Goal: Task Accomplishment & Management: Manage account settings

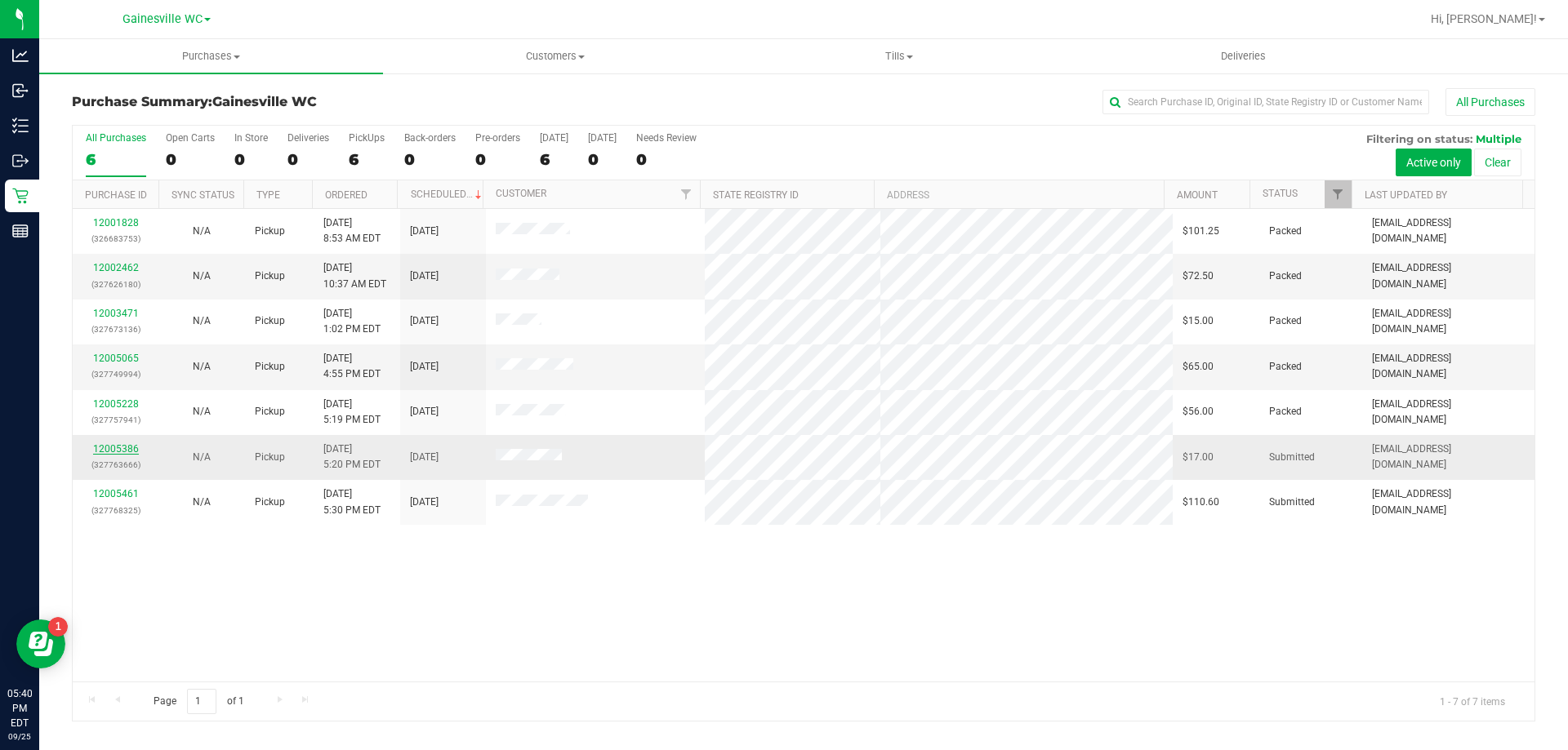
click at [121, 451] on link "12005386" at bounding box center [115, 449] width 45 height 12
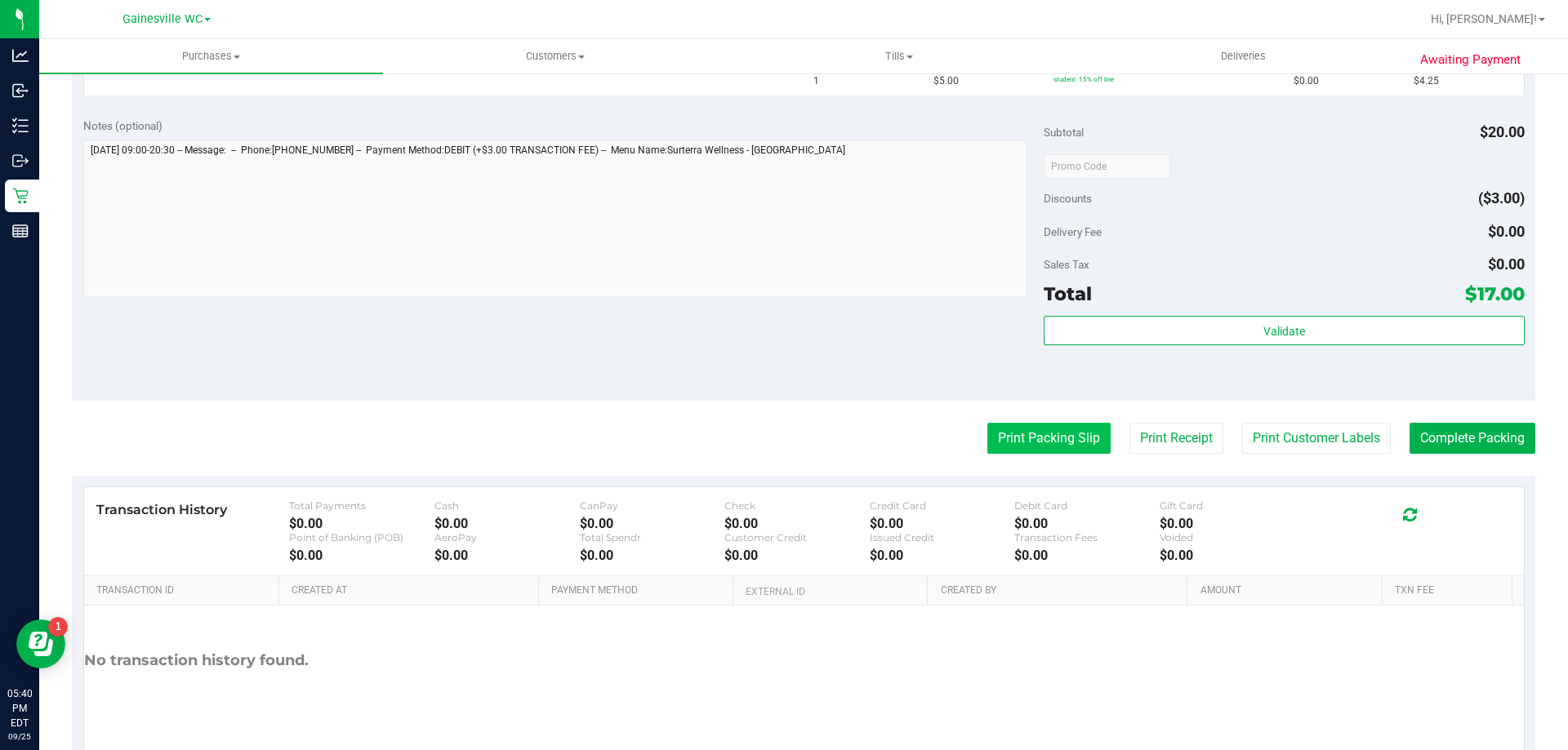
scroll to position [653, 0]
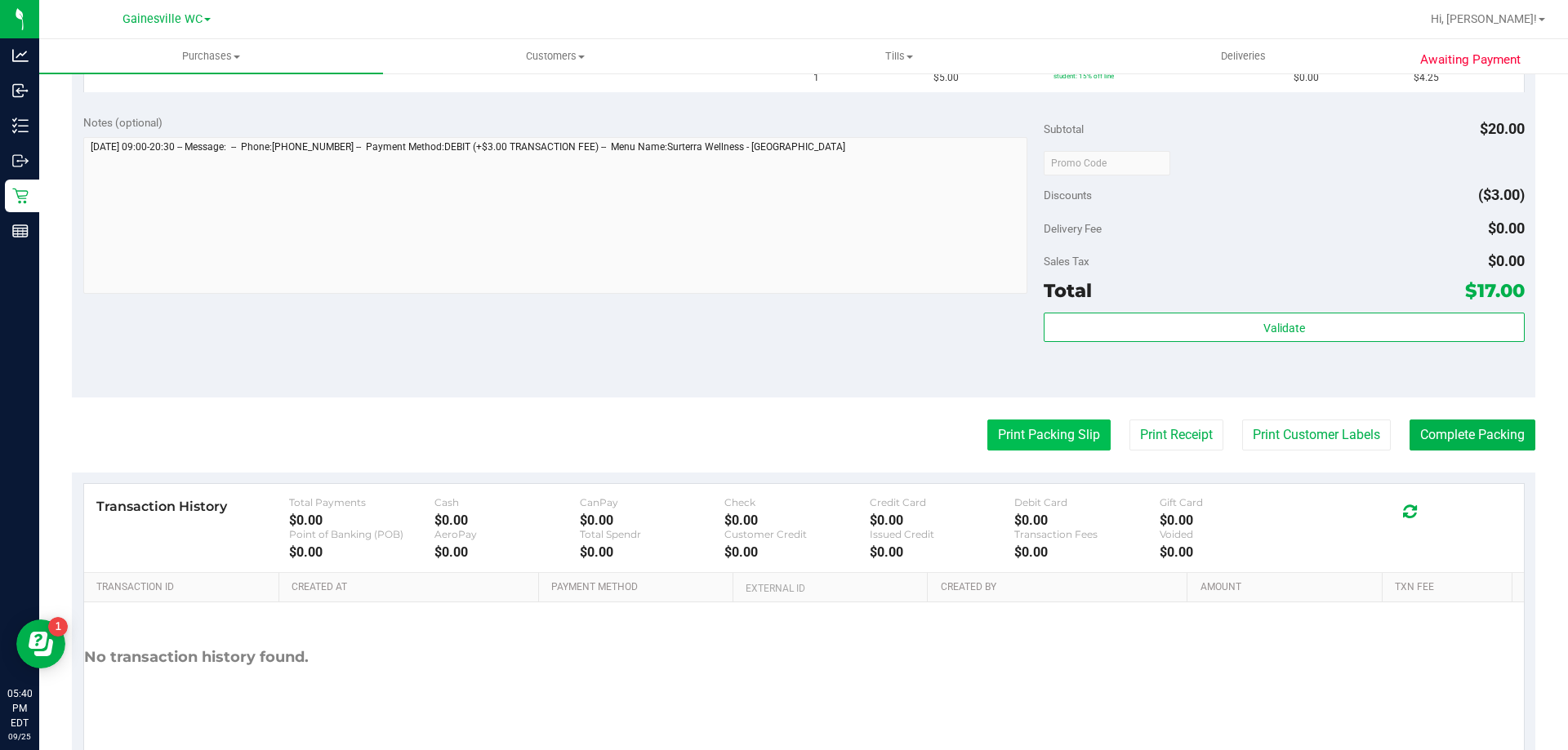
click at [1016, 432] on button "Print Packing Slip" at bounding box center [1049, 435] width 124 height 31
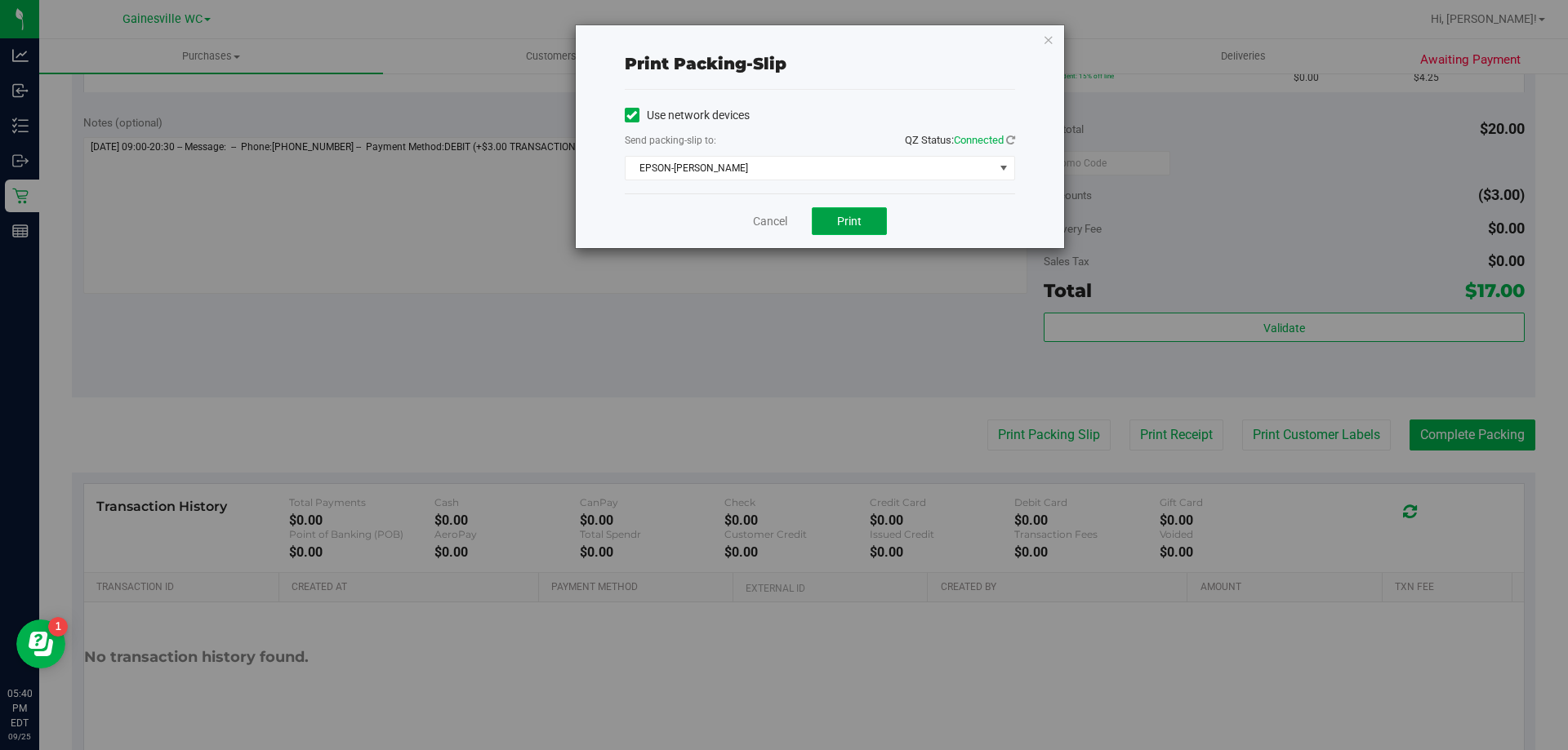
click at [864, 225] on button "Print" at bounding box center [849, 222] width 75 height 28
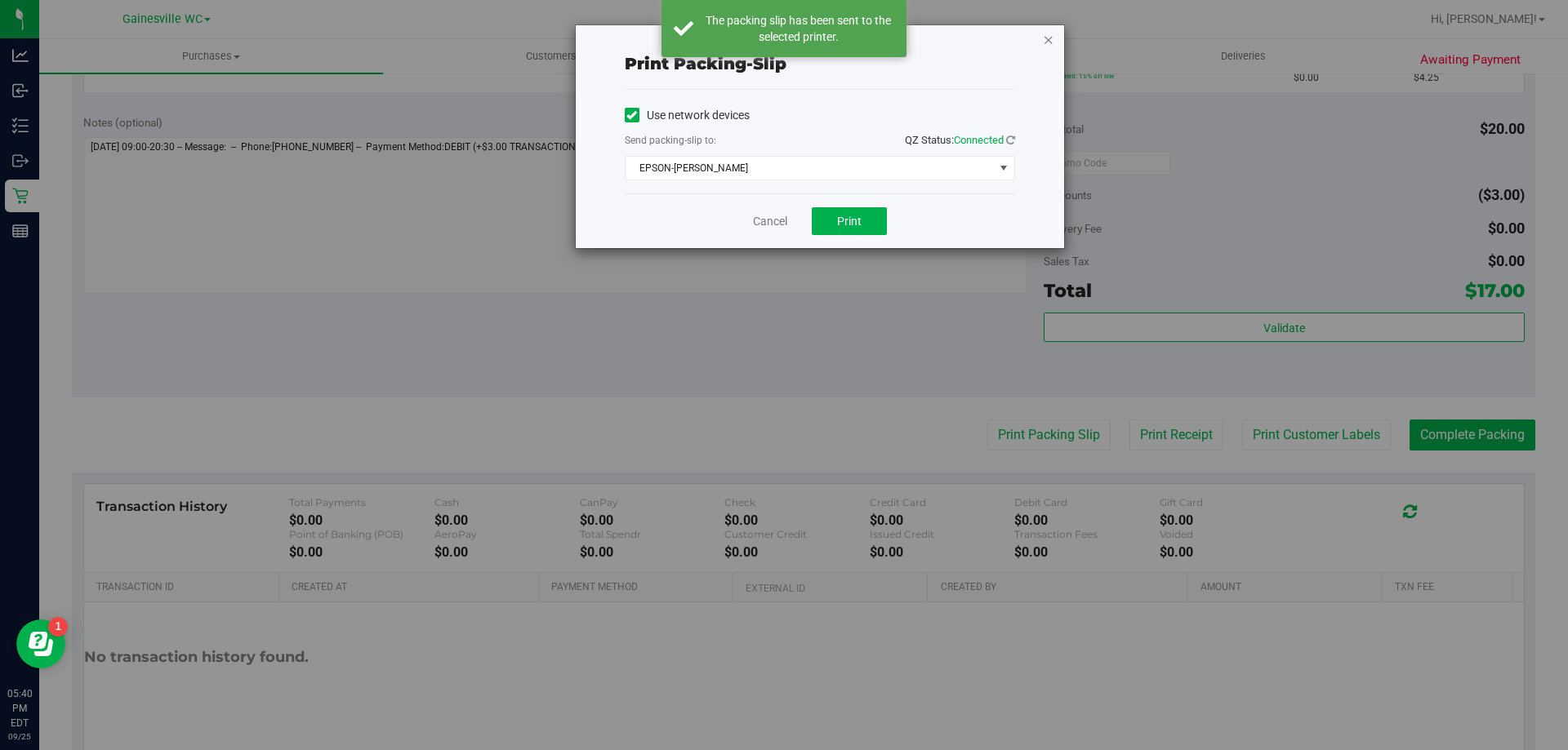
click at [1051, 40] on icon "button" at bounding box center [1049, 40] width 12 height 20
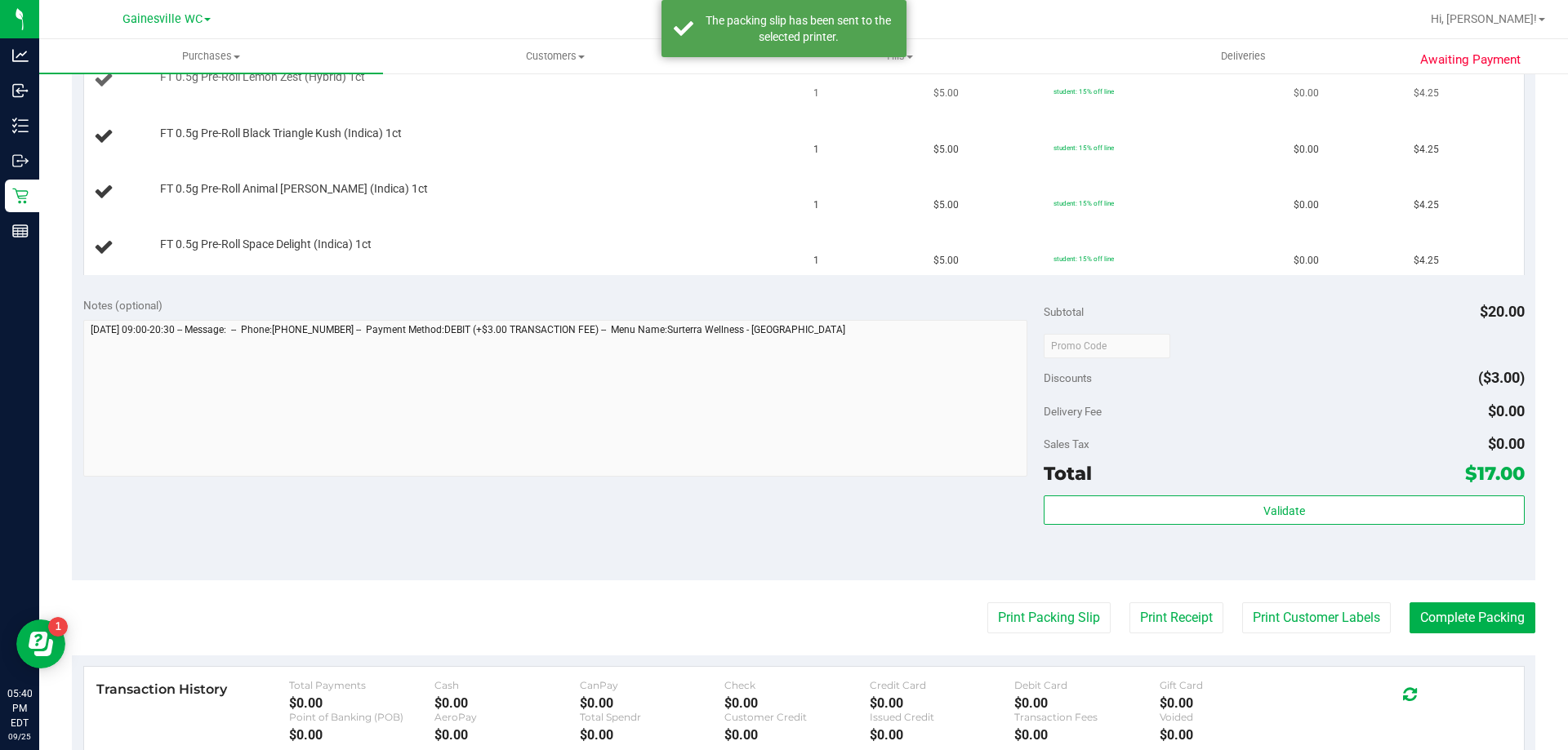
scroll to position [245, 0]
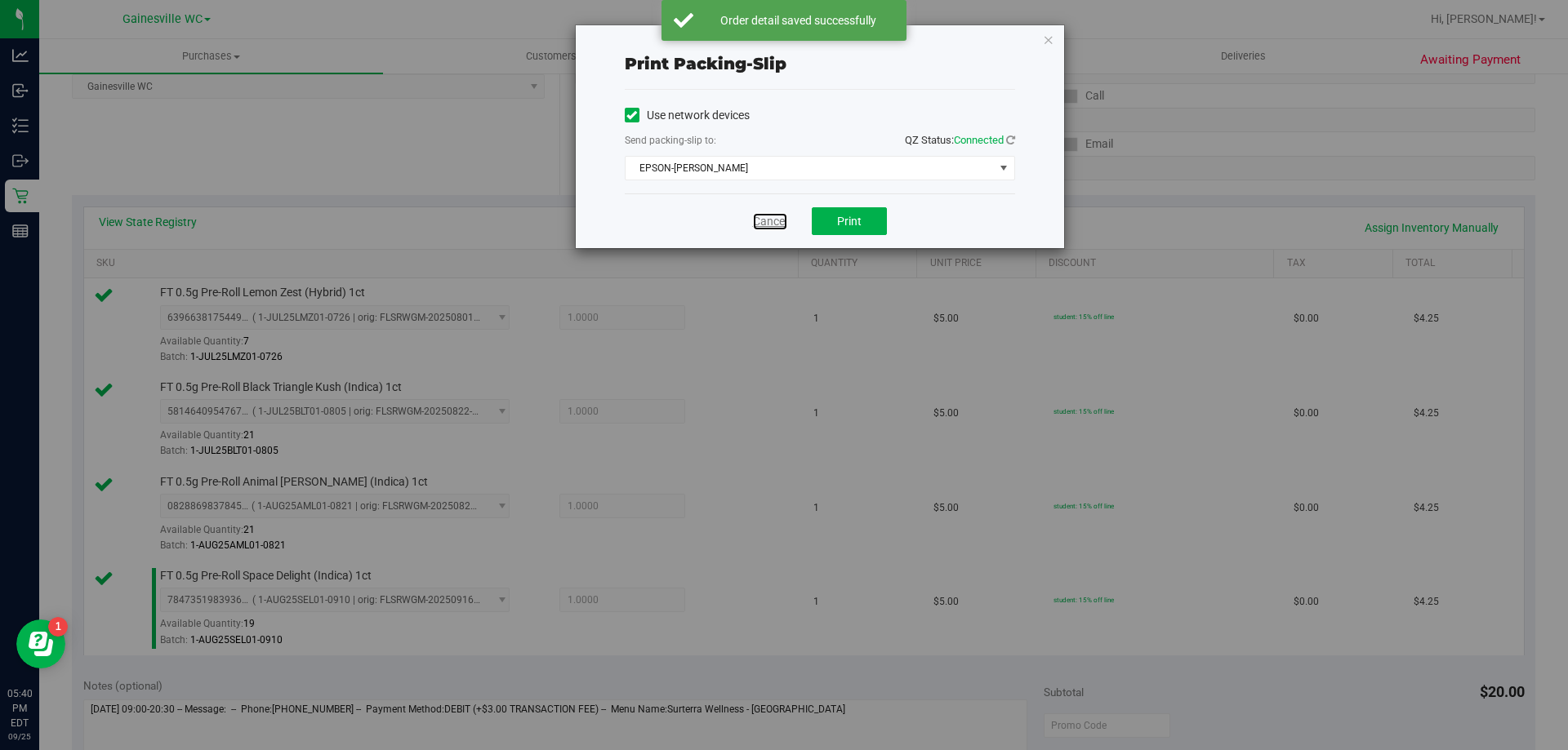
click at [784, 217] on link "Cancel" at bounding box center [770, 222] width 35 height 17
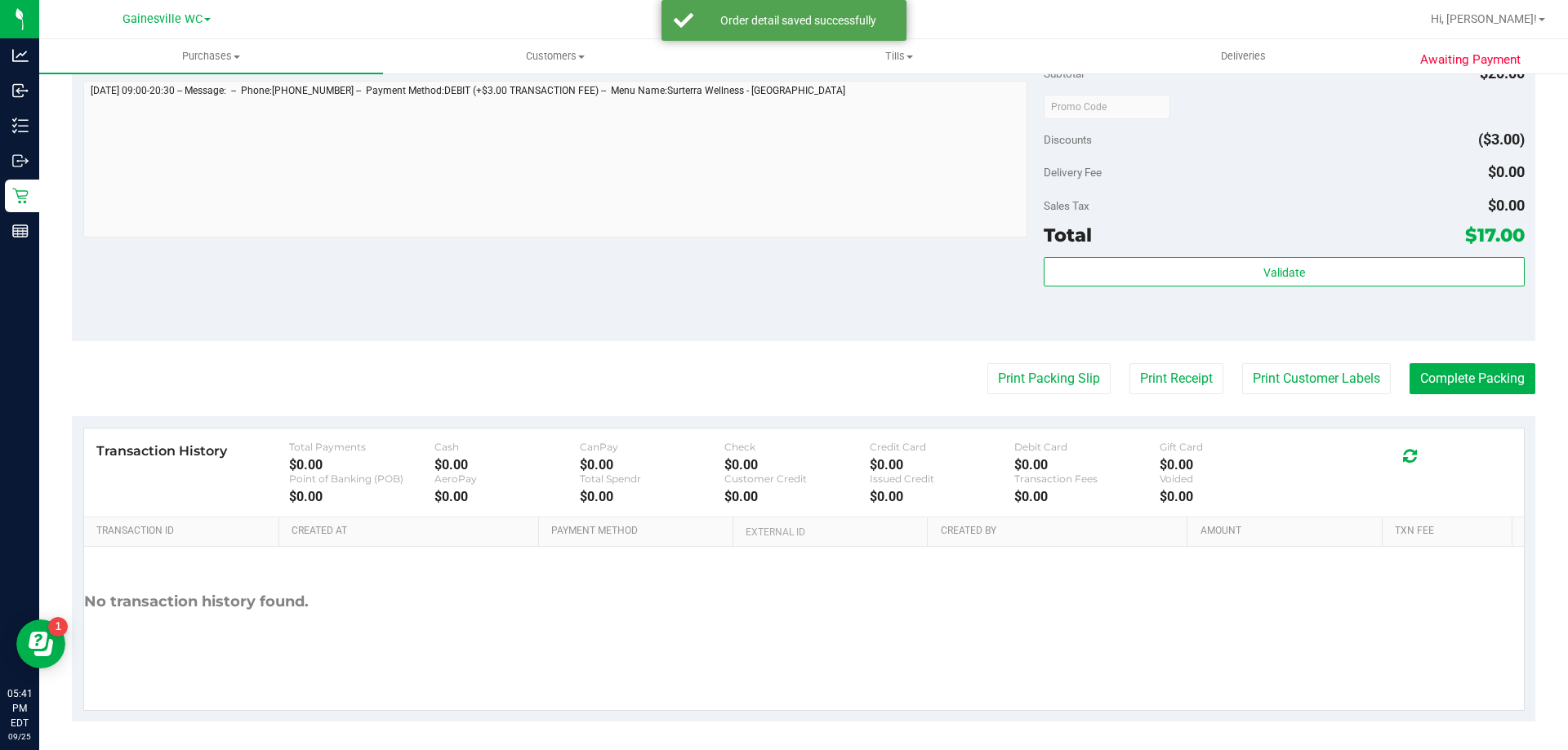
scroll to position [868, 0]
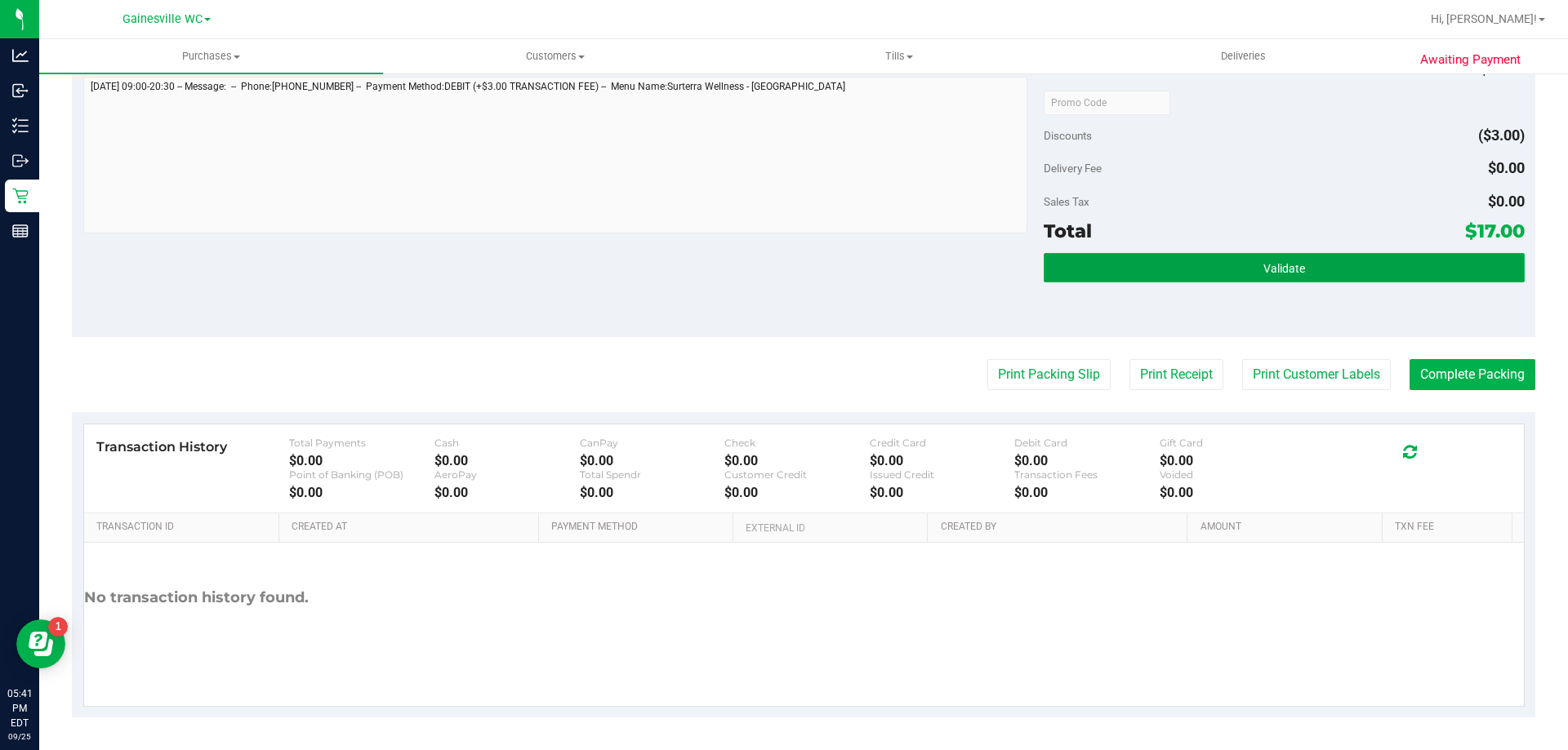
click at [1225, 253] on button "Validate" at bounding box center [1284, 268] width 480 height 30
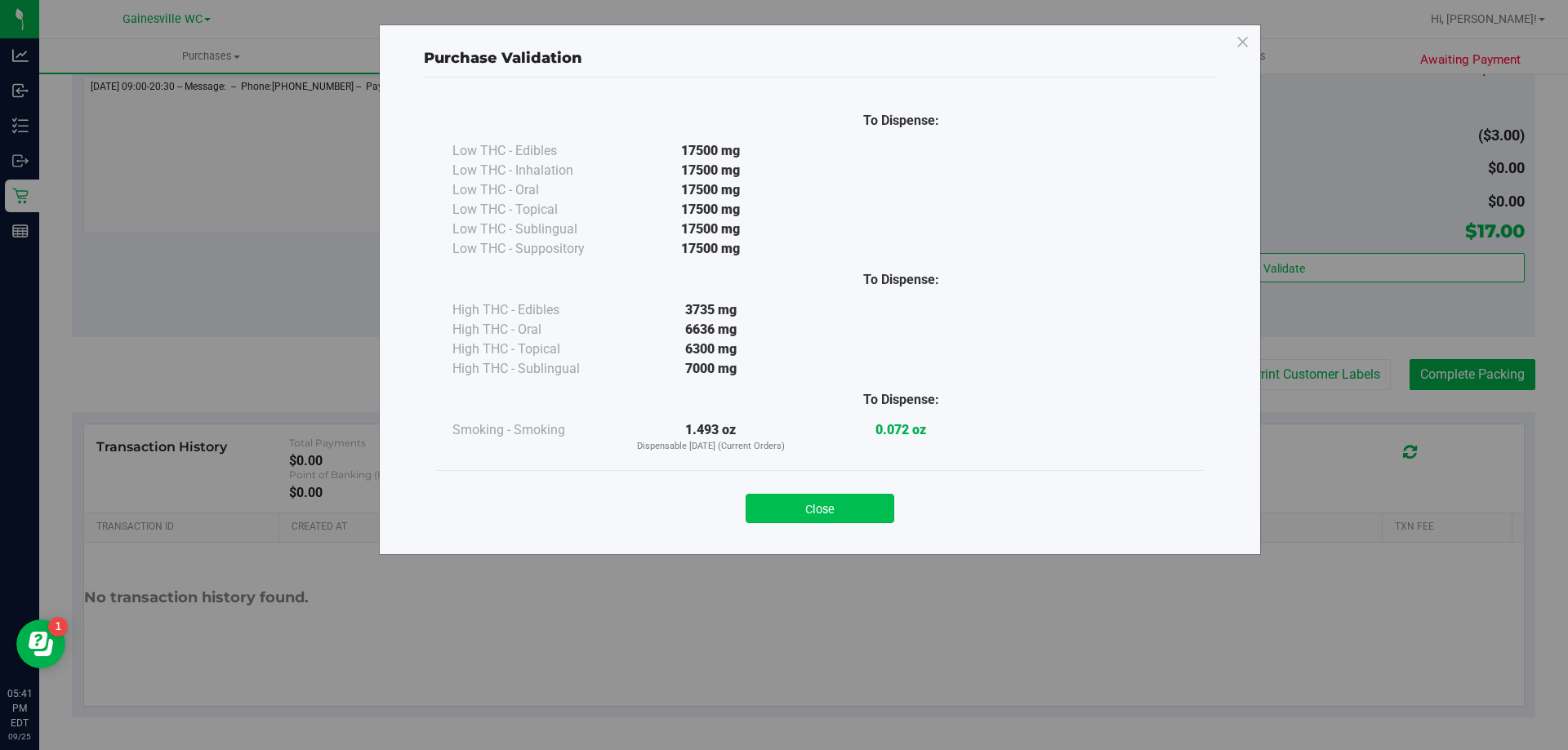
click at [871, 503] on button "Close" at bounding box center [819, 509] width 148 height 30
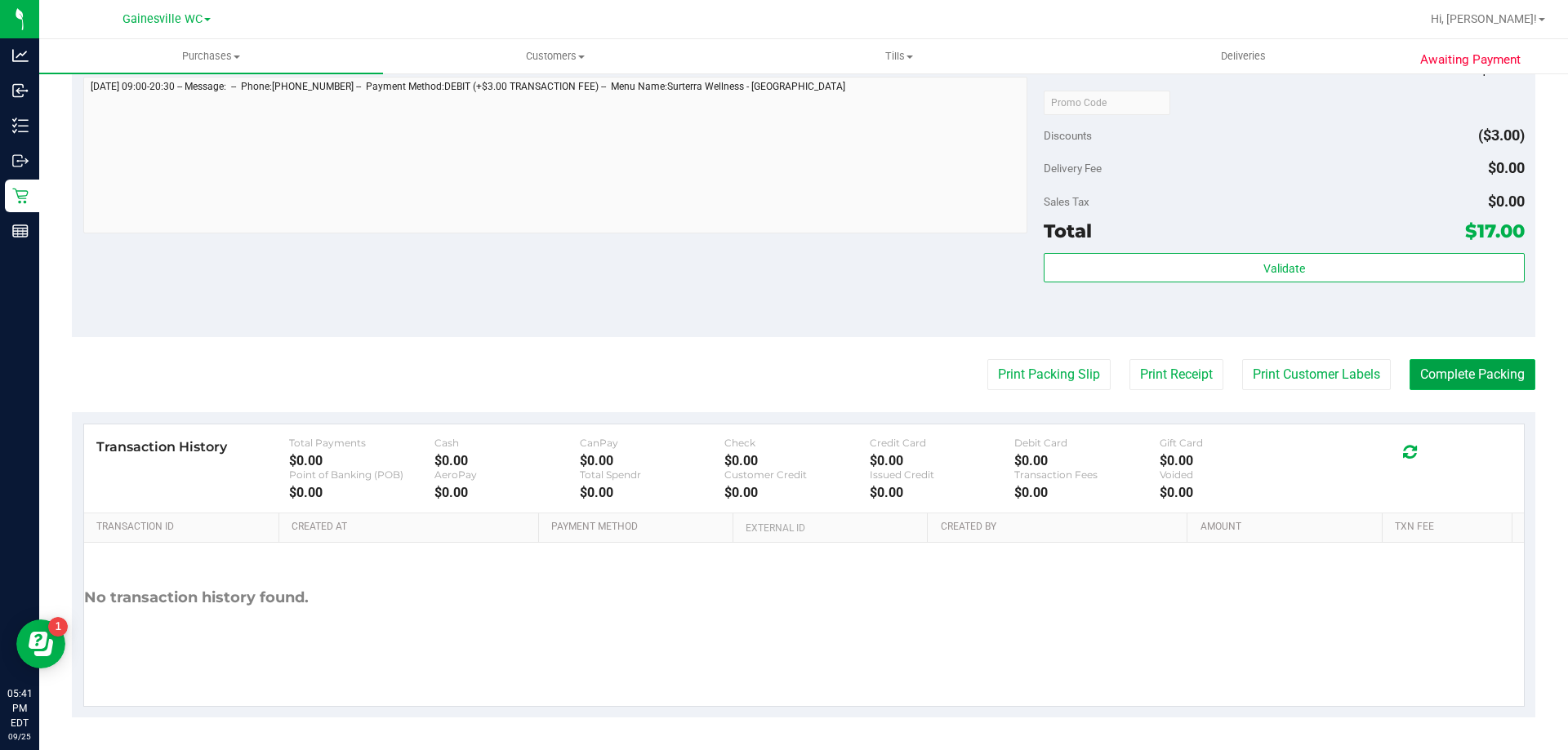
click at [1424, 374] on button "Complete Packing" at bounding box center [1472, 375] width 126 height 31
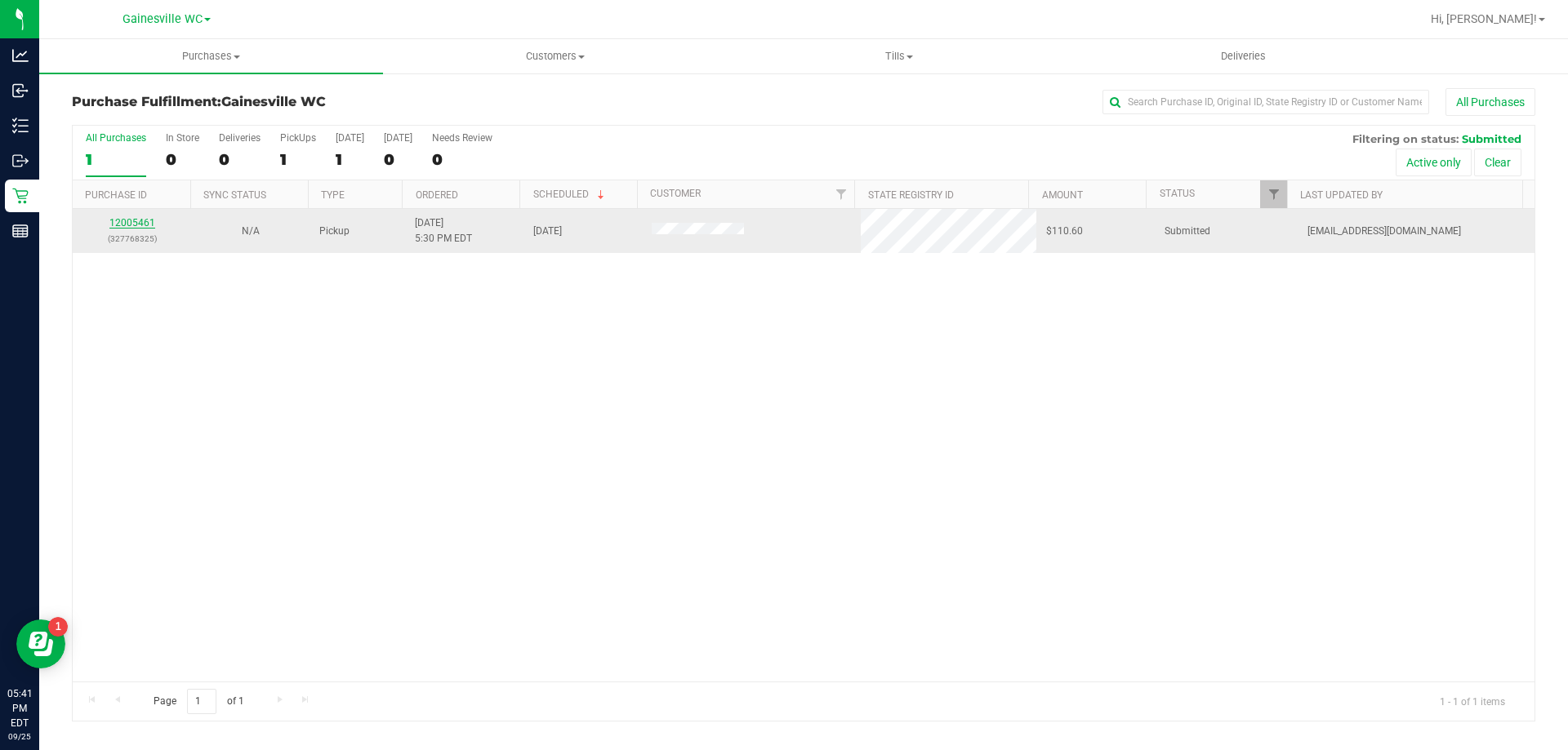
click at [137, 218] on link "12005461" at bounding box center [132, 223] width 45 height 12
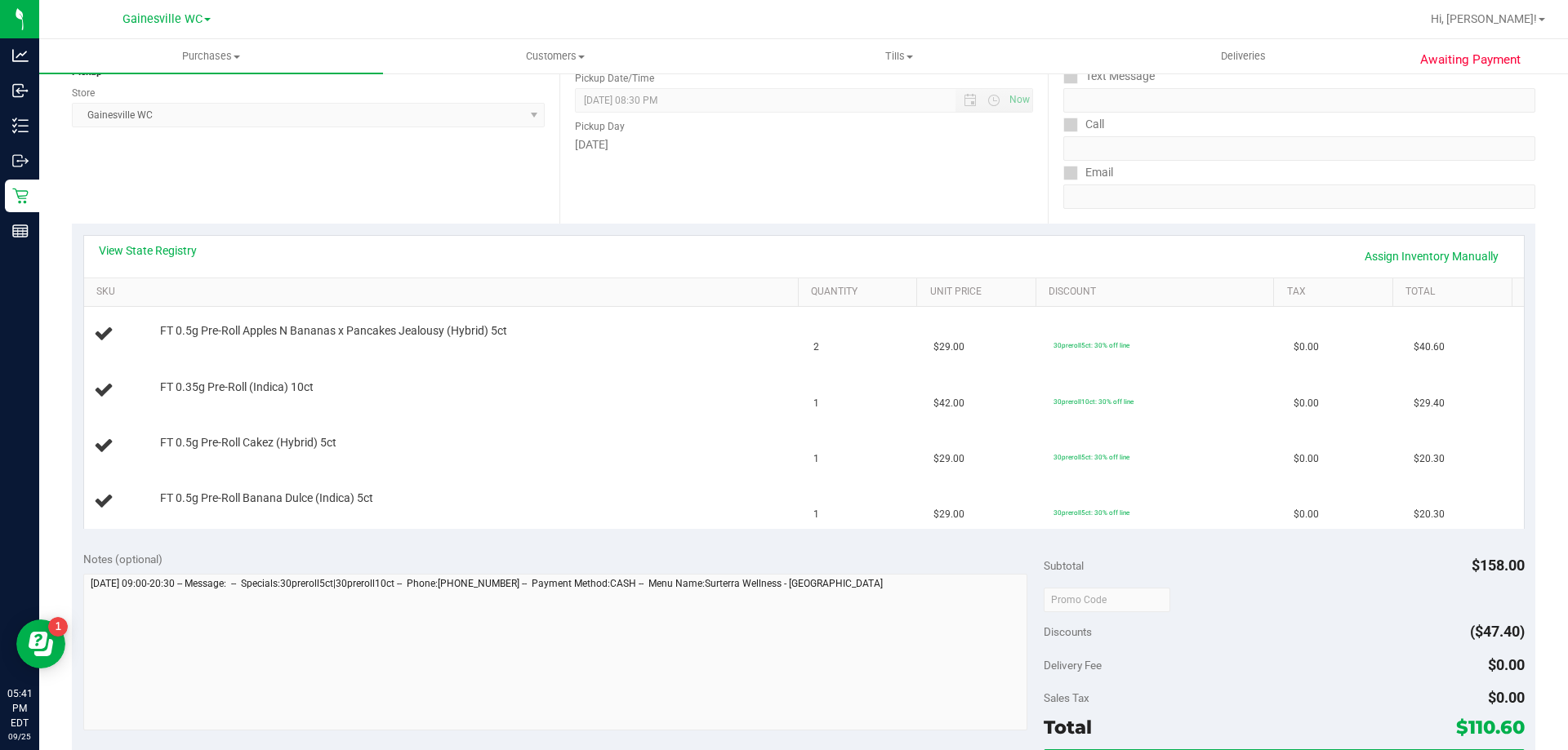
scroll to position [571, 0]
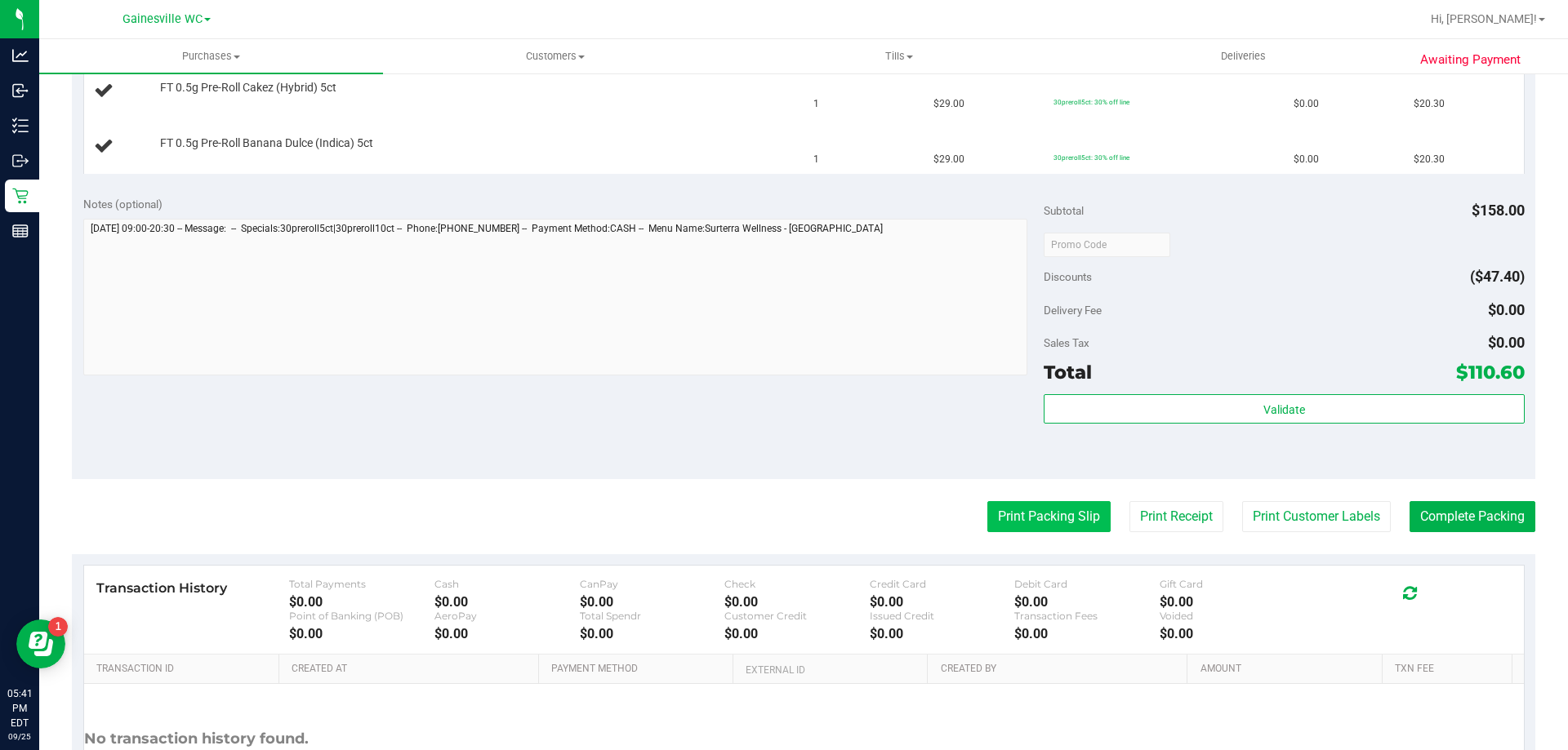
click at [1045, 508] on button "Print Packing Slip" at bounding box center [1049, 517] width 124 height 31
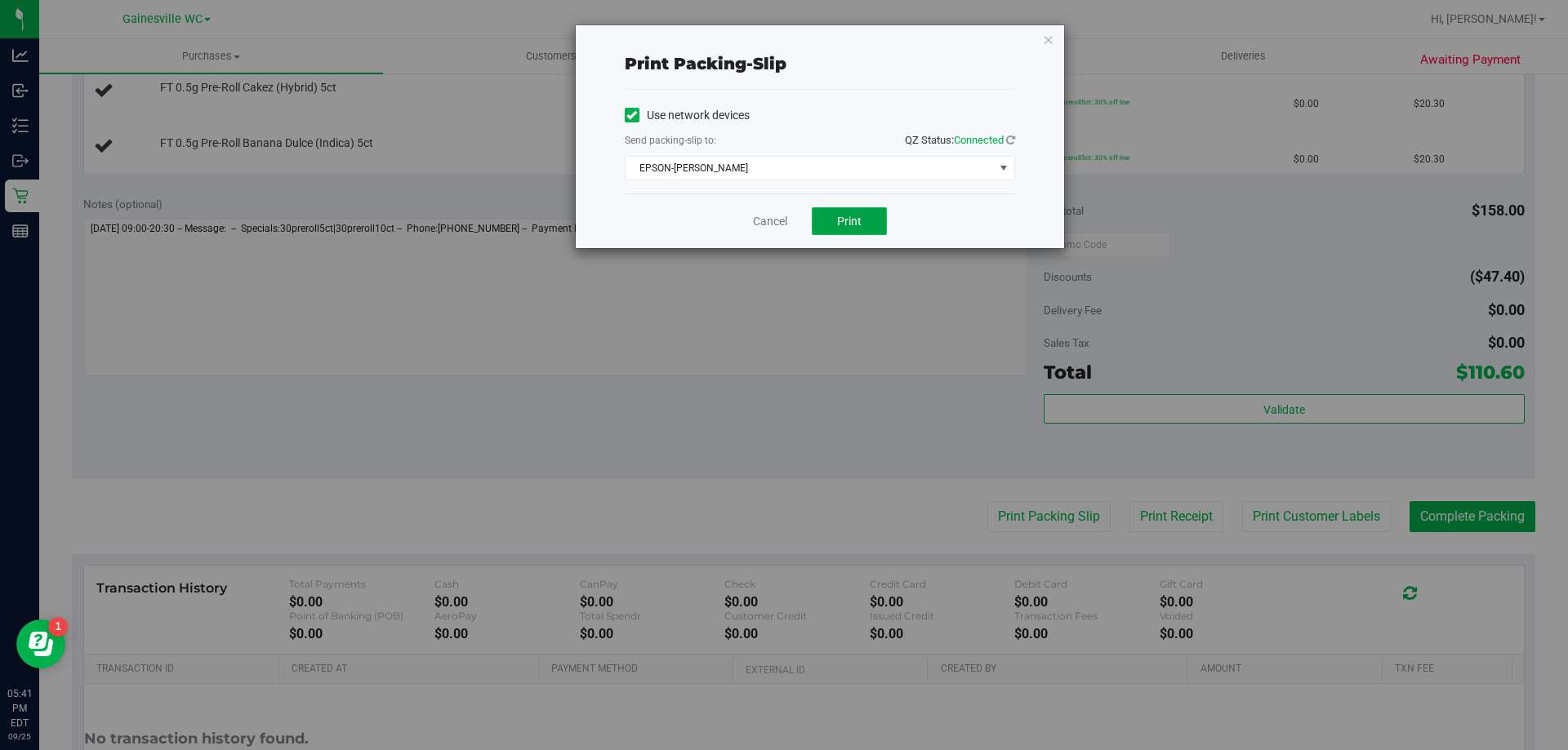
click at [867, 217] on button "Print" at bounding box center [849, 222] width 75 height 28
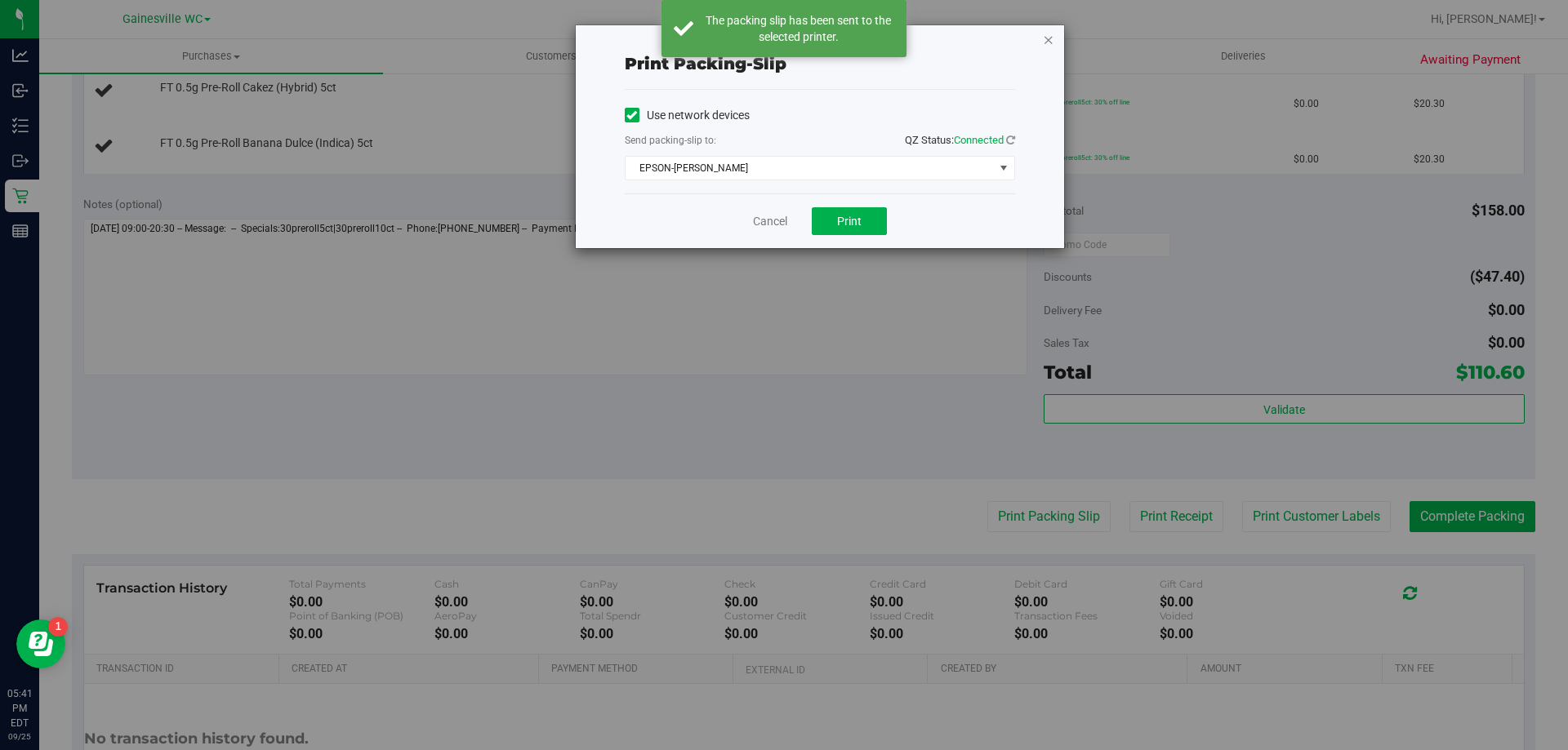
click at [1045, 46] on icon "button" at bounding box center [1049, 40] width 12 height 20
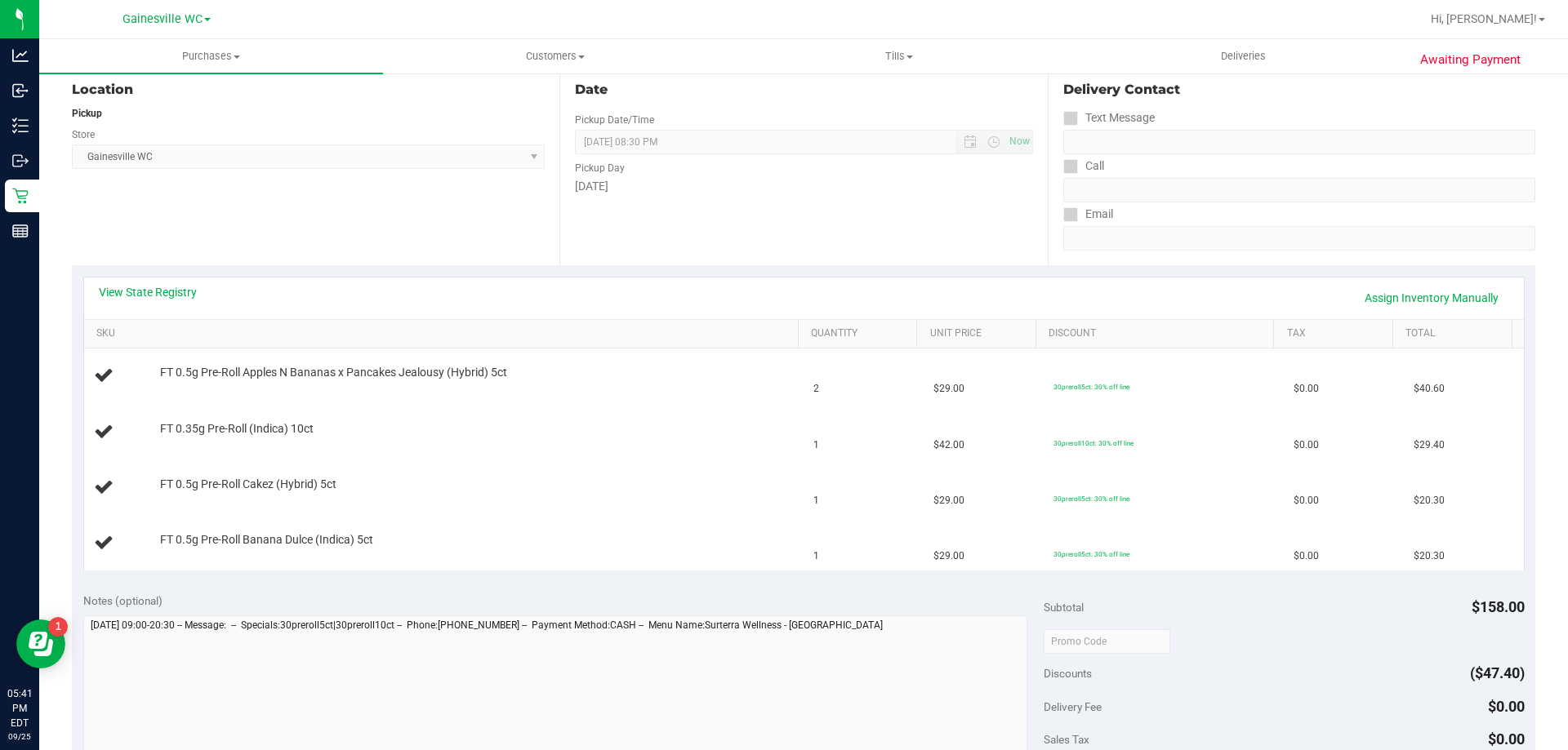
scroll to position [82, 0]
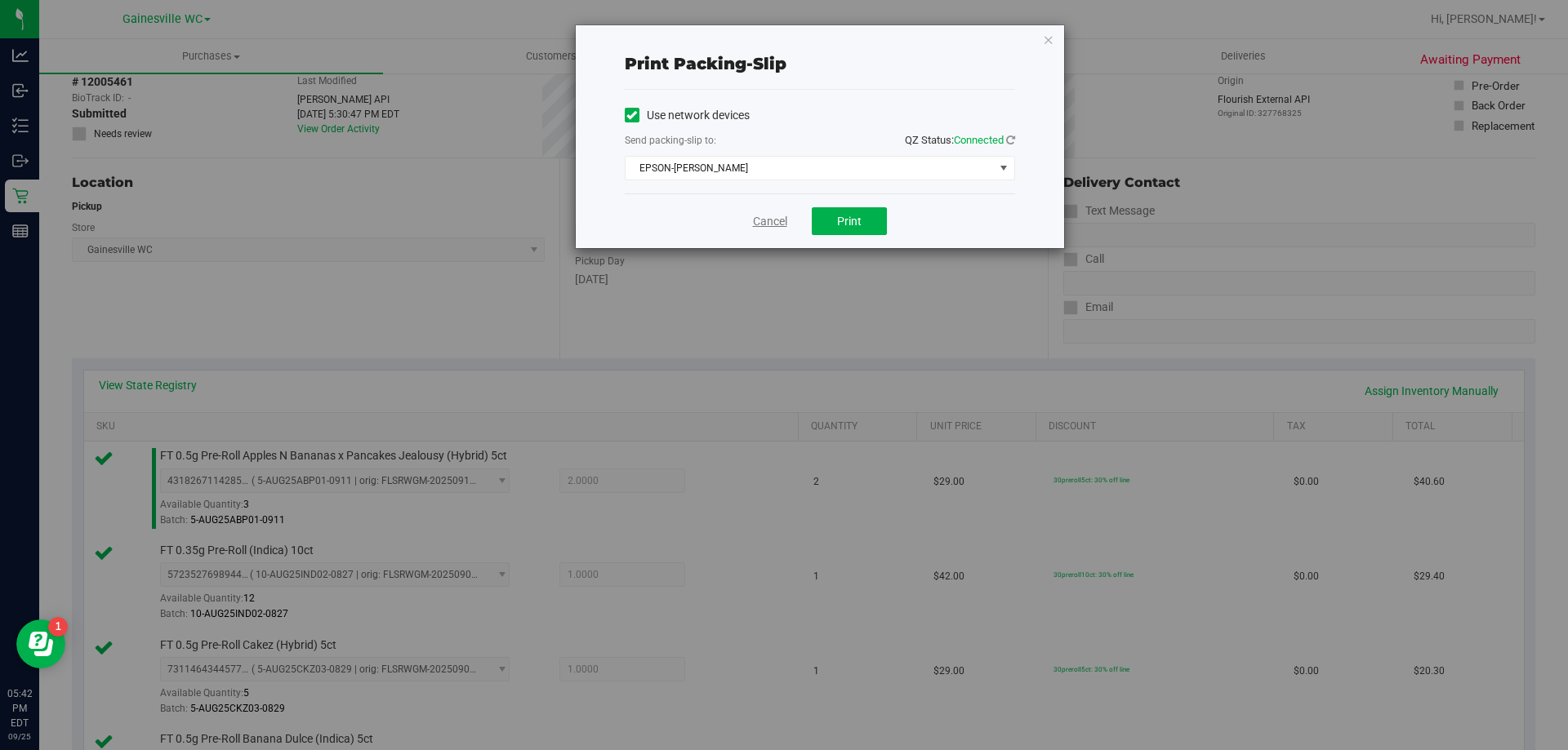
click at [777, 222] on link "Cancel" at bounding box center [770, 222] width 35 height 17
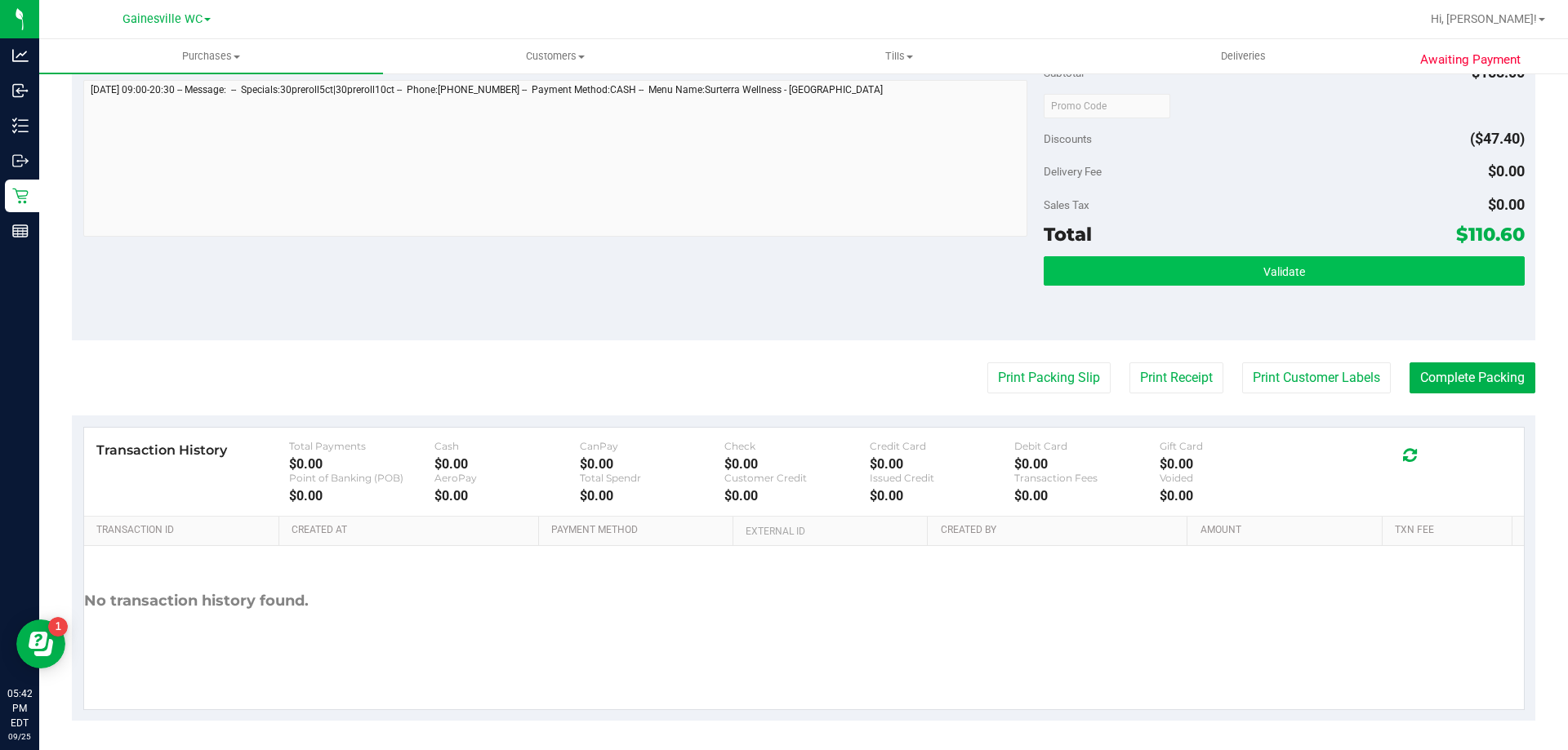
scroll to position [868, 0]
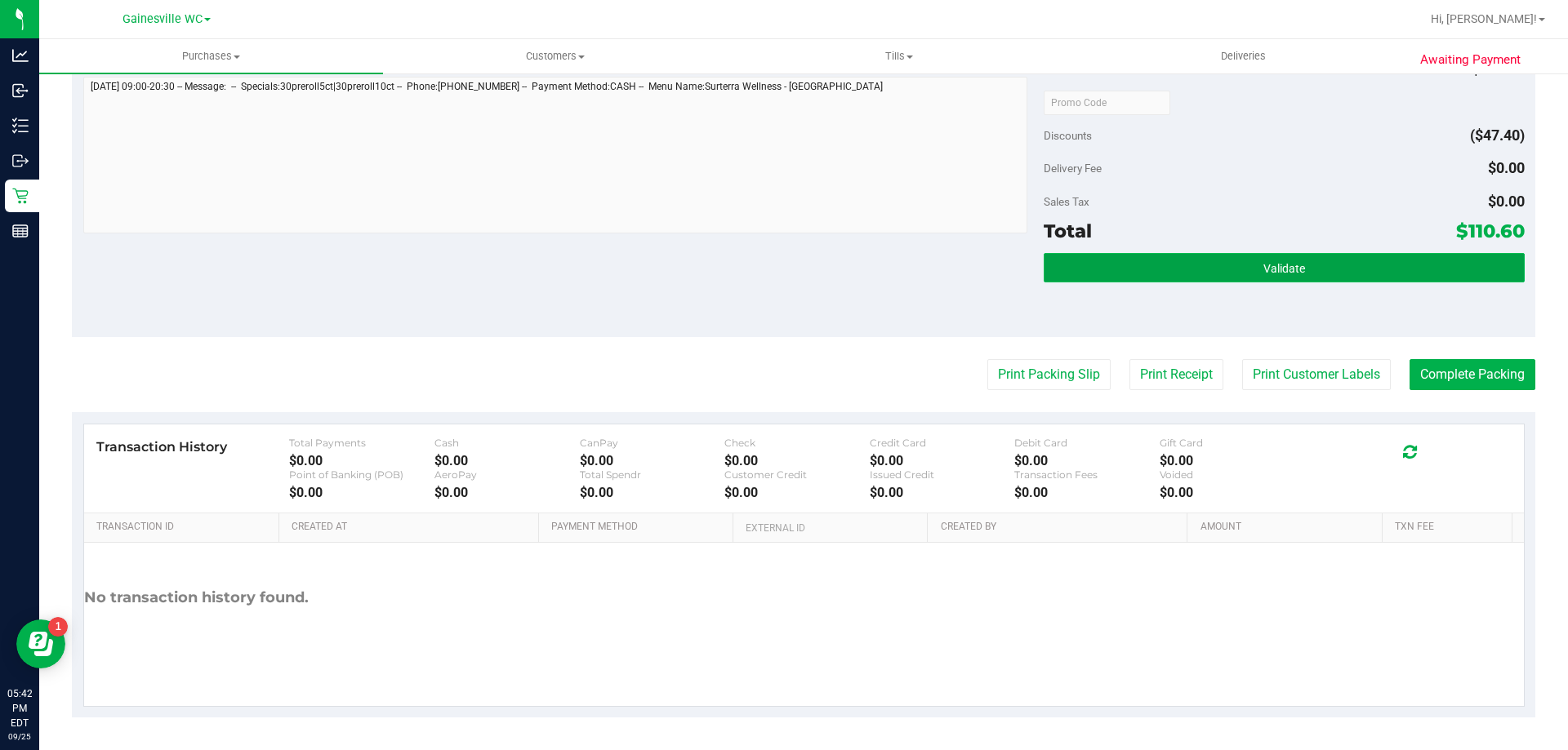
click at [1365, 258] on button "Validate" at bounding box center [1284, 268] width 480 height 30
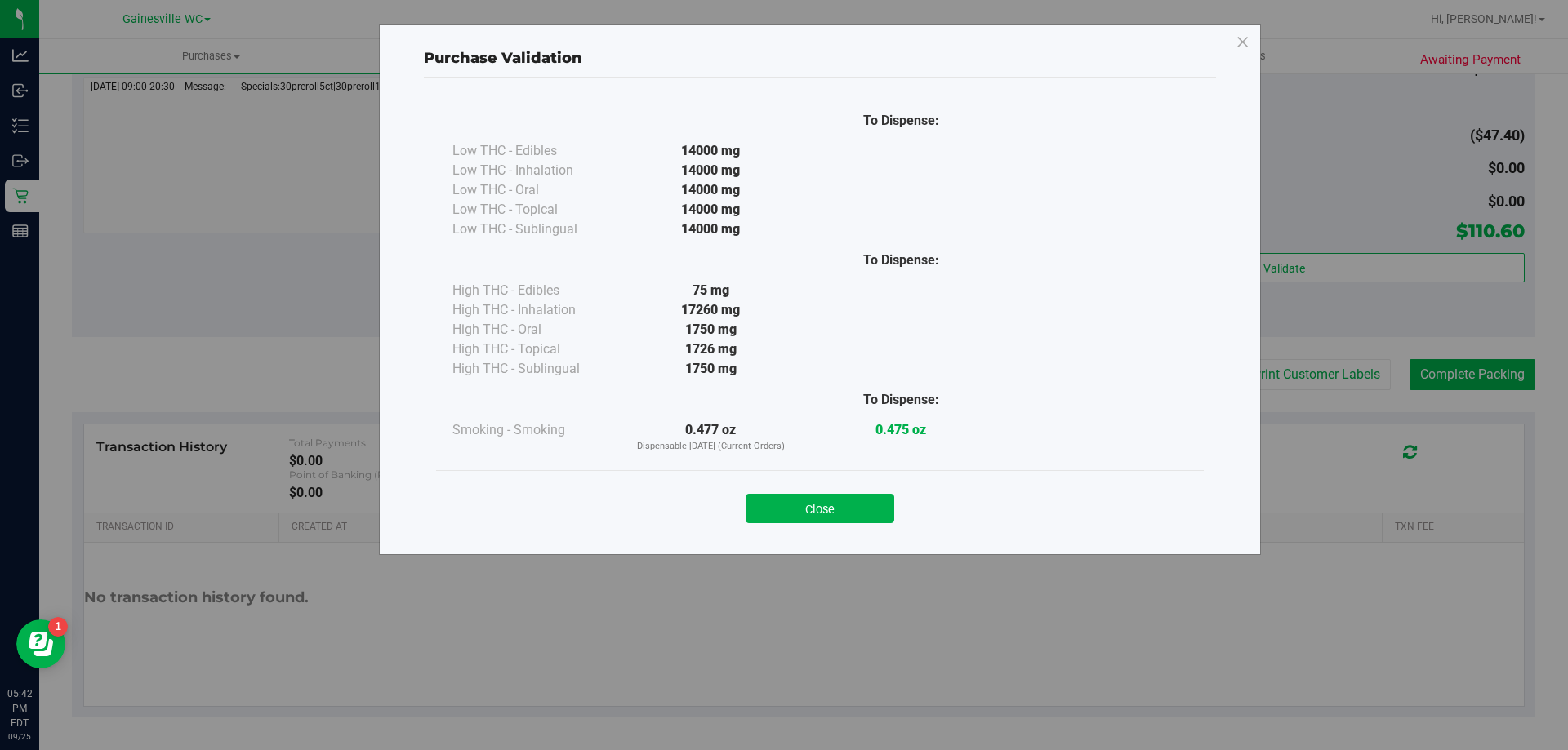
click at [859, 515] on button "Close" at bounding box center [819, 509] width 148 height 30
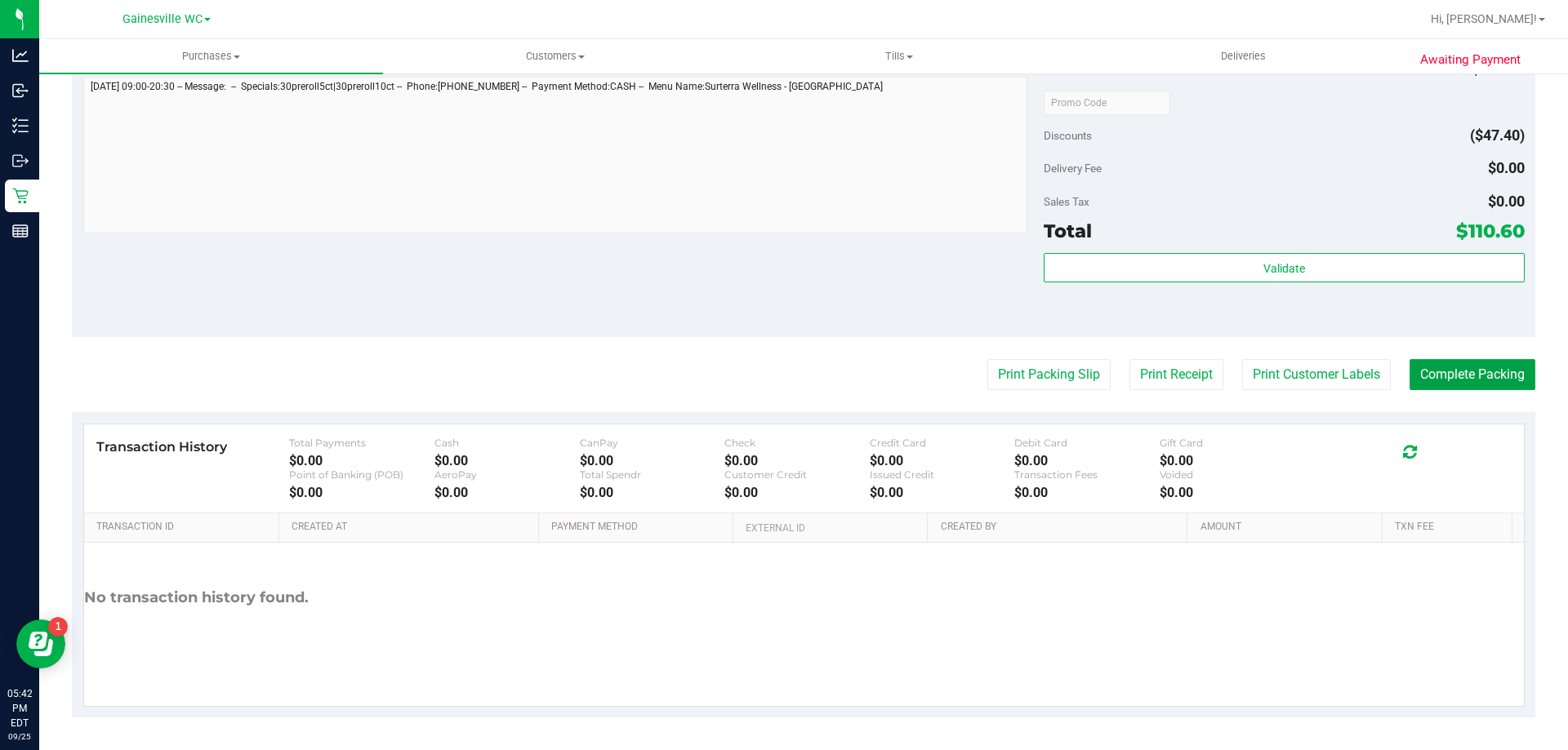
drag, startPoint x: 1419, startPoint y: 369, endPoint x: 860, endPoint y: 369, distance: 559.0
click at [1420, 369] on button "Complete Packing" at bounding box center [1472, 375] width 126 height 31
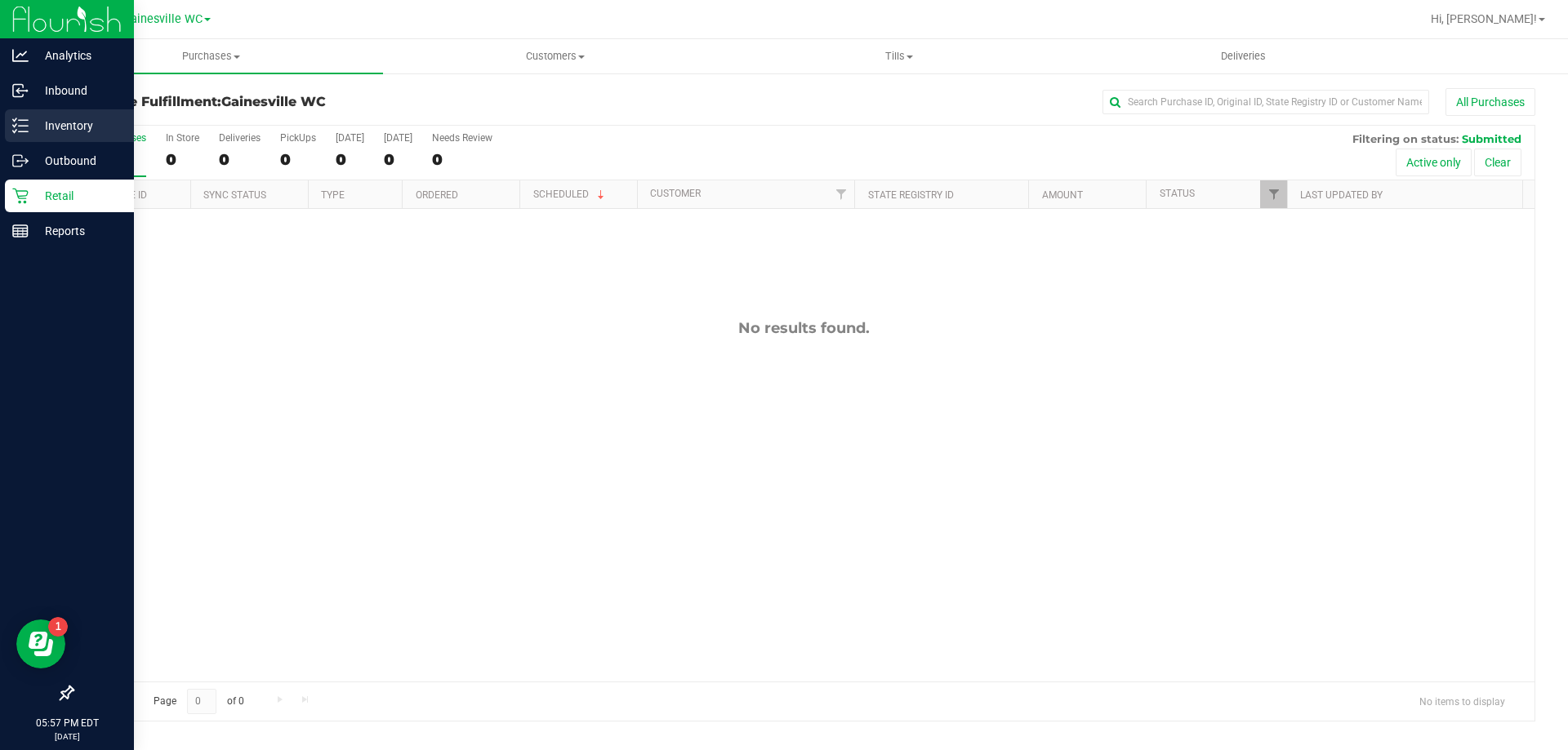
click at [81, 129] on p "Inventory" at bounding box center [77, 126] width 98 height 20
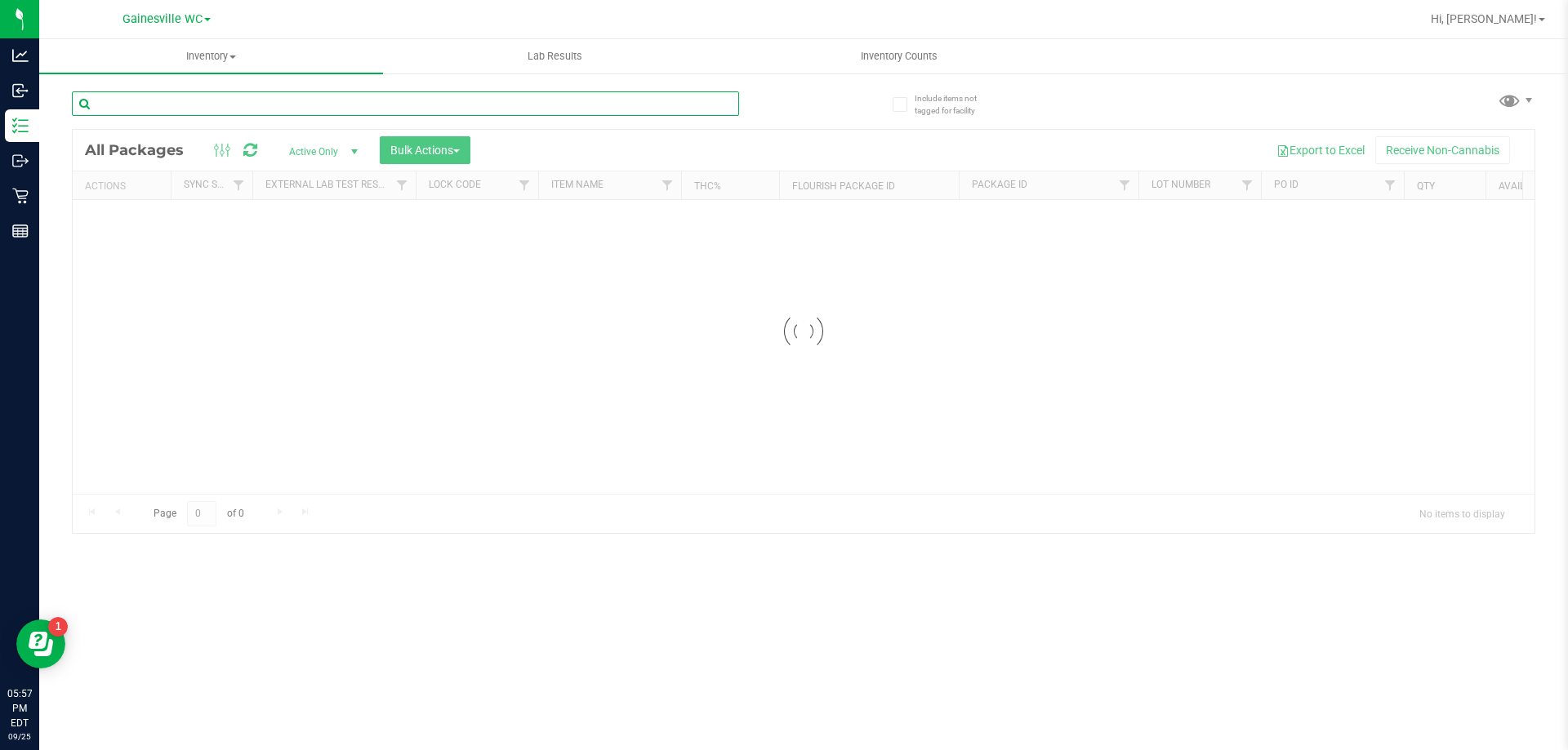
click at [157, 103] on input "text" at bounding box center [405, 104] width 667 height 25
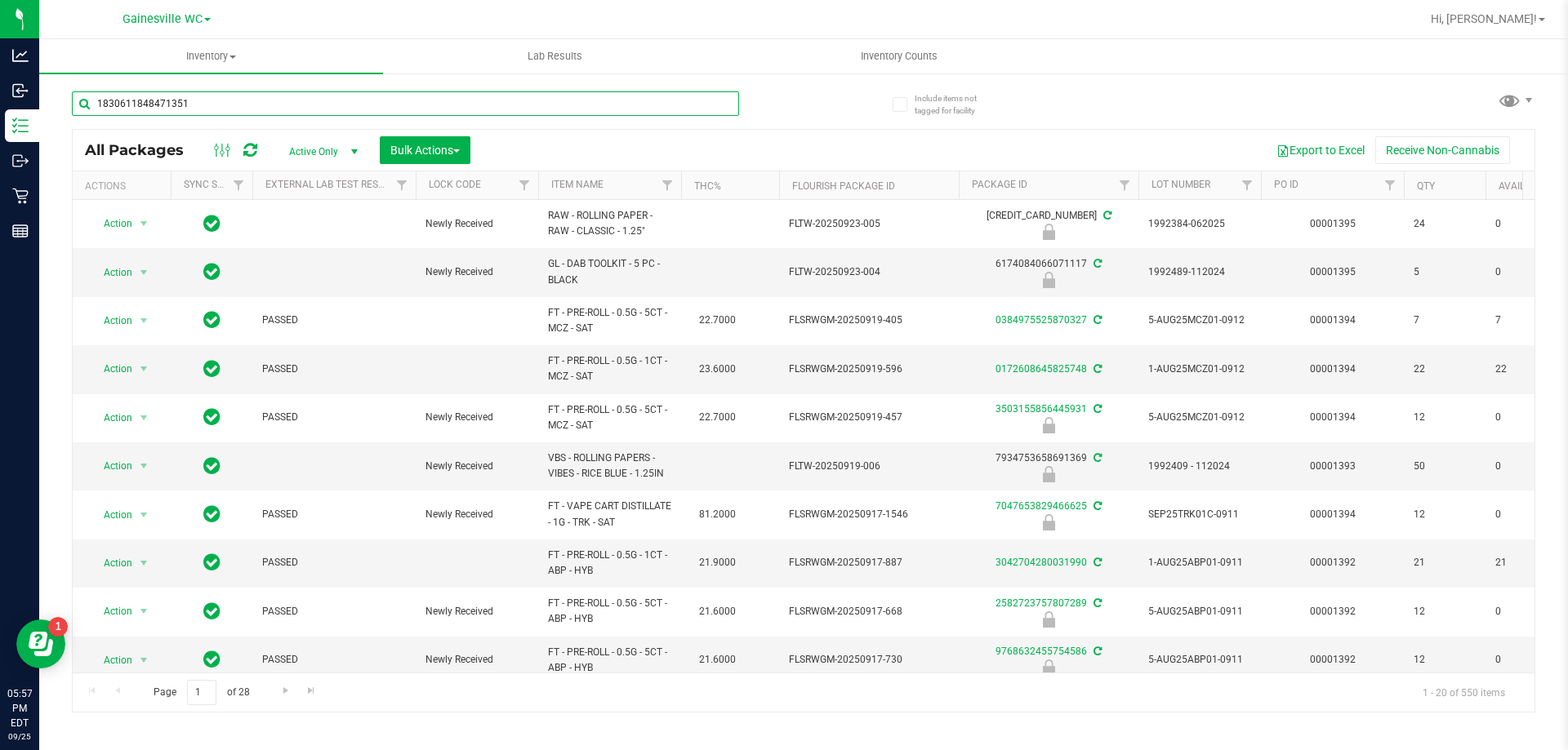
type input "1830611848471351"
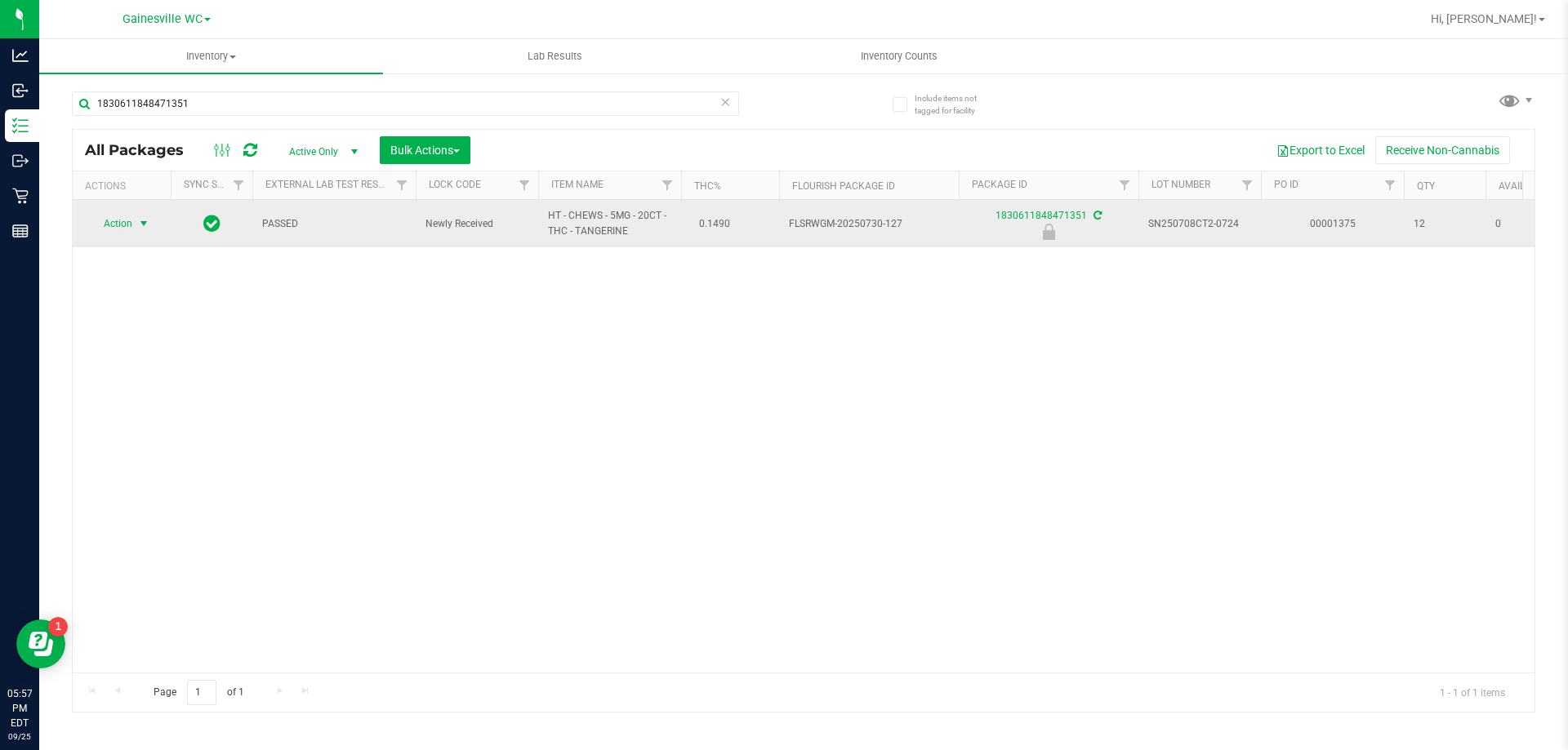
click at [143, 223] on span "select" at bounding box center [143, 223] width 13 height 13
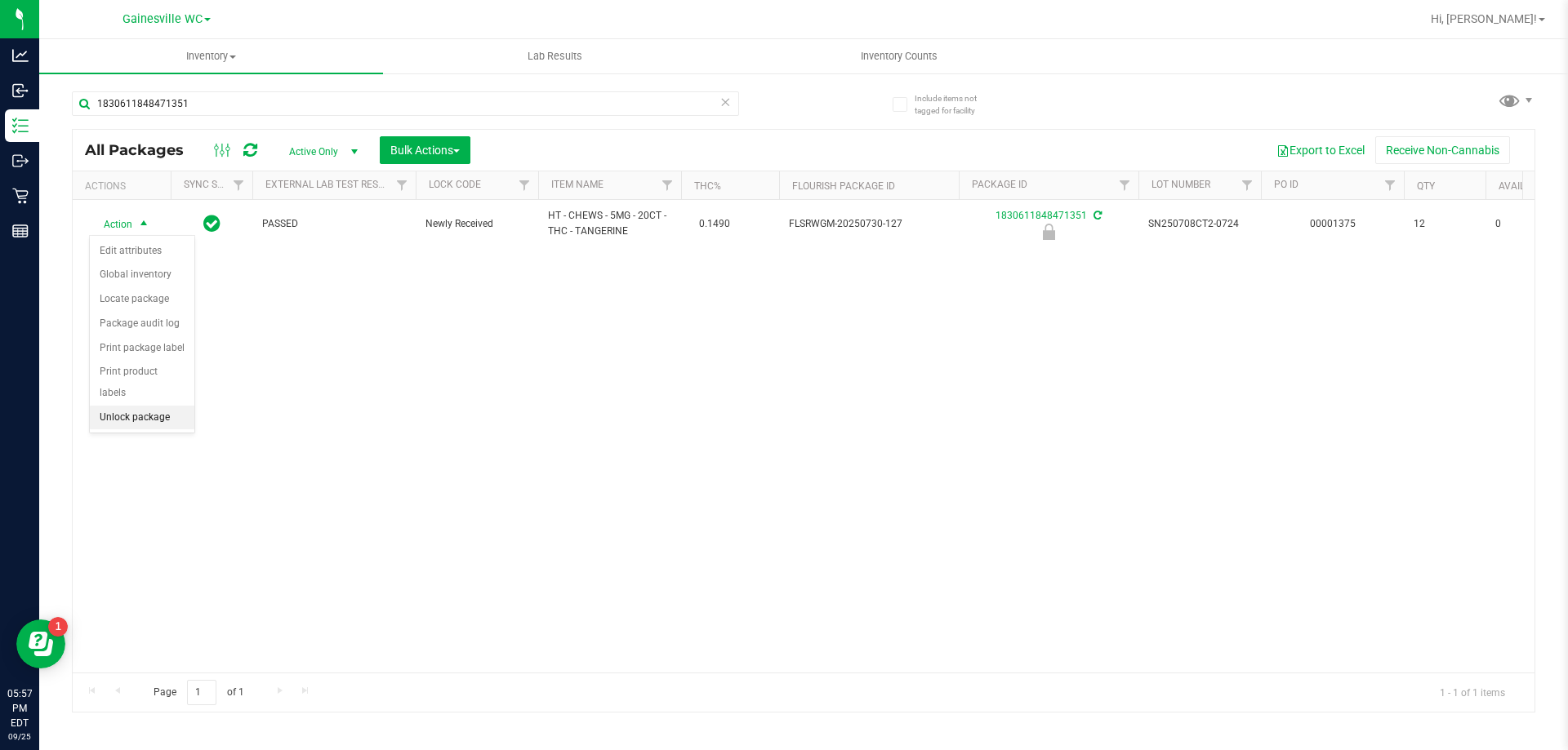
click at [144, 405] on li "Unlock package" at bounding box center [142, 418] width 105 height 25
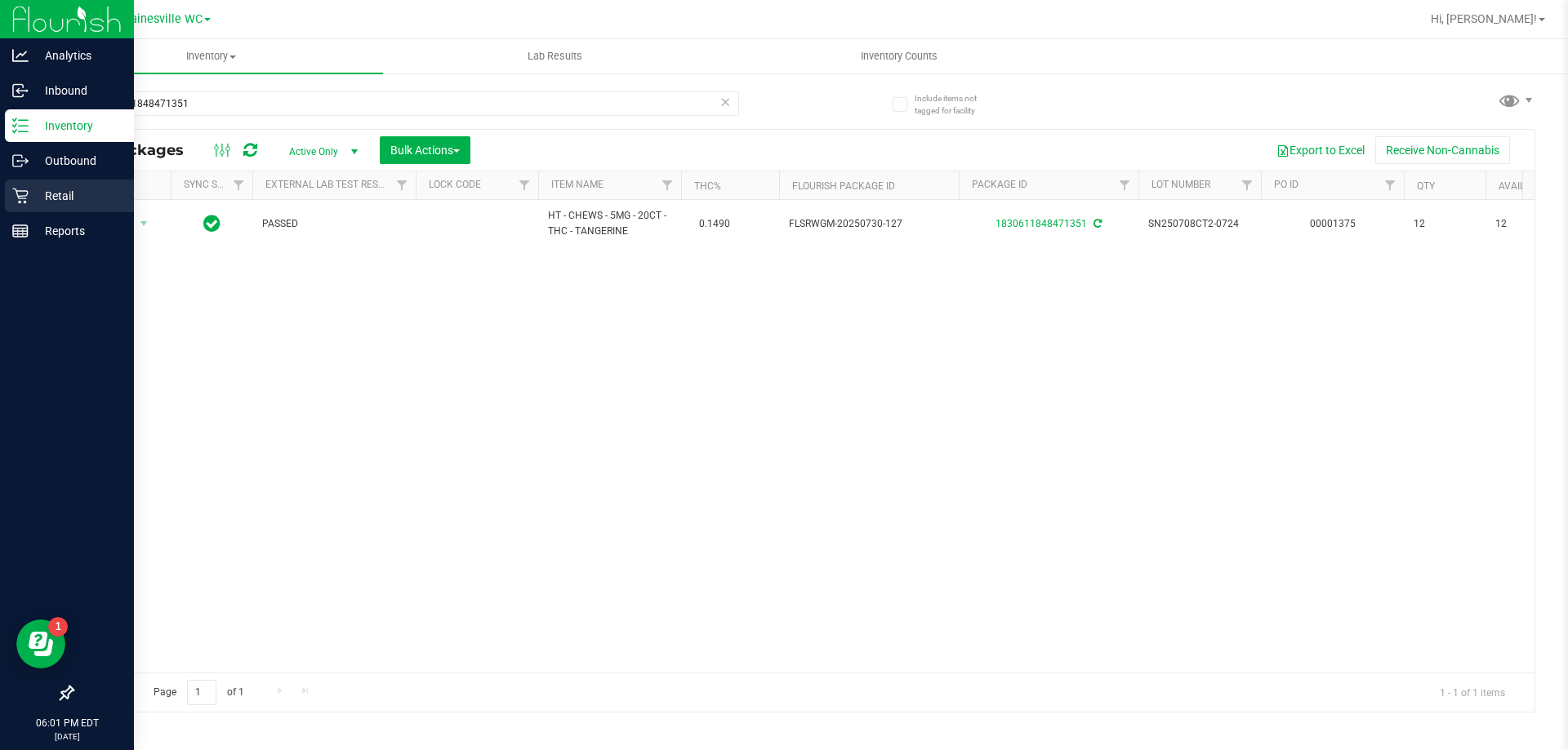
click at [62, 190] on p "Retail" at bounding box center [77, 196] width 98 height 20
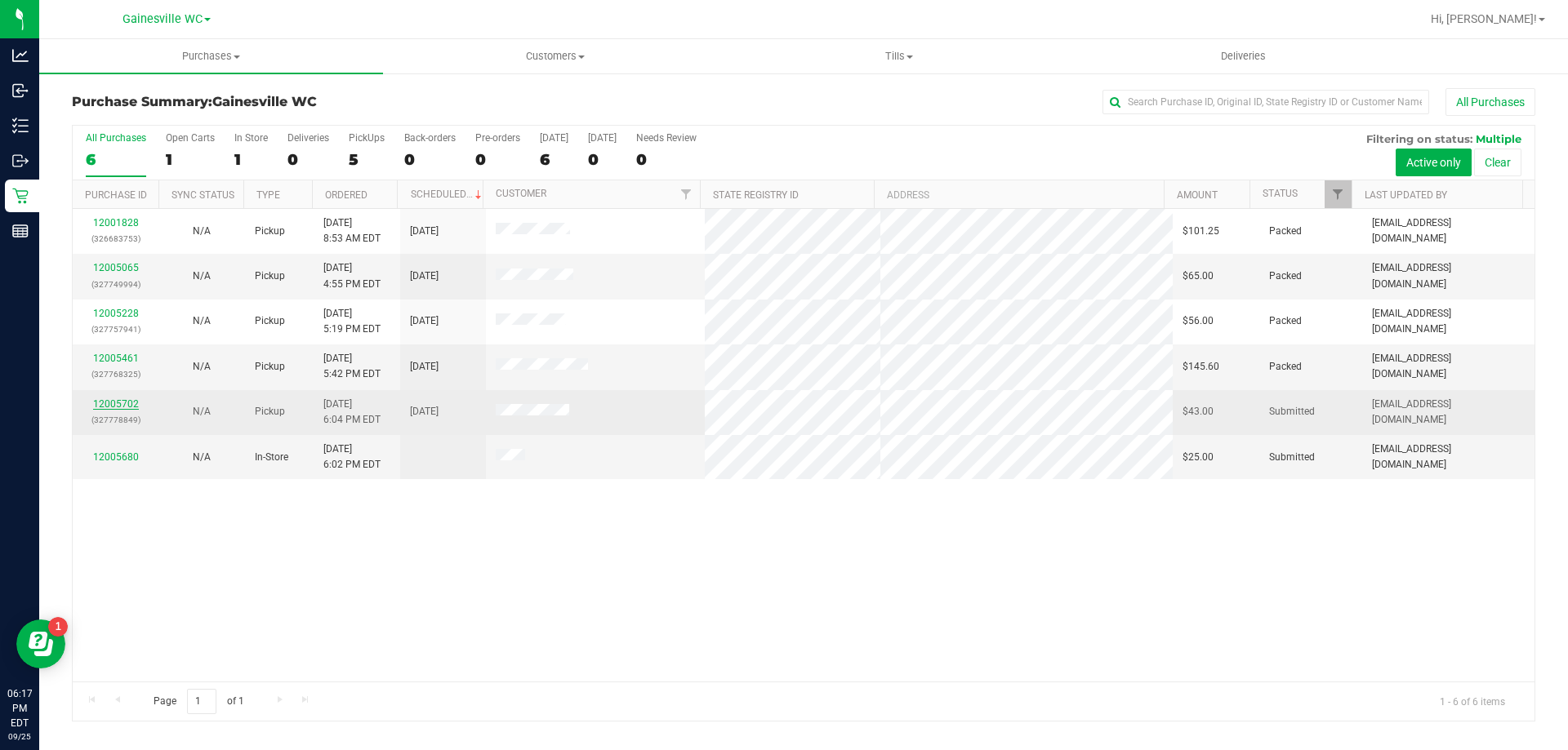
click at [125, 406] on link "12005702" at bounding box center [115, 404] width 45 height 12
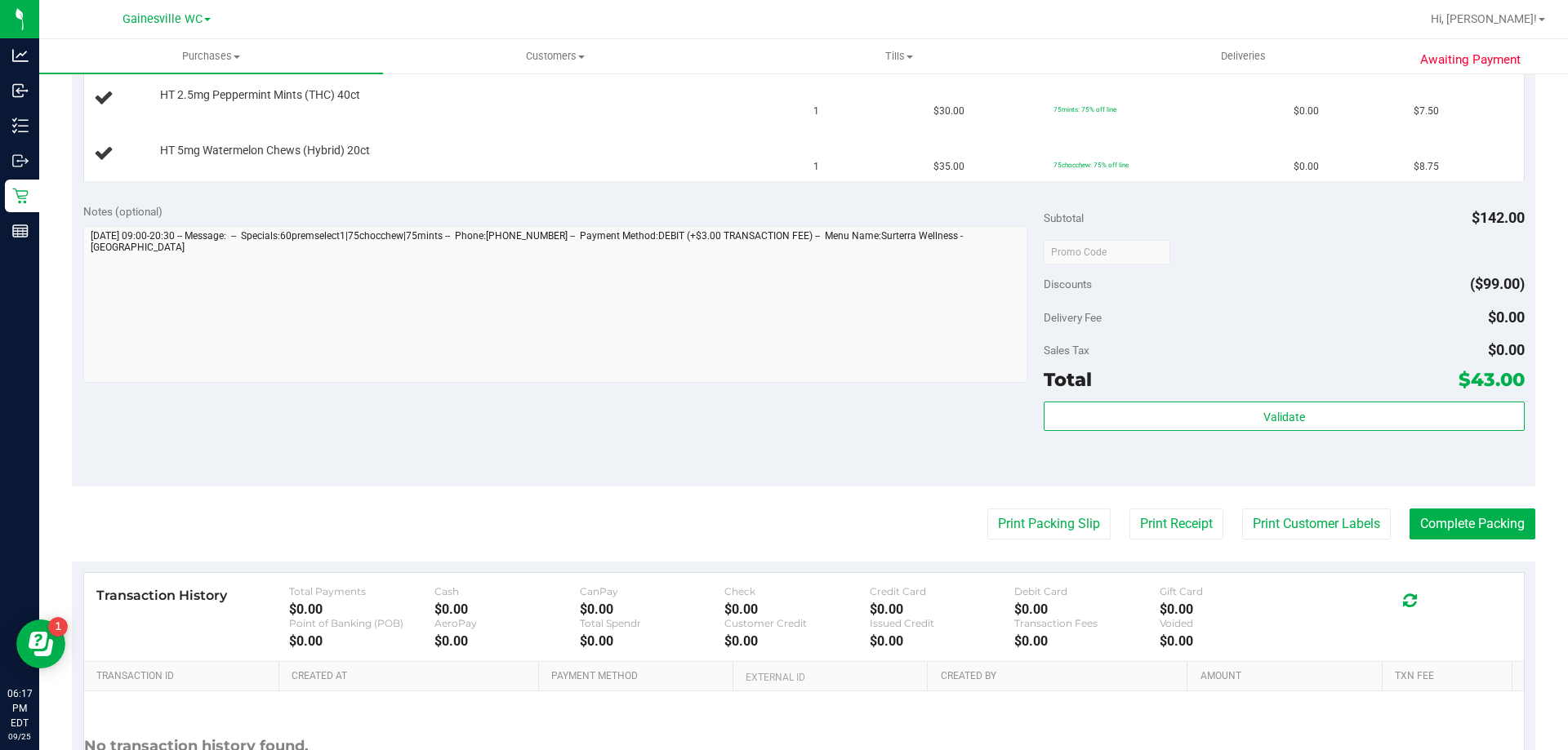
scroll to position [571, 0]
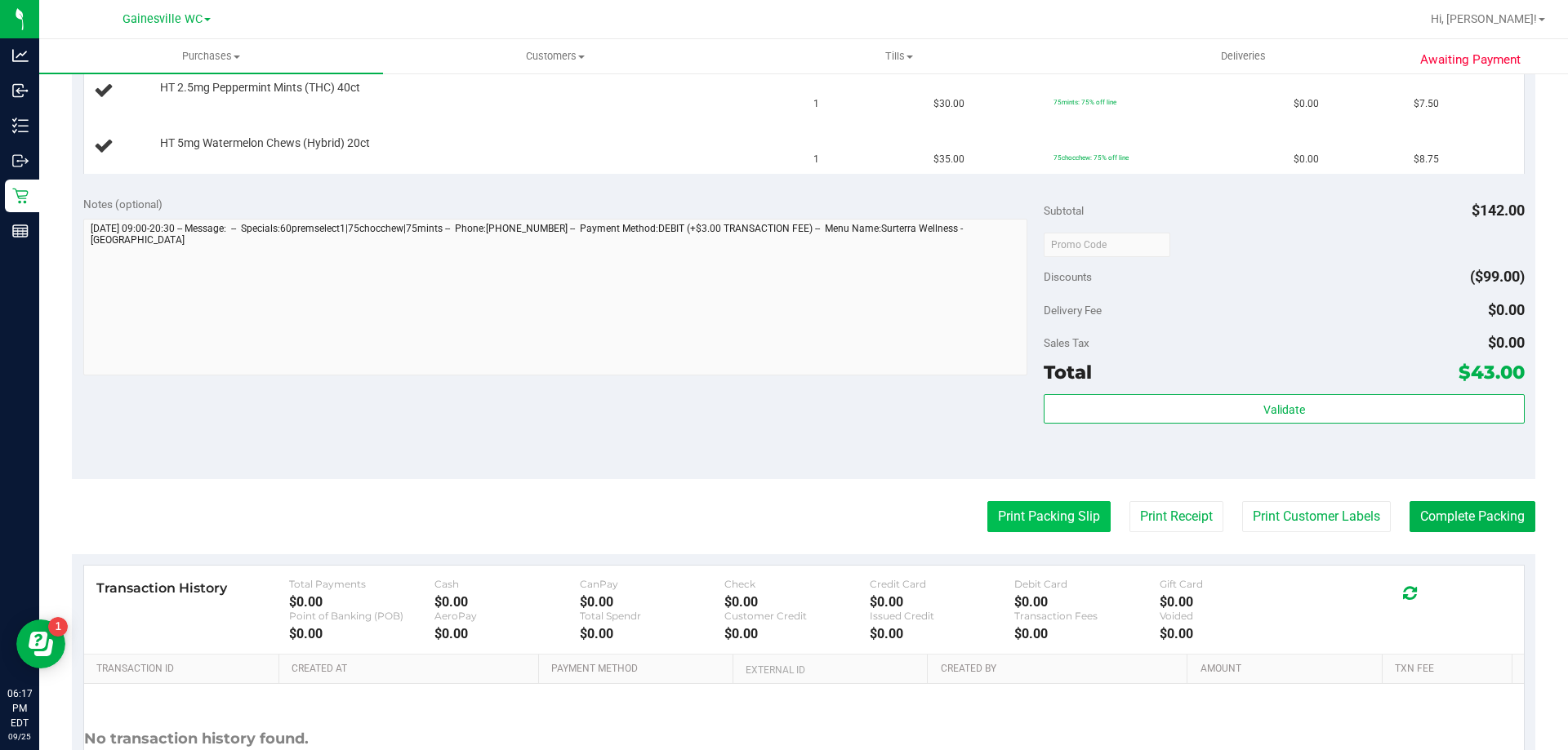
click at [1045, 514] on button "Print Packing Slip" at bounding box center [1049, 517] width 124 height 31
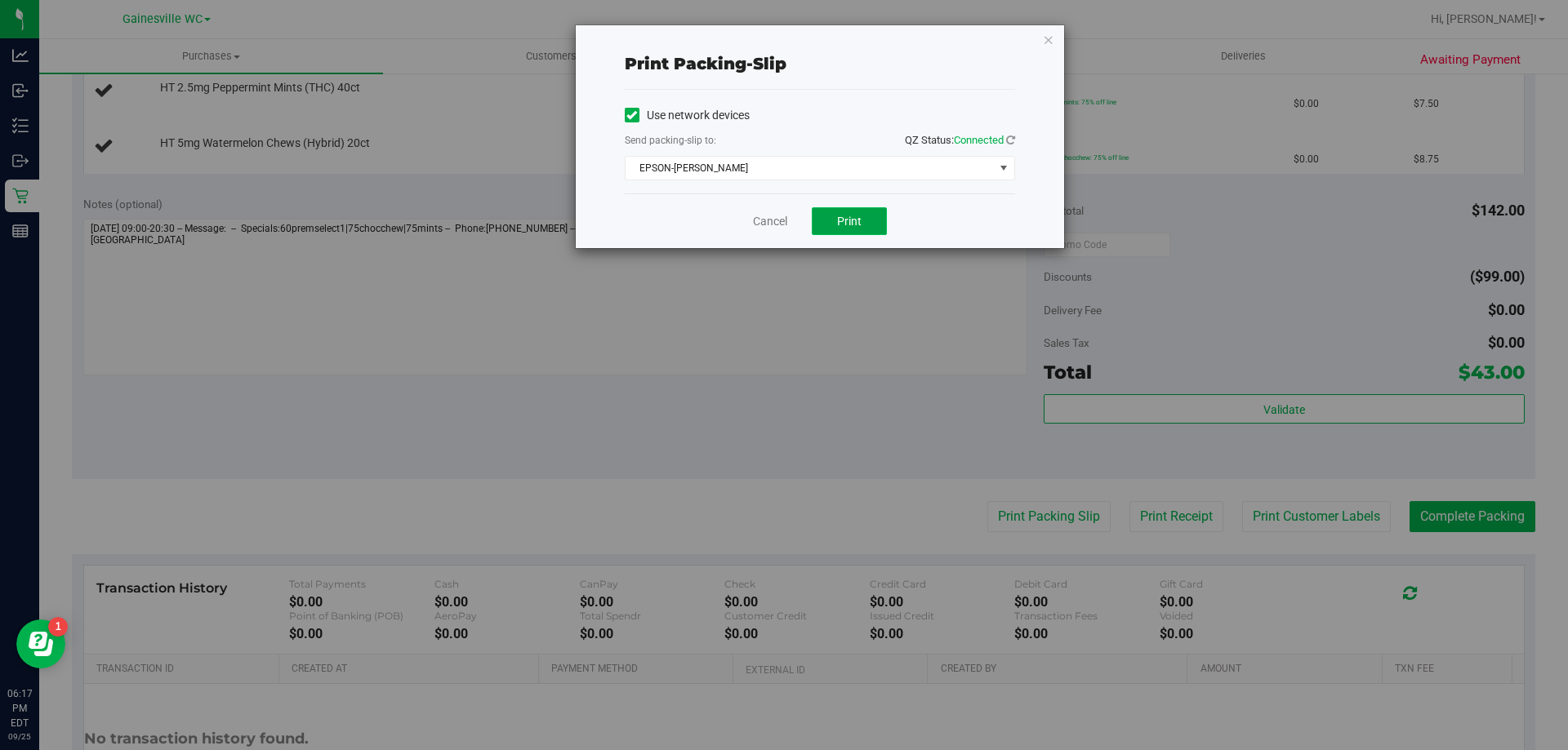
click at [853, 221] on span "Print" at bounding box center [849, 222] width 25 height 13
click at [760, 219] on link "Cancel" at bounding box center [770, 222] width 35 height 17
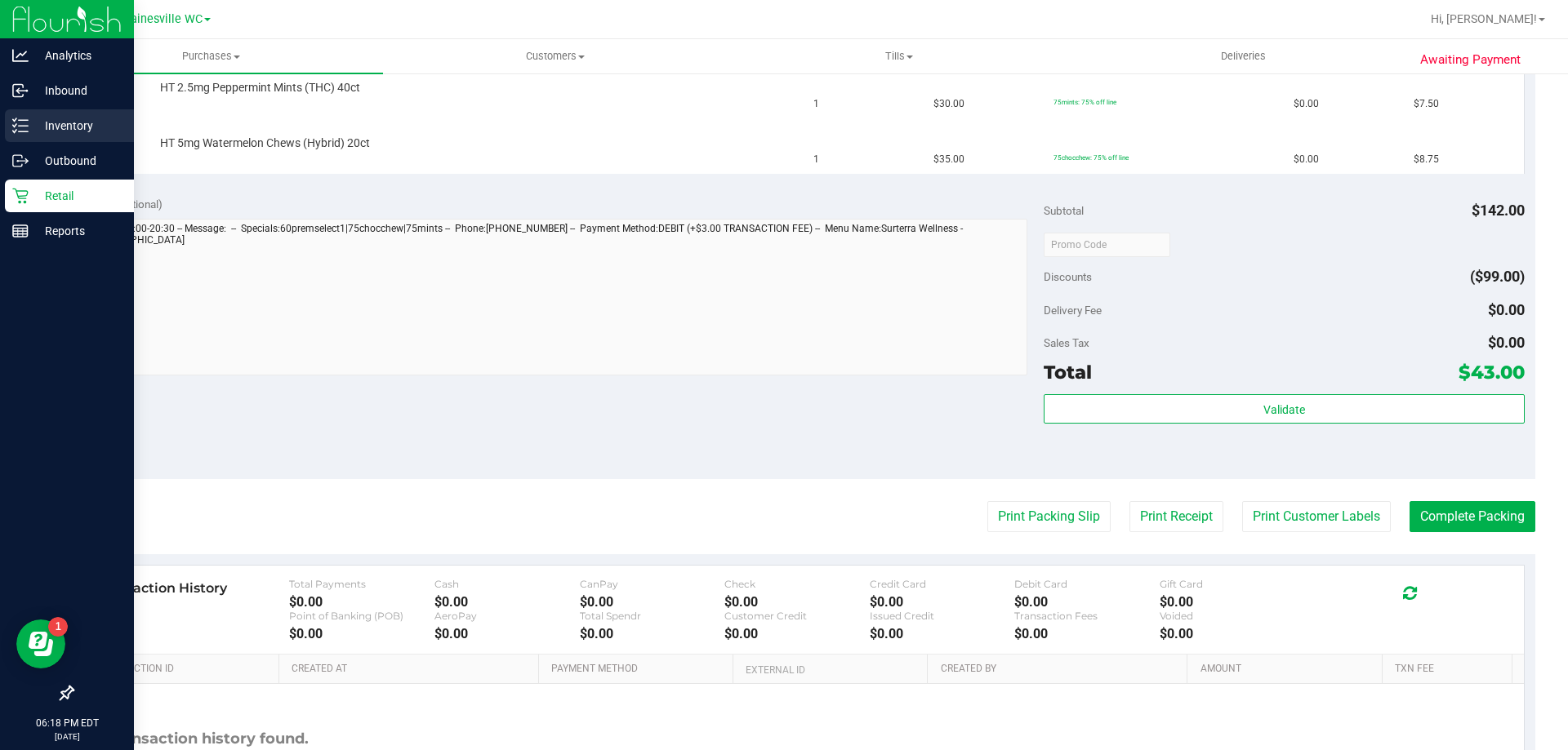
click at [62, 124] on p "Inventory" at bounding box center [77, 126] width 98 height 20
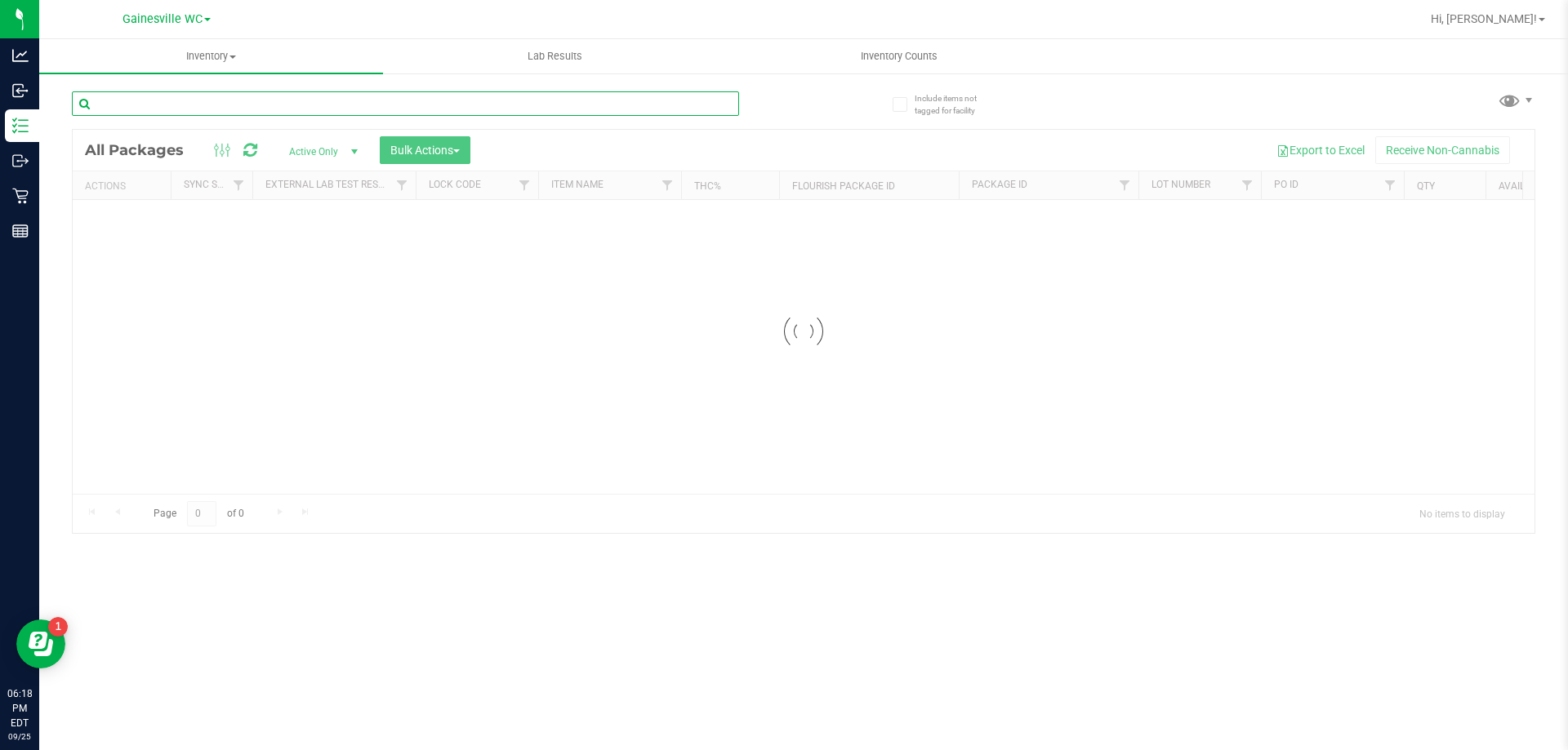
click at [176, 104] on input "text" at bounding box center [405, 104] width 667 height 25
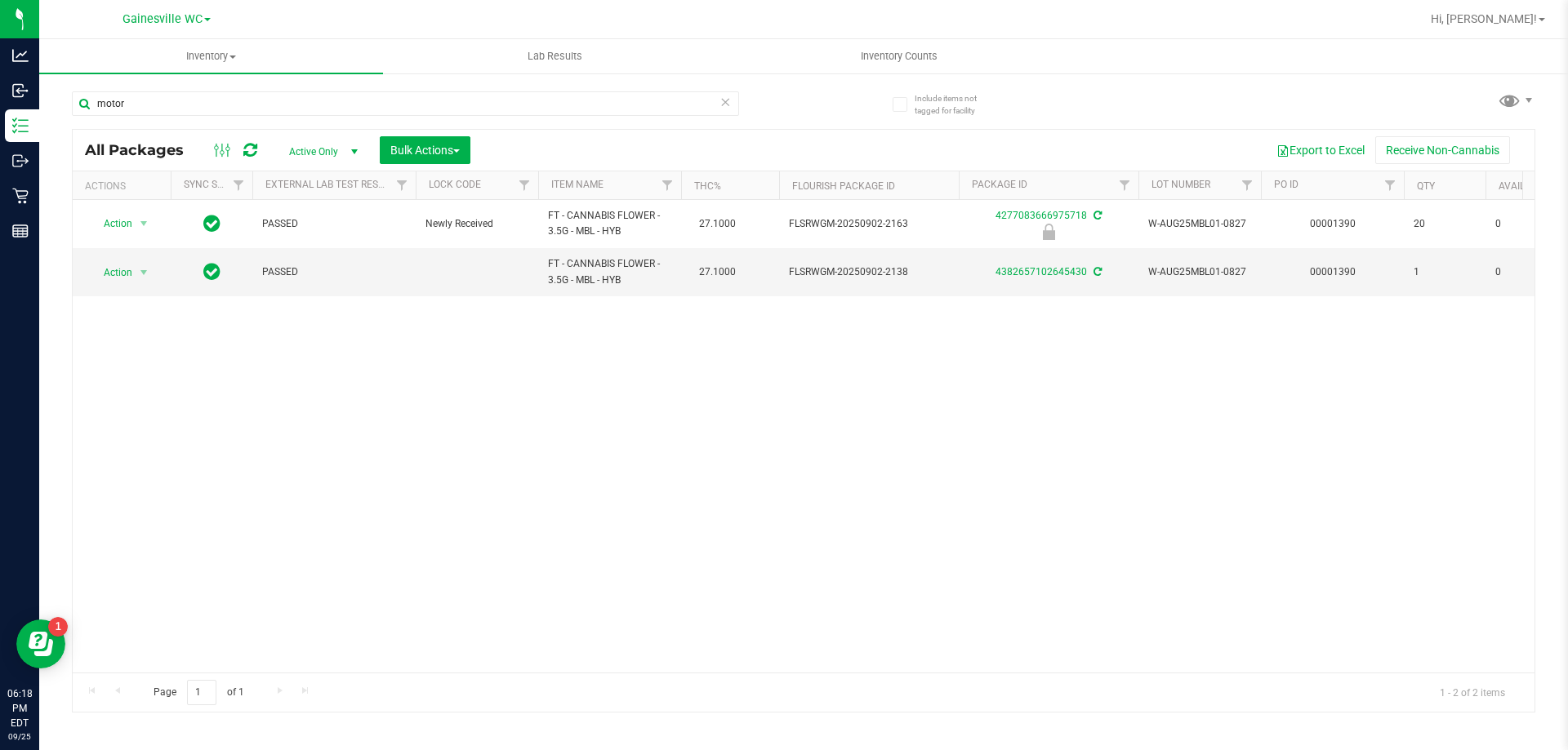
click at [1324, 384] on div "Action Action Edit attributes Global inventory Locate package Package audit log…" at bounding box center [803, 437] width 1462 height 473
click at [138, 101] on input "motor" at bounding box center [405, 104] width 667 height 25
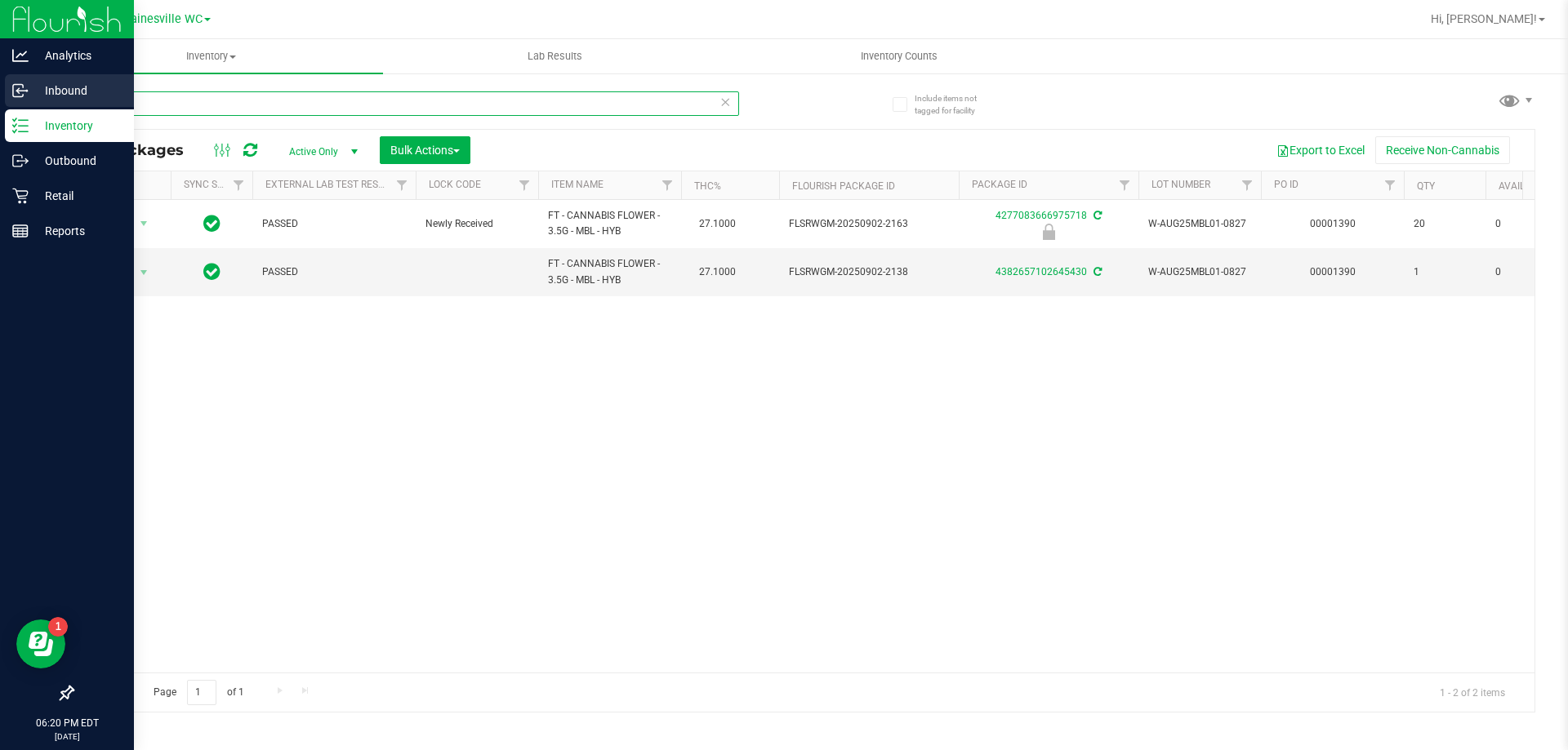
drag, startPoint x: 142, startPoint y: 102, endPoint x: 0, endPoint y: 81, distance: 143.5
click at [7, 83] on div "Analytics Inbound Inventory Outbound Retail Reports 06:20 PM EDT [DATE] 09/25 G…" at bounding box center [784, 375] width 1568 height 750
type input "white"
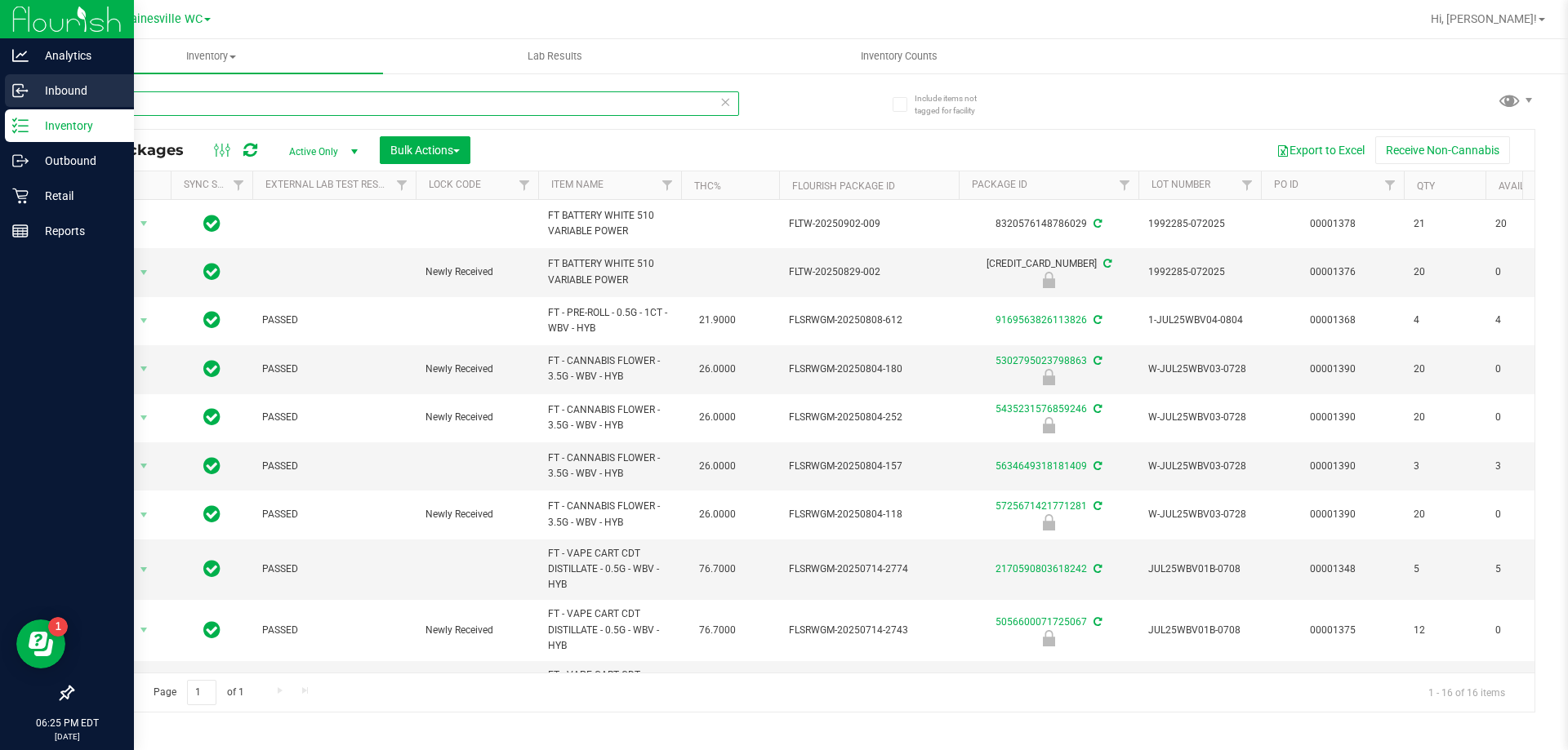
drag, startPoint x: 143, startPoint y: 101, endPoint x: 19, endPoint y: 89, distance: 124.6
click at [19, 89] on div "Analytics Inbound Inventory Outbound Retail Reports 06:25 PM EDT [DATE] 09/25 G…" at bounding box center [784, 375] width 1568 height 750
type input "4277083666975718"
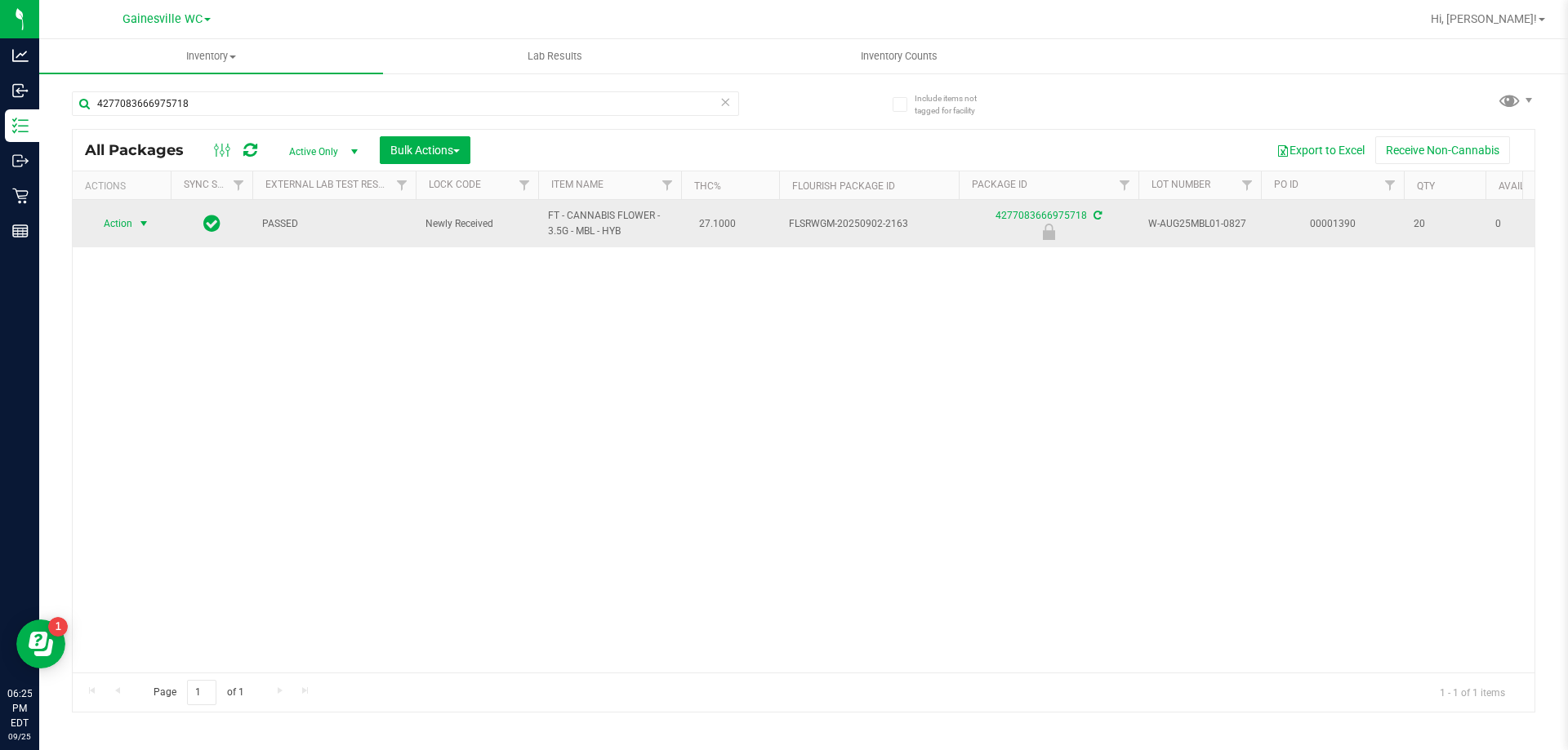
click at [147, 223] on span "select" at bounding box center [143, 223] width 13 height 13
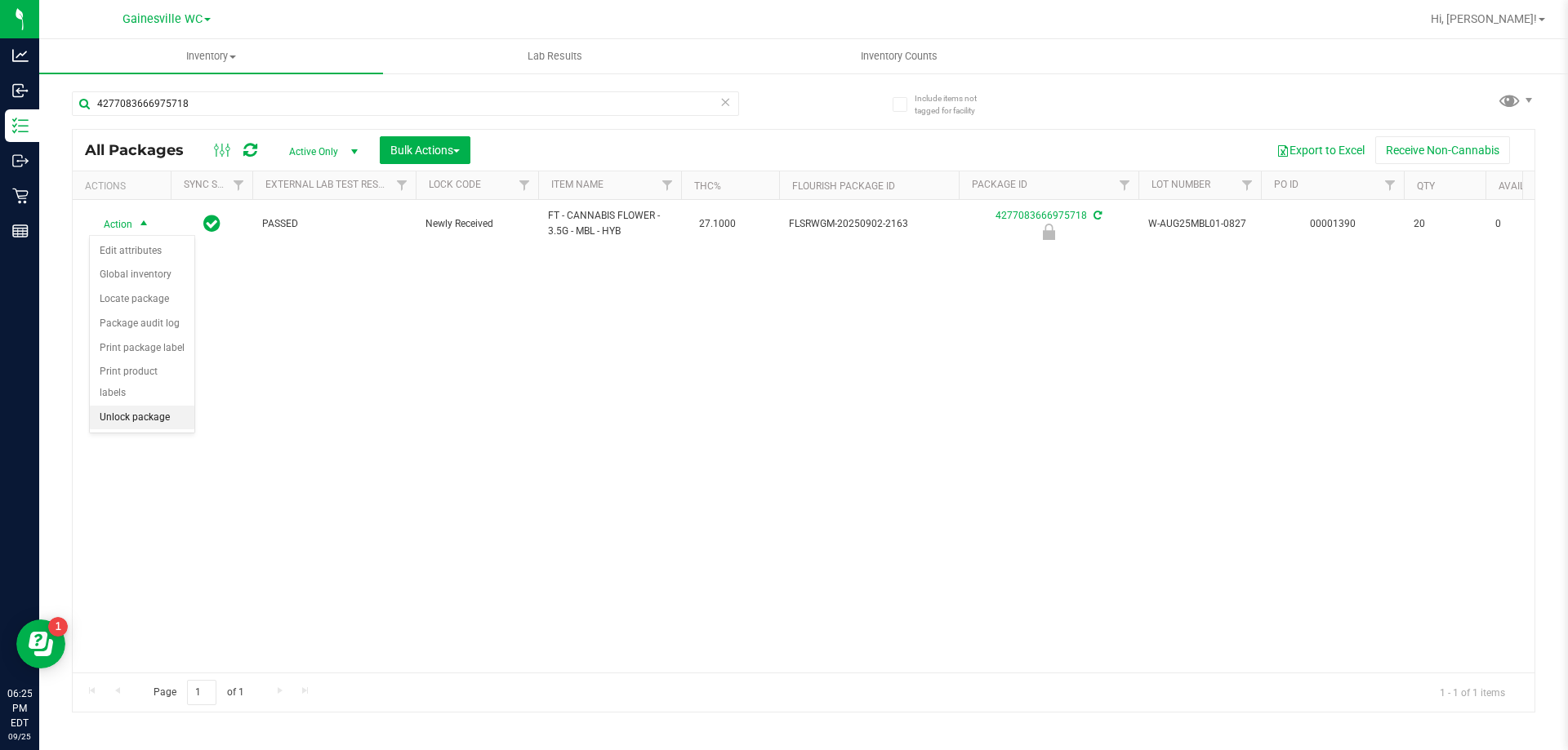
click at [119, 405] on li "Unlock package" at bounding box center [142, 418] width 105 height 25
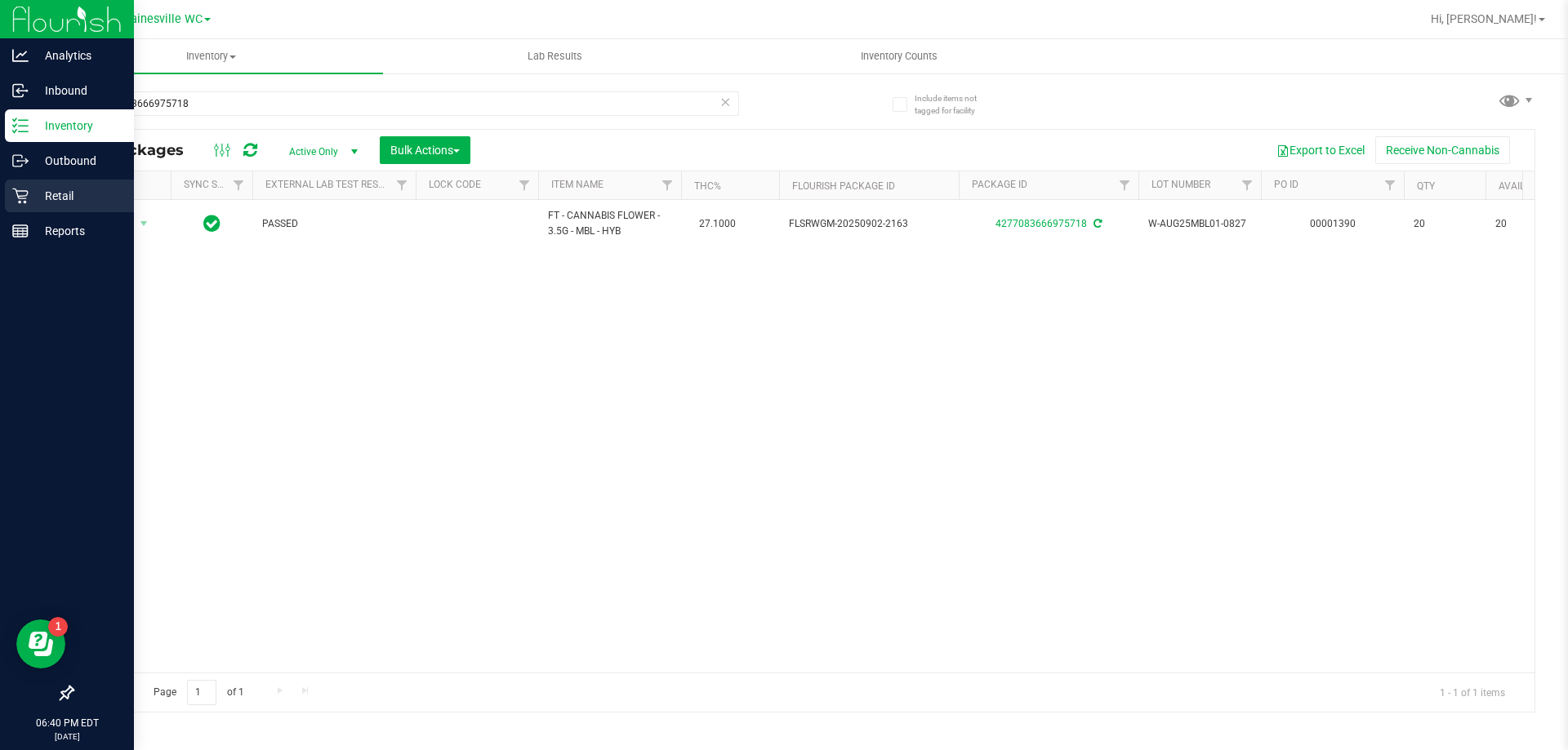
click at [49, 195] on p "Retail" at bounding box center [77, 196] width 98 height 20
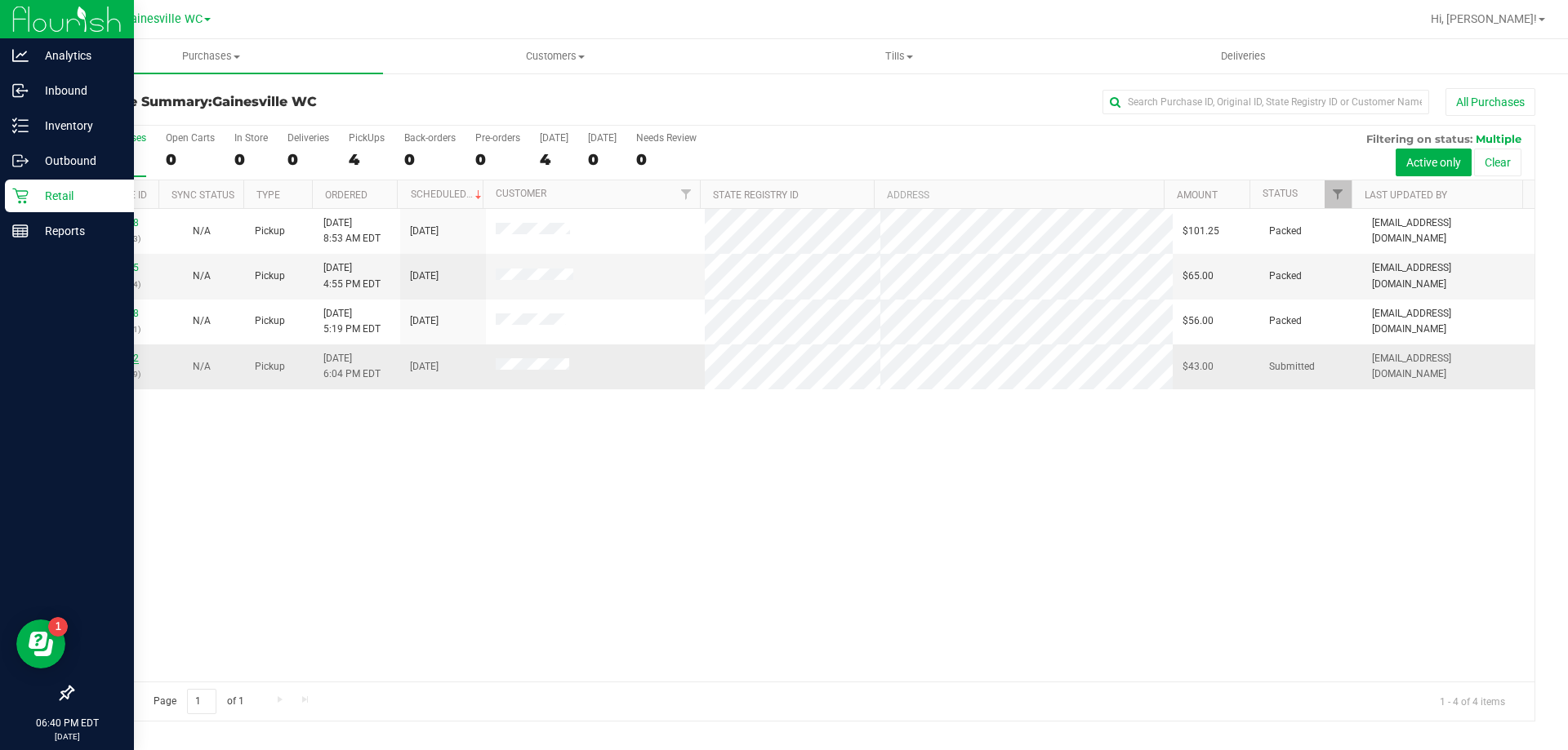
click at [119, 361] on link "12005702" at bounding box center [115, 359] width 45 height 12
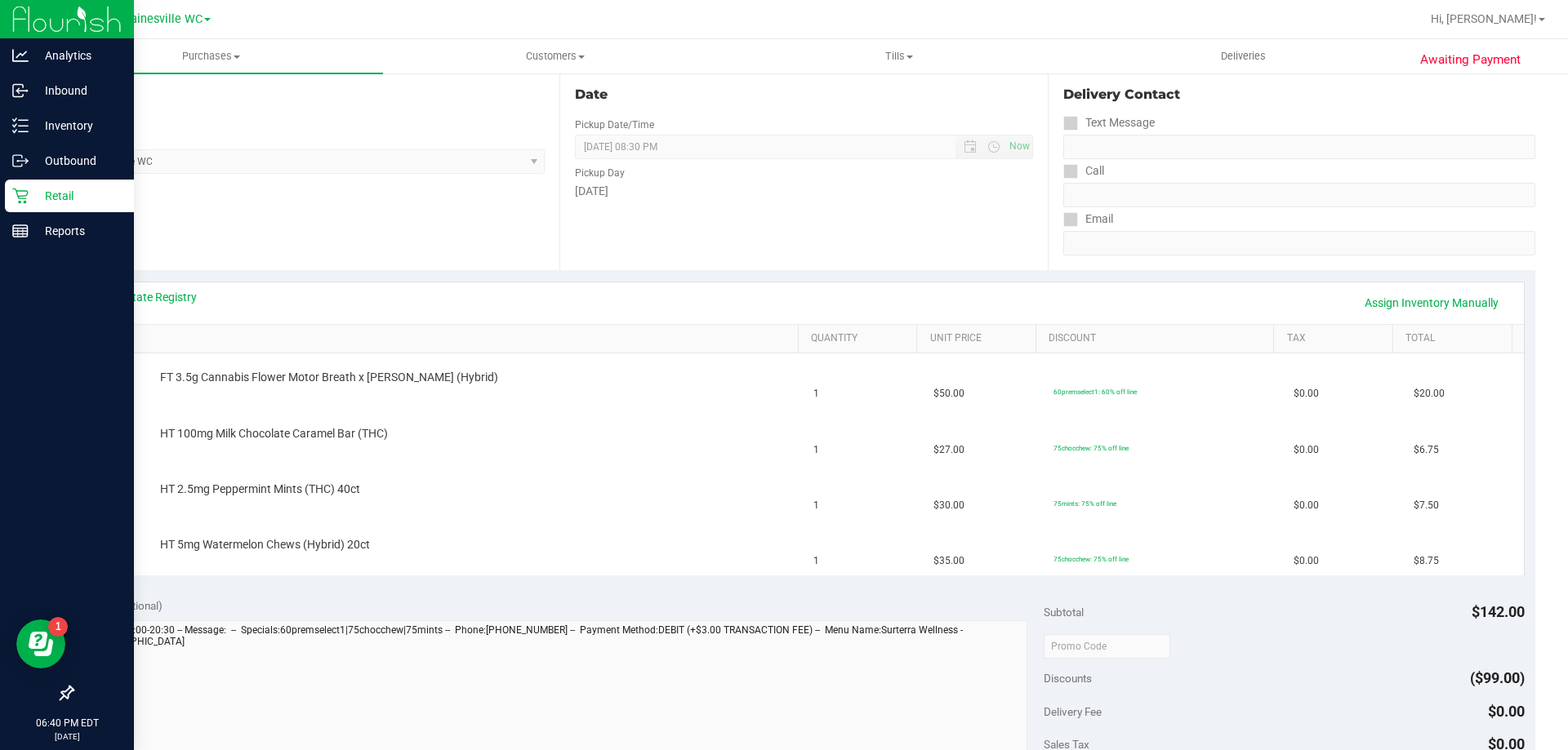
scroll to position [408, 0]
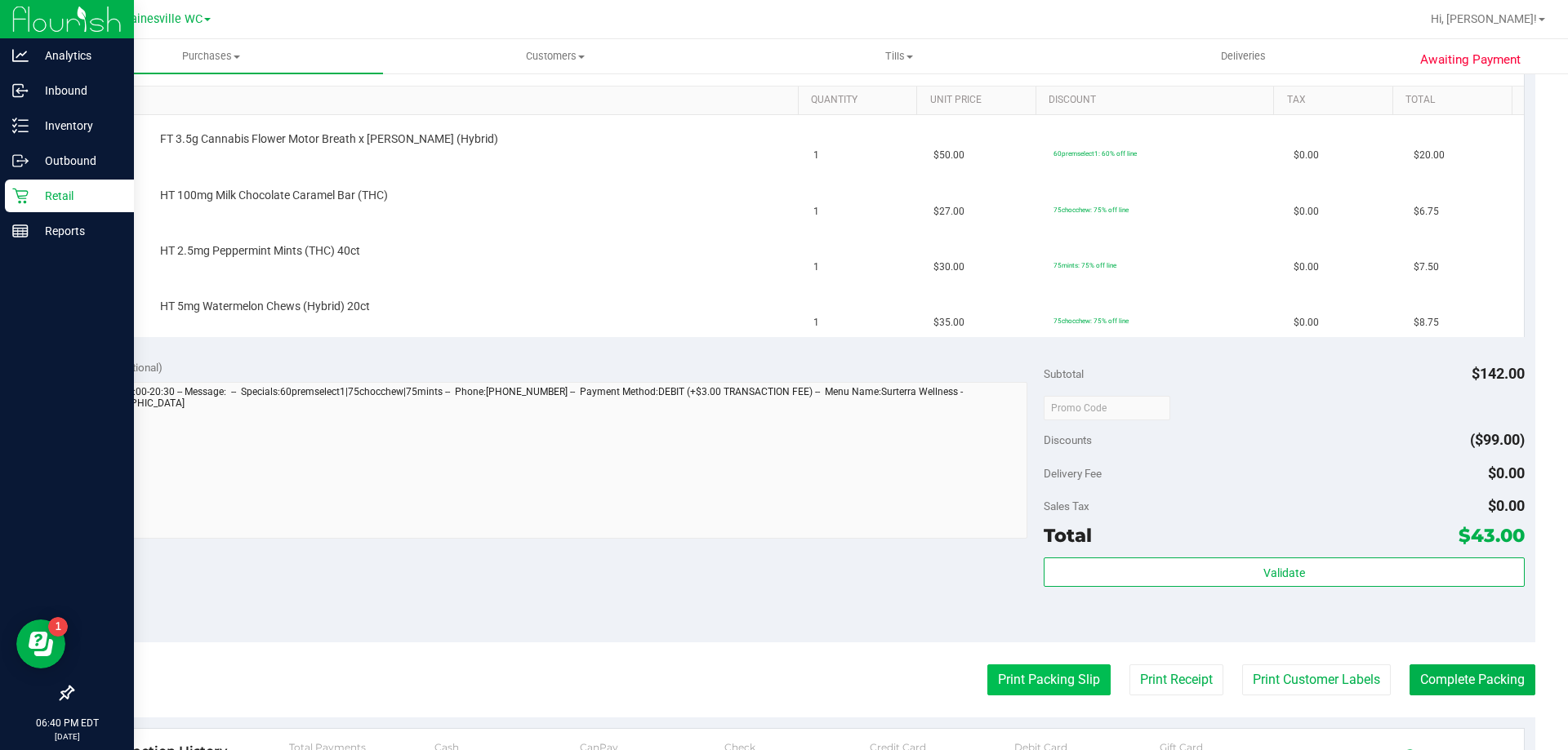
click at [1029, 677] on button "Print Packing Slip" at bounding box center [1049, 680] width 124 height 31
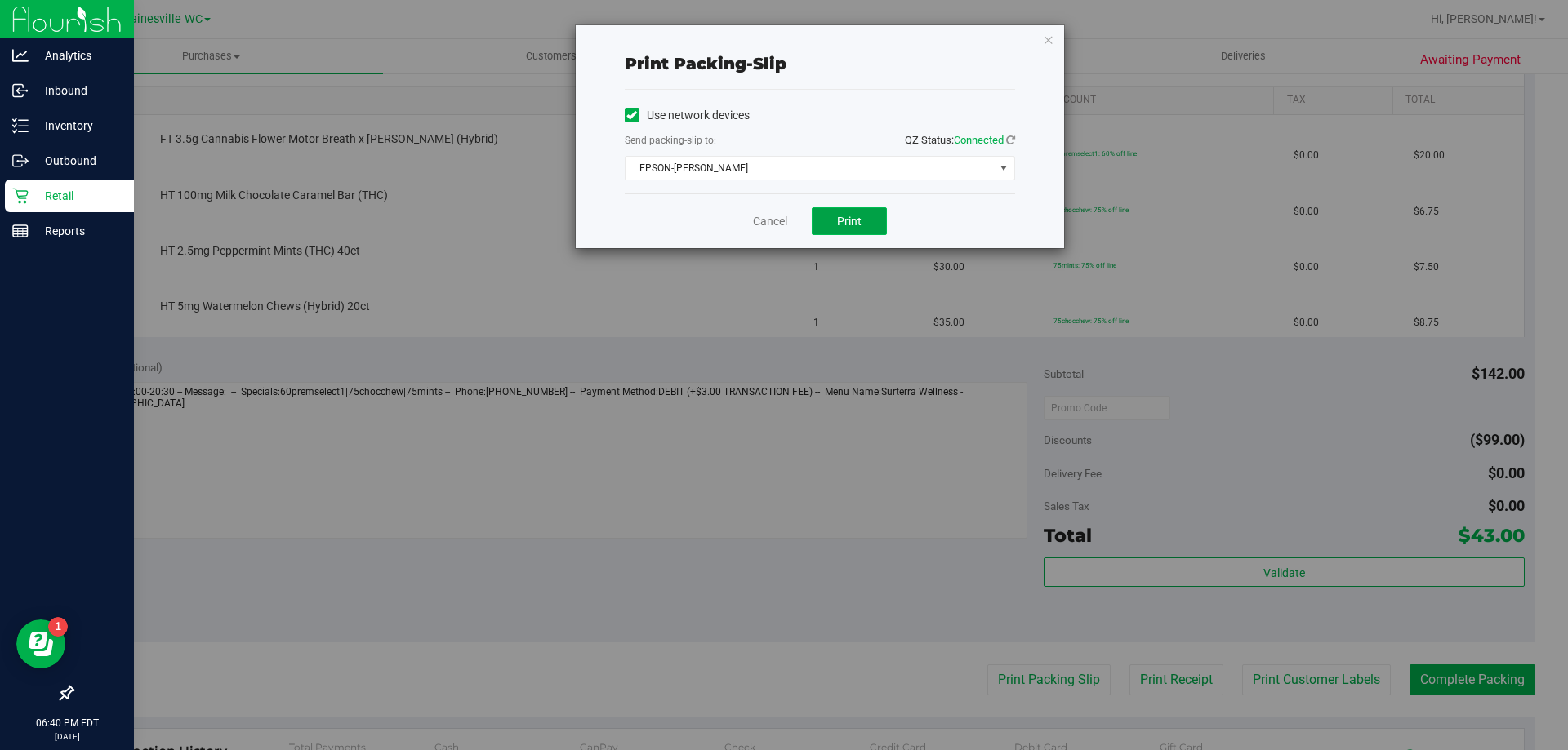
click at [852, 224] on span "Print" at bounding box center [849, 222] width 25 height 13
click at [772, 220] on link "Cancel" at bounding box center [770, 222] width 35 height 17
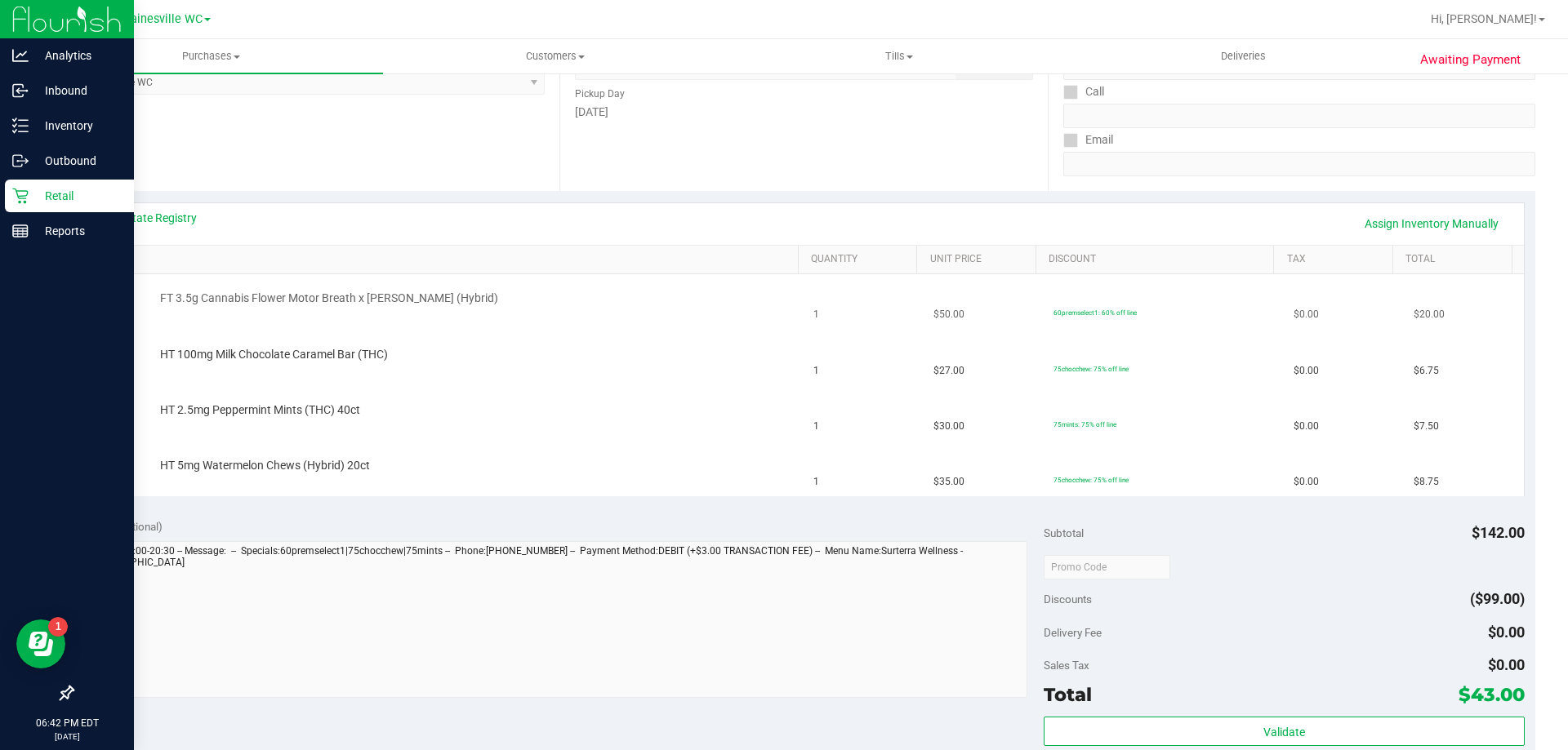
scroll to position [245, 0]
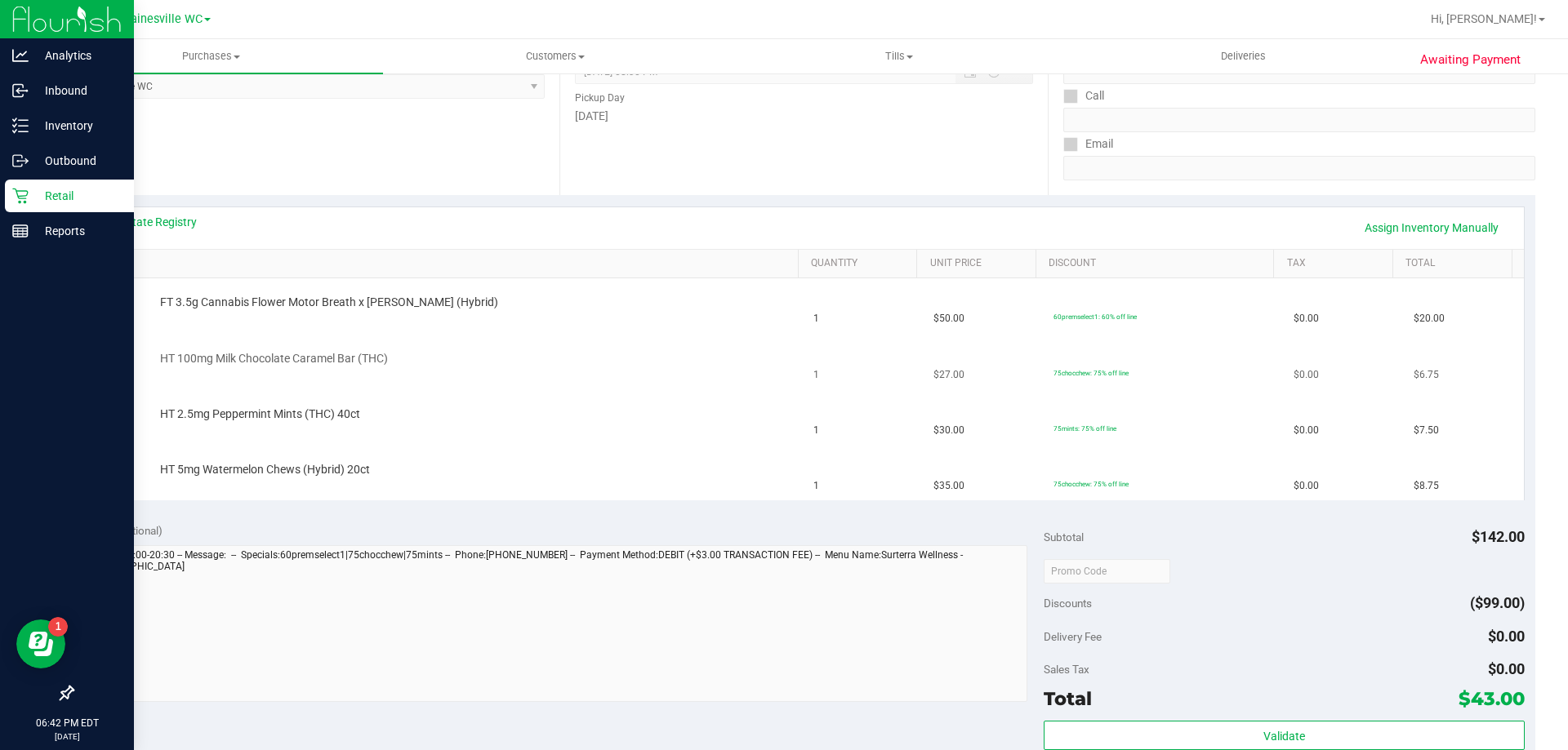
click at [625, 353] on div "HT 100mg Milk Chocolate Caramel Bar (THC)" at bounding box center [471, 359] width 639 height 16
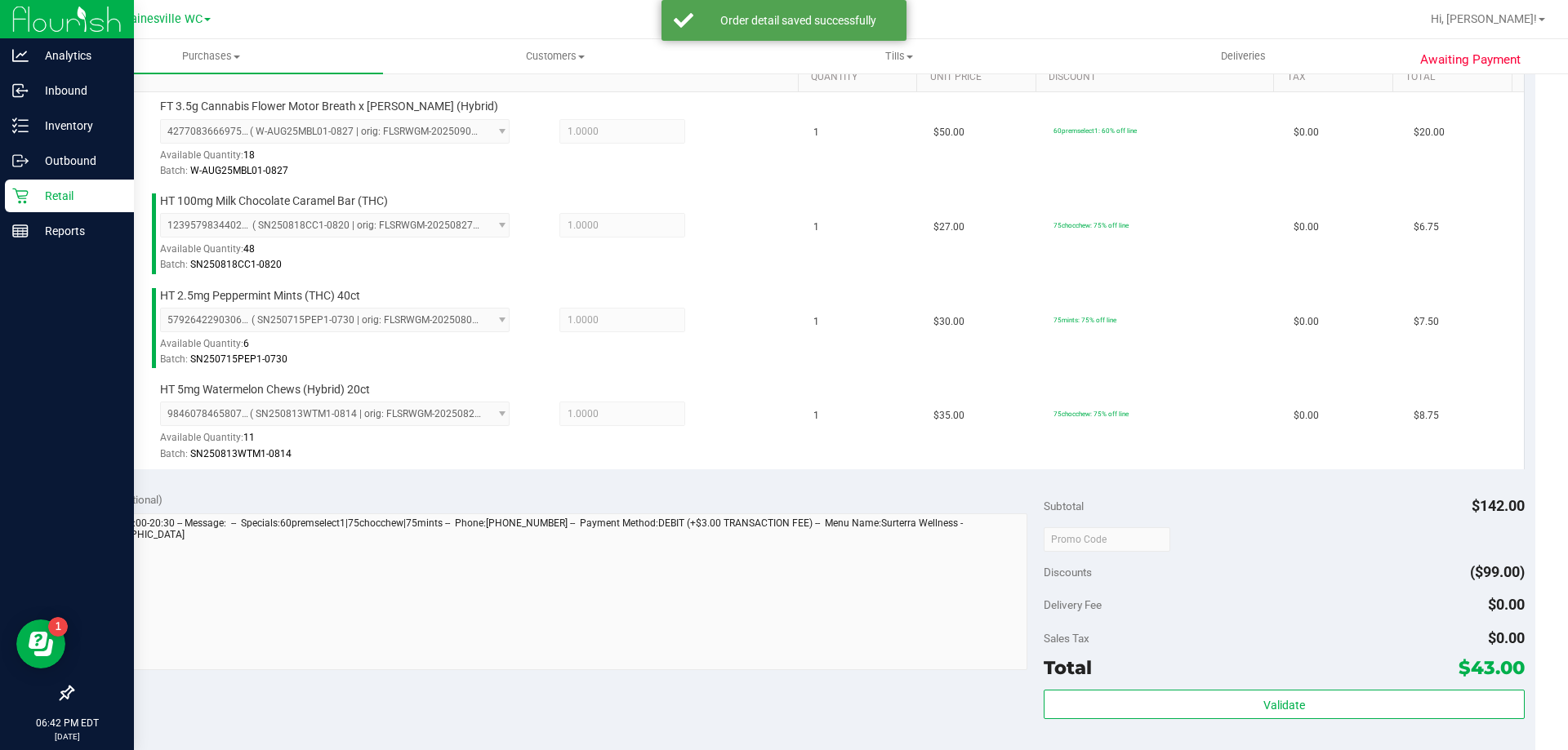
scroll to position [735, 0]
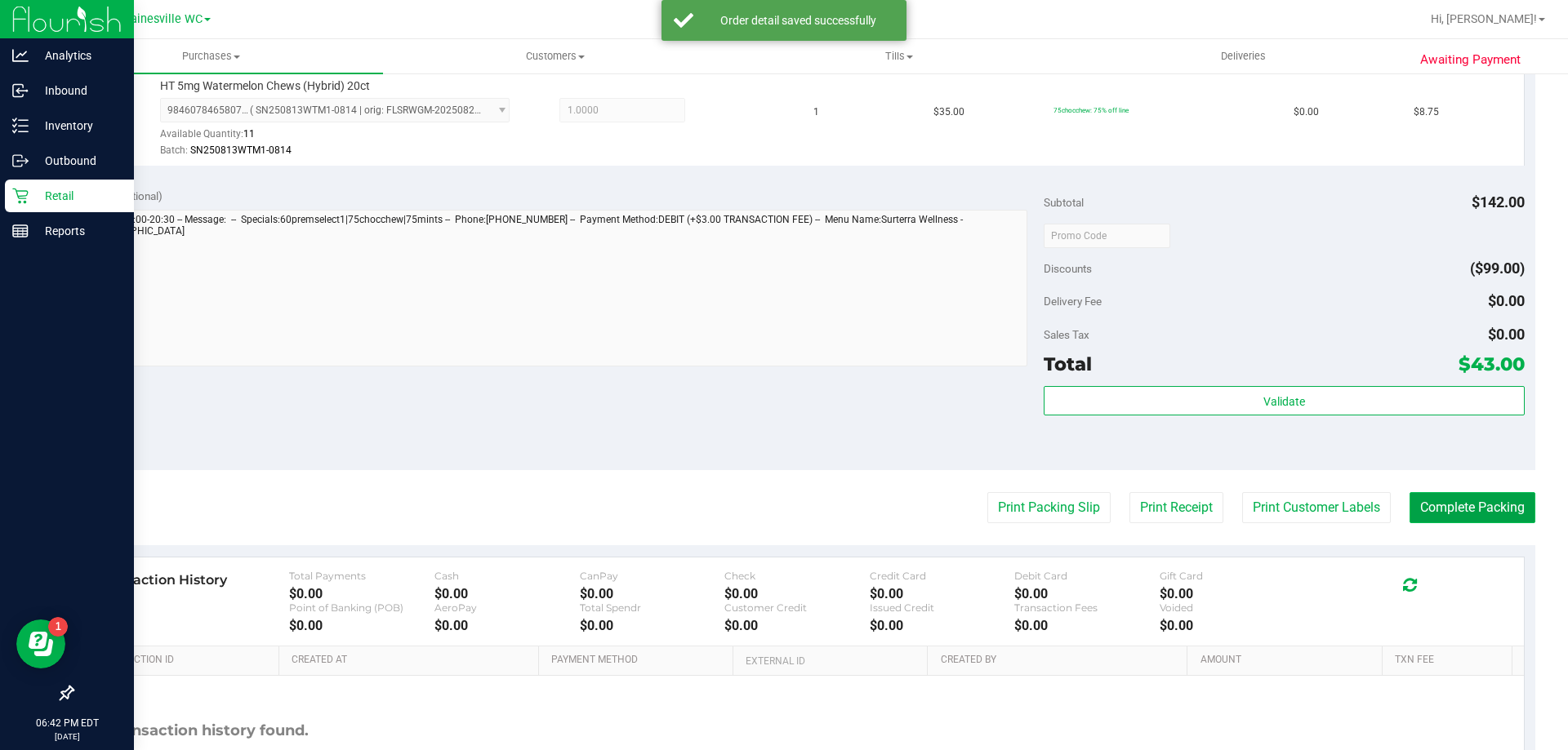
click at [1433, 509] on button "Complete Packing" at bounding box center [1472, 508] width 126 height 31
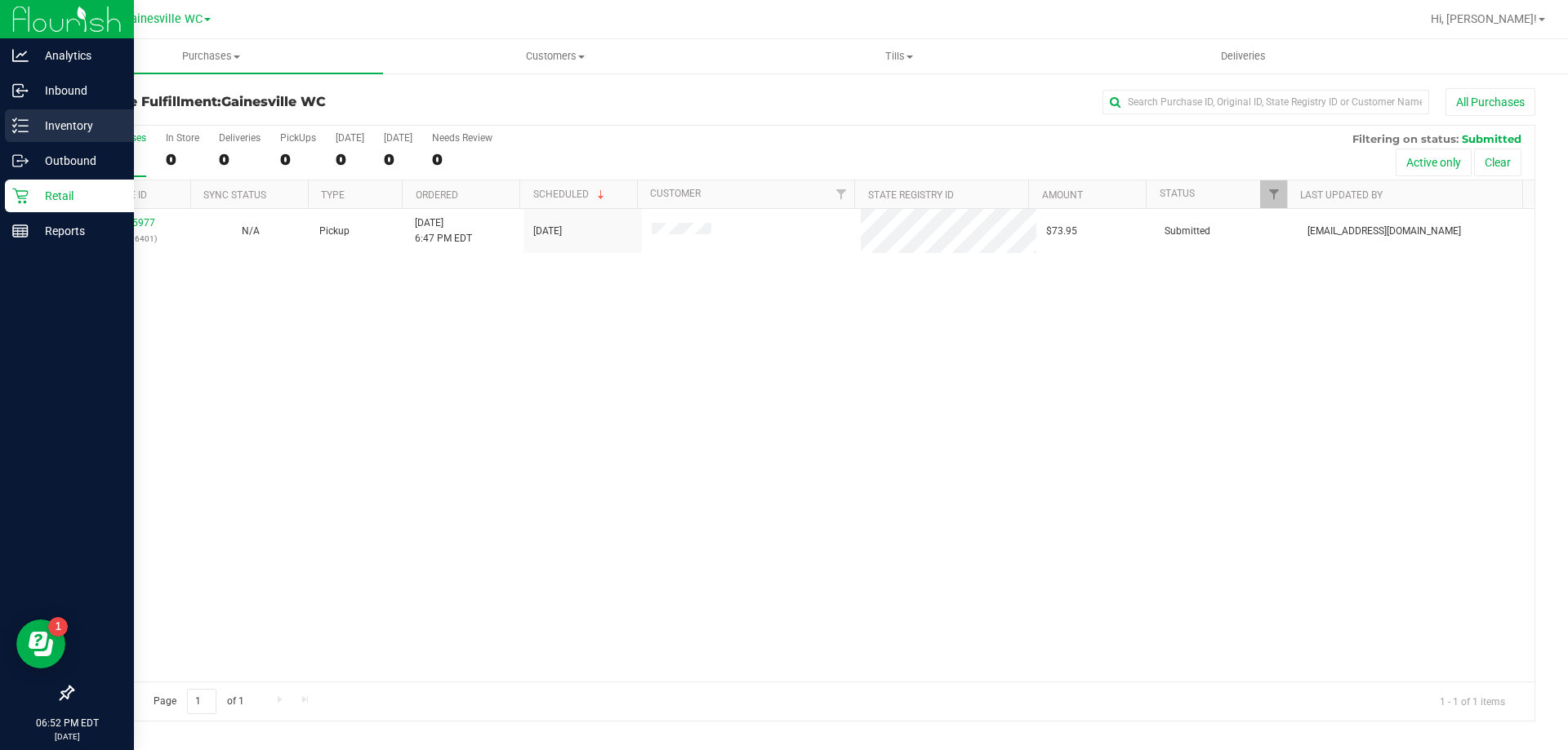
click at [55, 127] on p "Inventory" at bounding box center [77, 126] width 98 height 20
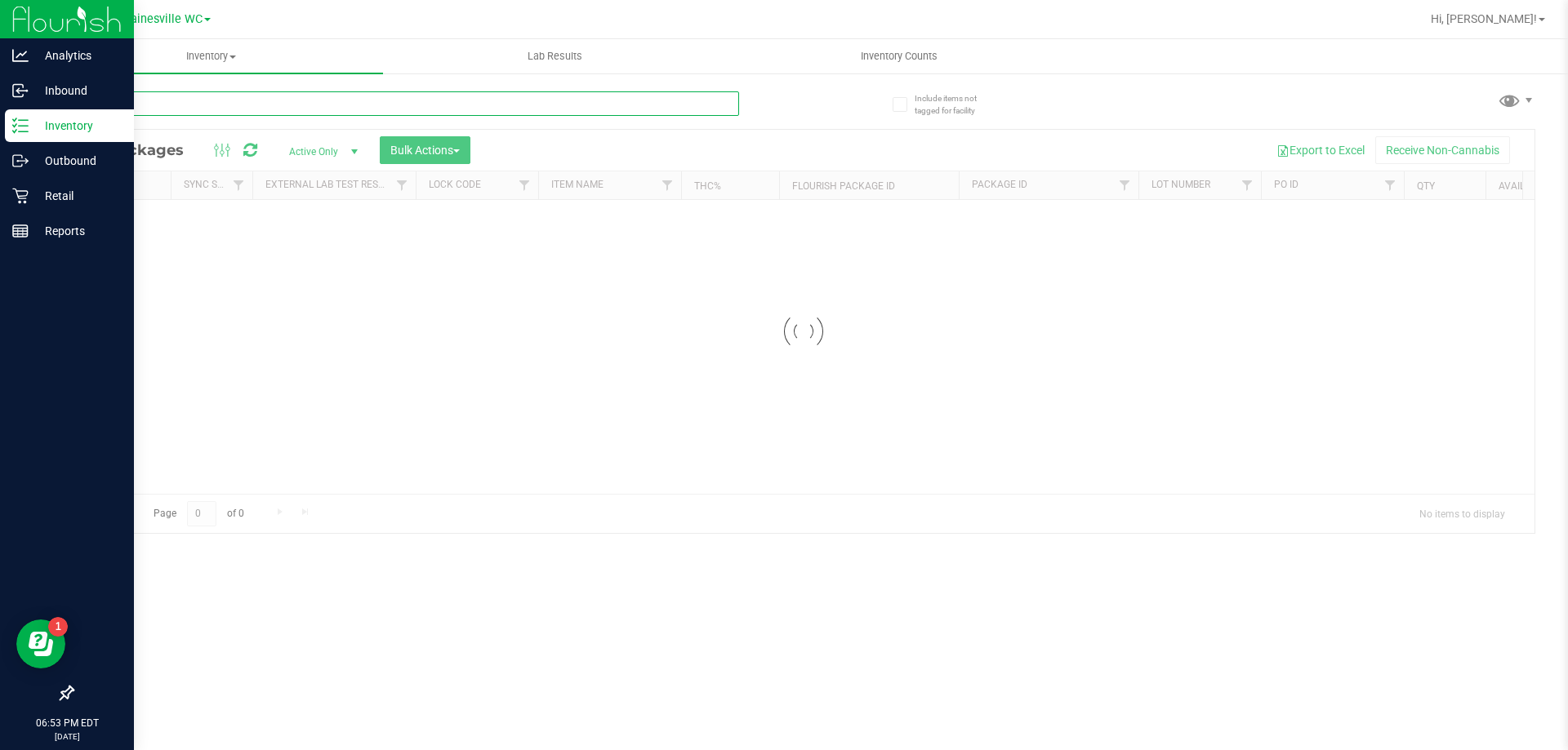
click at [259, 103] on input "text" at bounding box center [405, 104] width 667 height 25
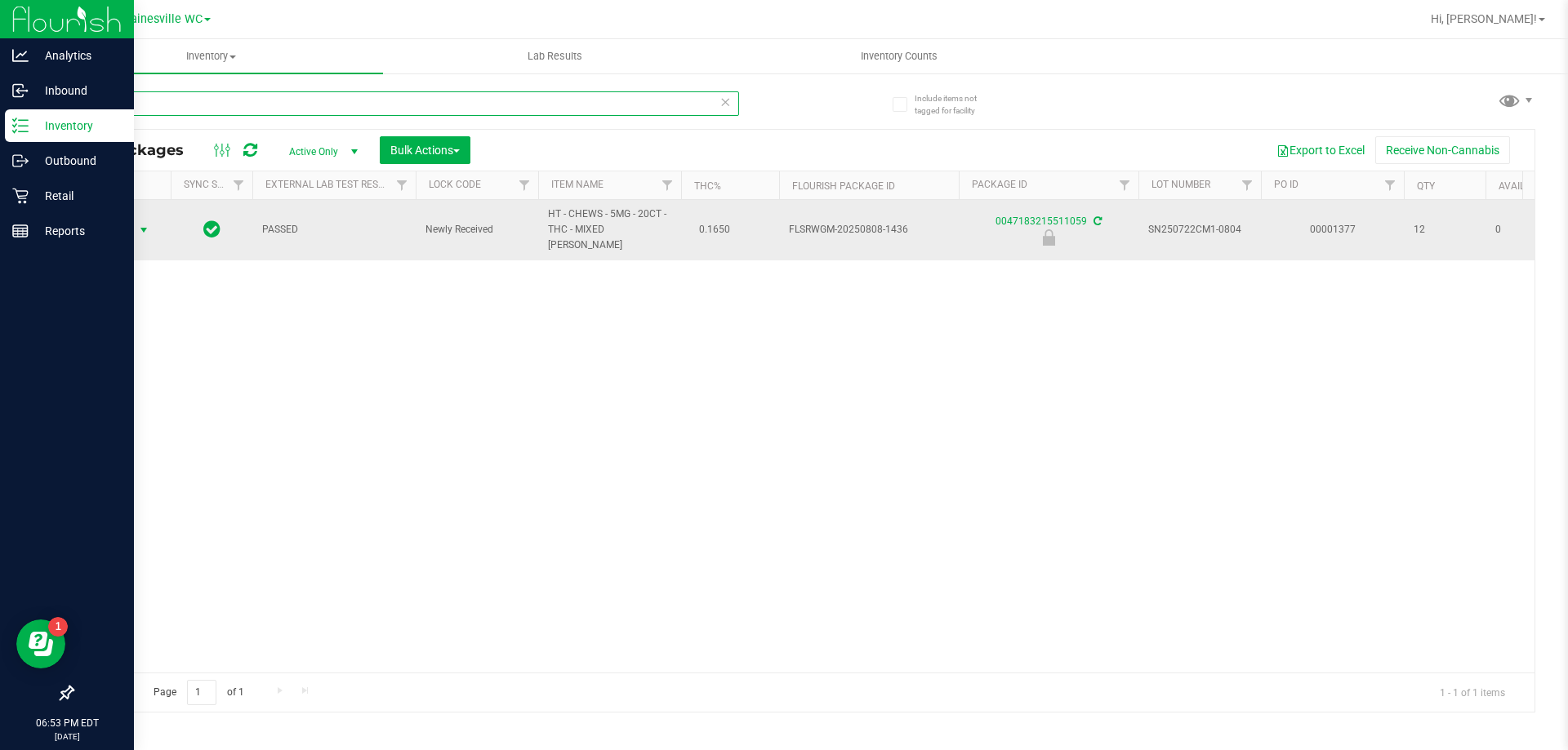
type input "mixed"
click at [138, 224] on span "select" at bounding box center [143, 230] width 13 height 13
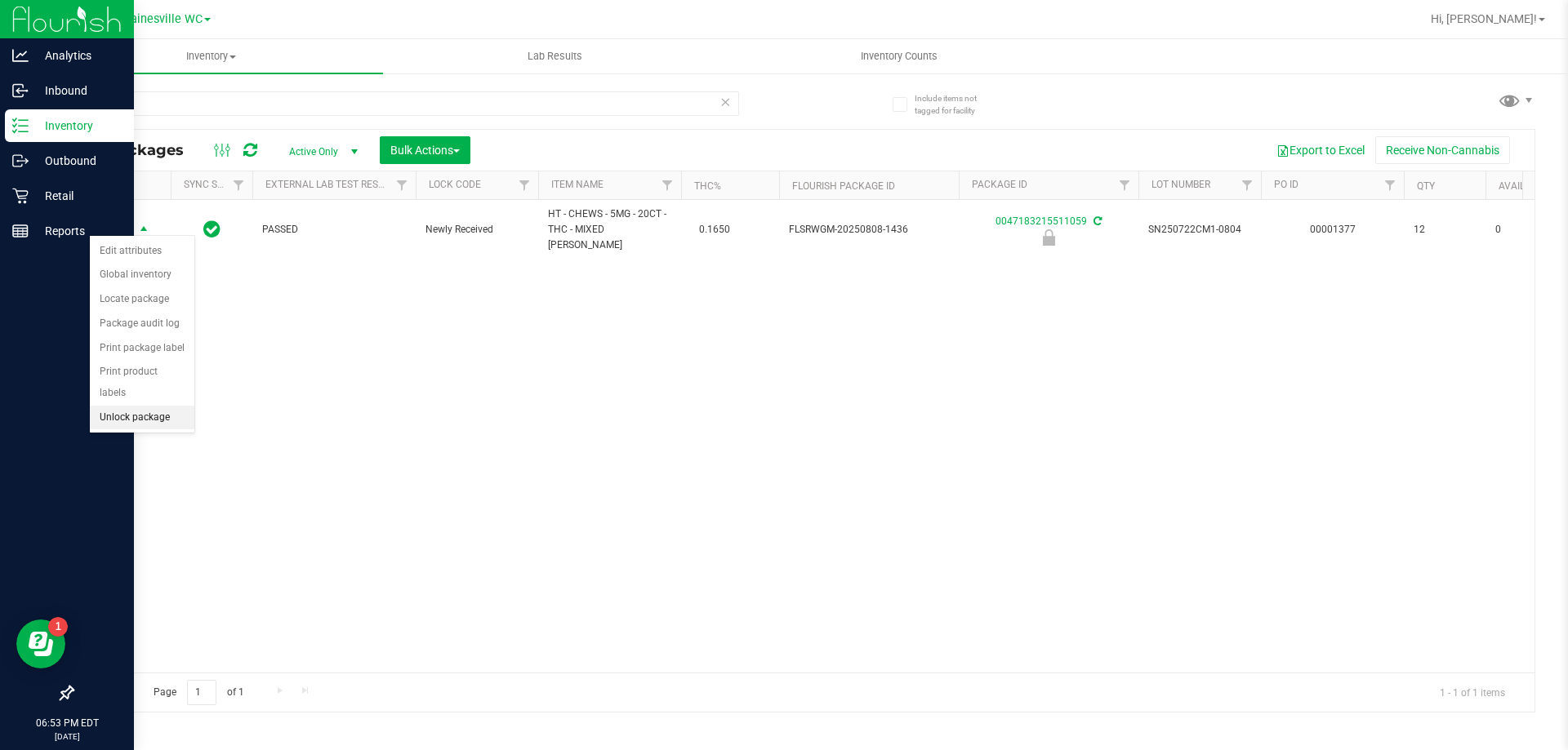
click at [122, 405] on li "Unlock package" at bounding box center [142, 418] width 105 height 25
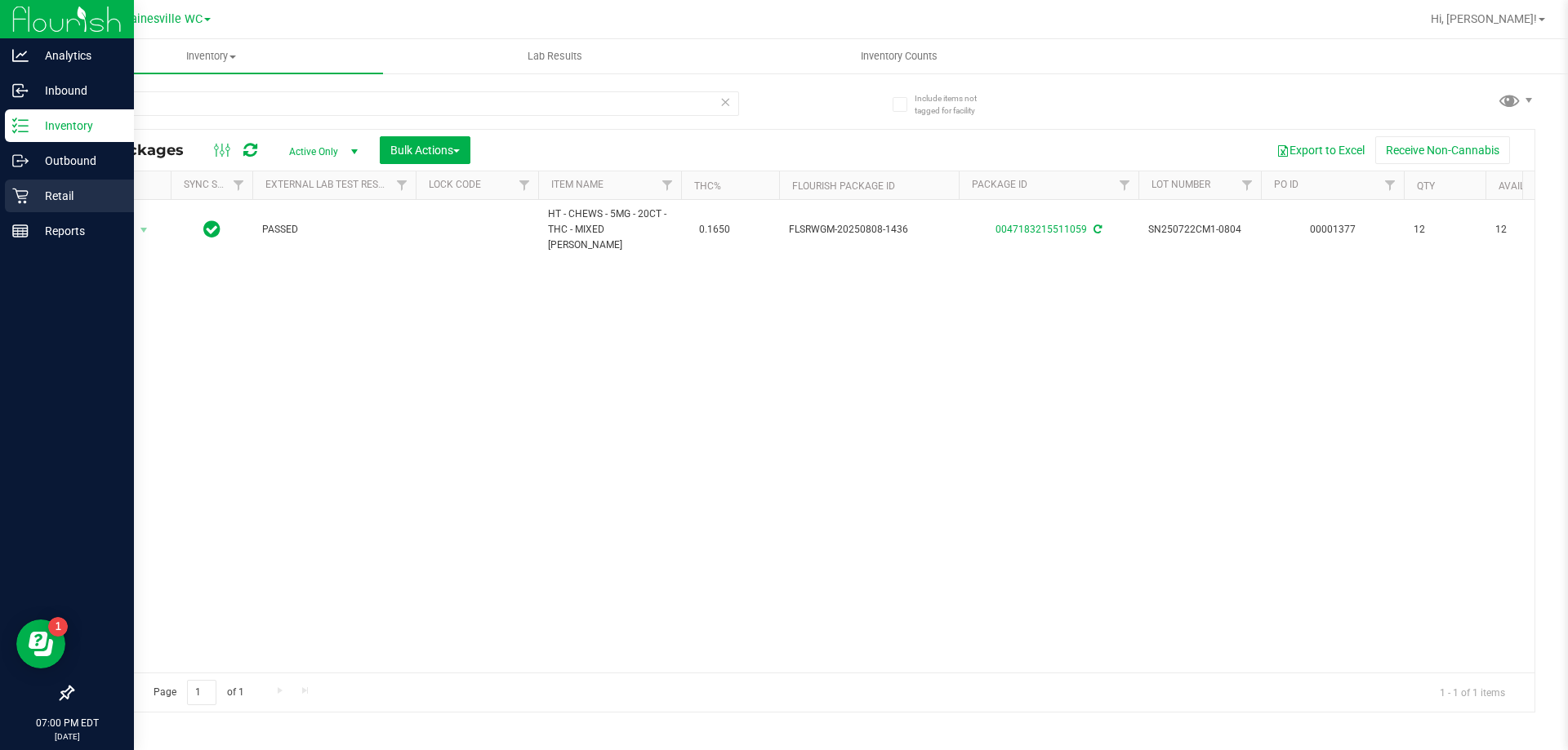
click at [48, 190] on p "Retail" at bounding box center [77, 196] width 98 height 20
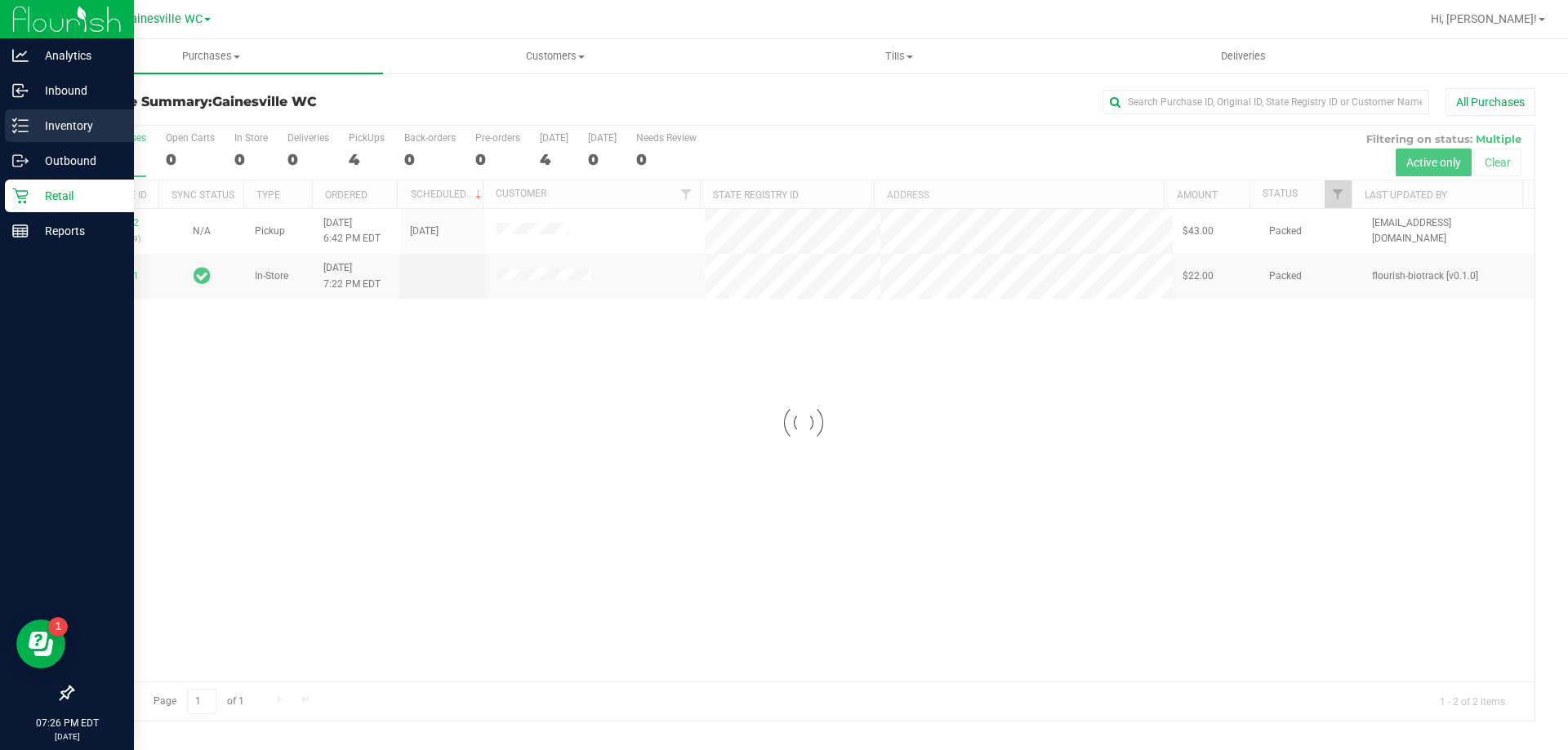
click at [62, 127] on p "Inventory" at bounding box center [77, 126] width 98 height 20
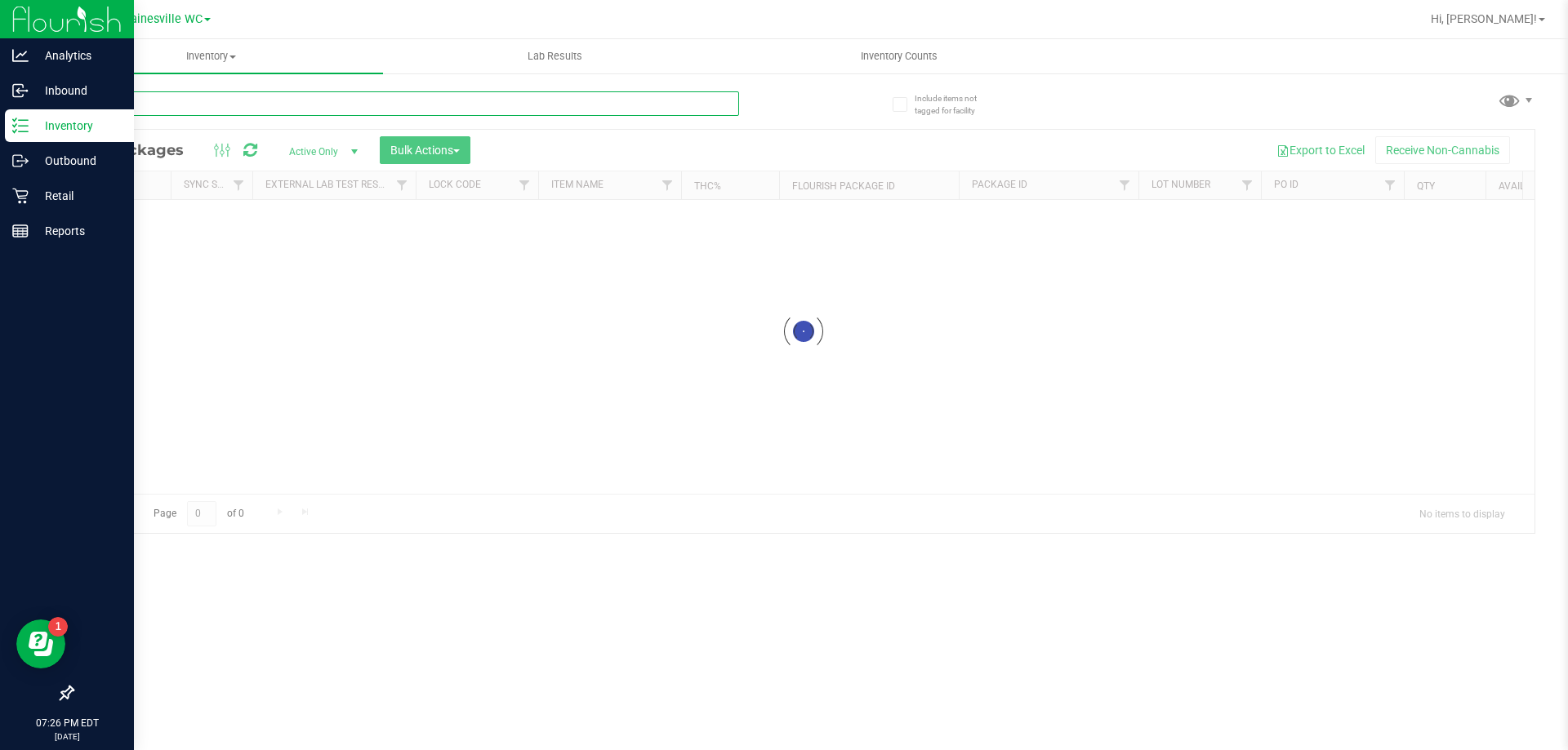
click at [167, 104] on input "text" at bounding box center [405, 104] width 667 height 25
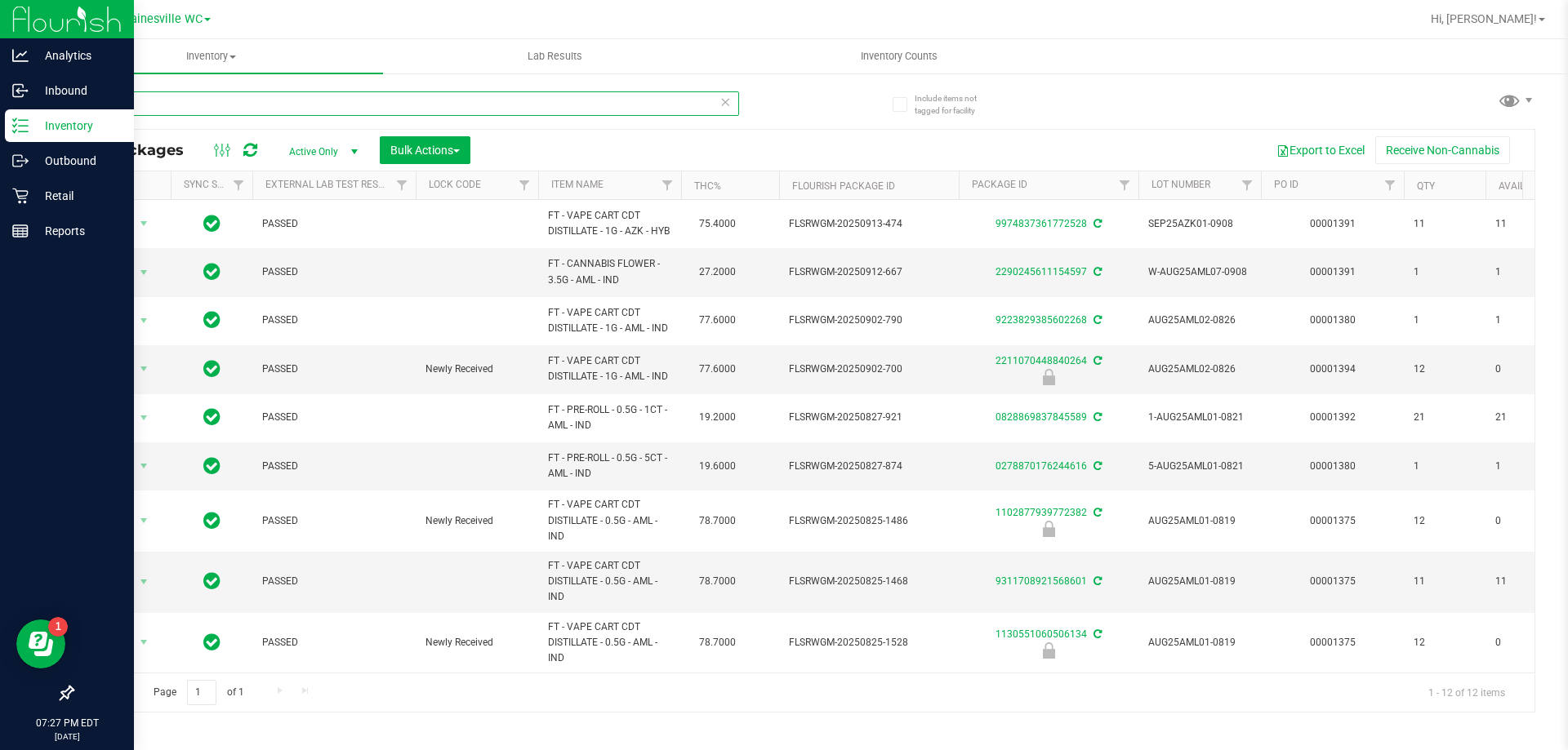
click at [204, 104] on input "animal" at bounding box center [405, 104] width 667 height 25
type input "a"
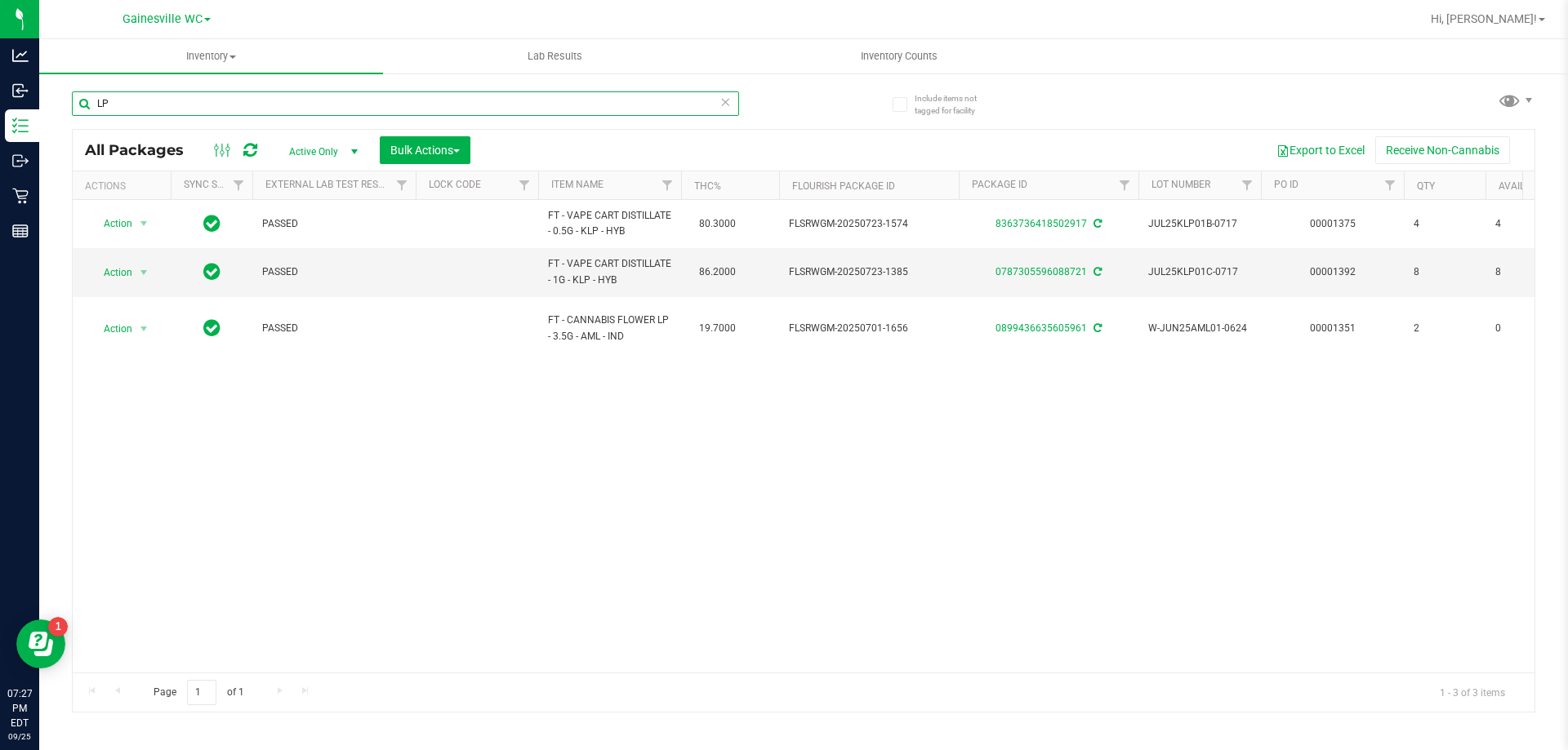
type input "L"
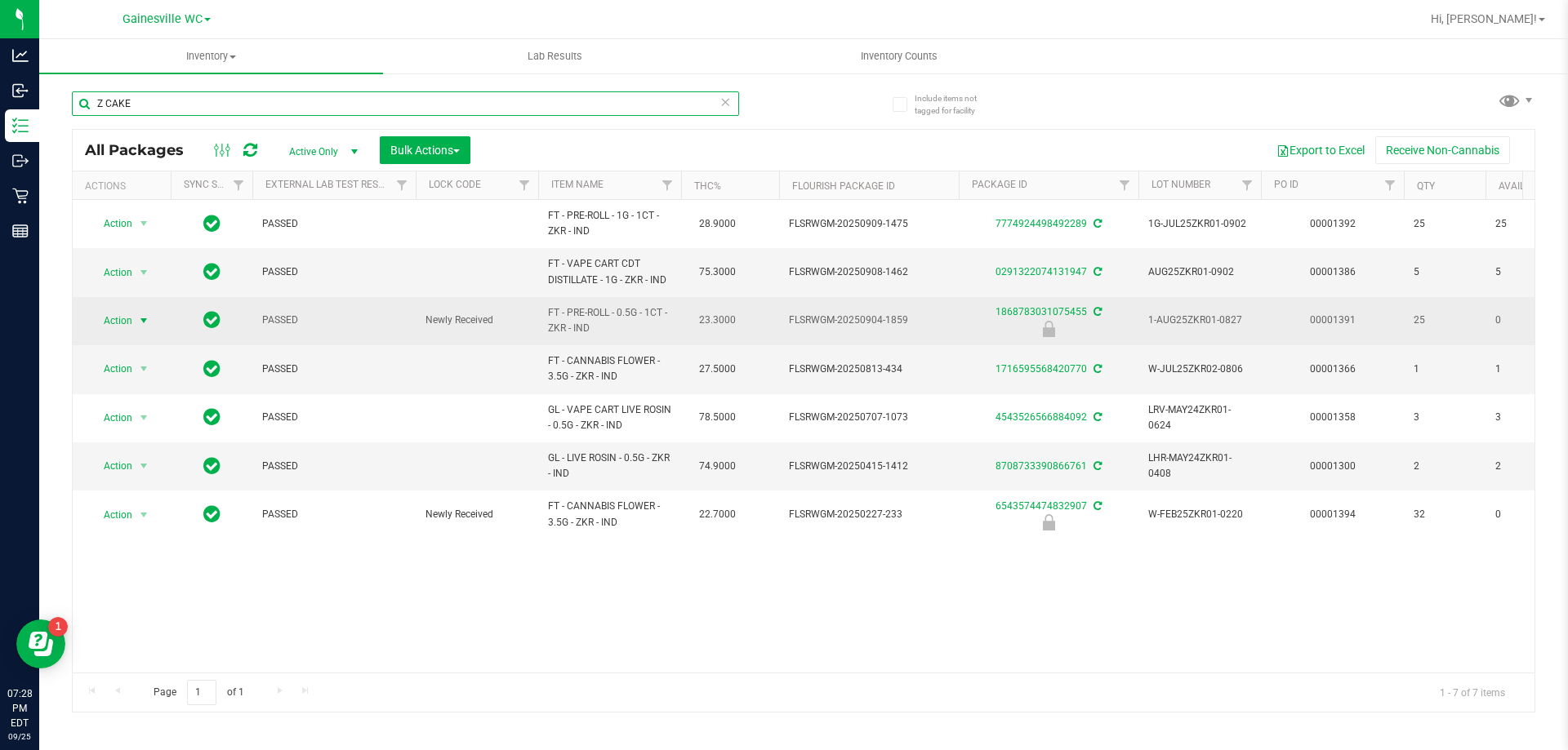
type input "Z CAKE"
click at [140, 322] on span "select" at bounding box center [143, 321] width 13 height 13
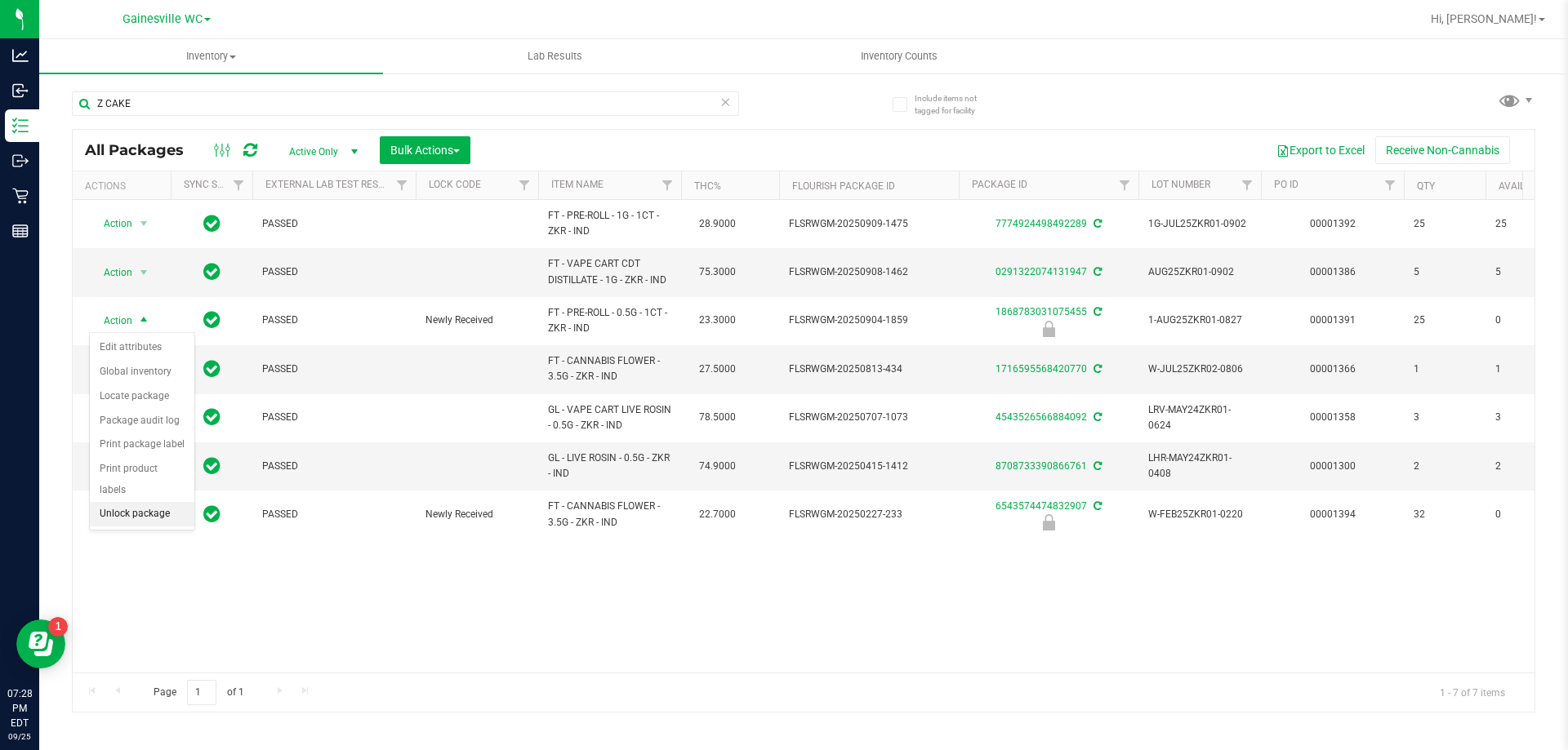
click at [131, 502] on li "Unlock package" at bounding box center [142, 514] width 105 height 25
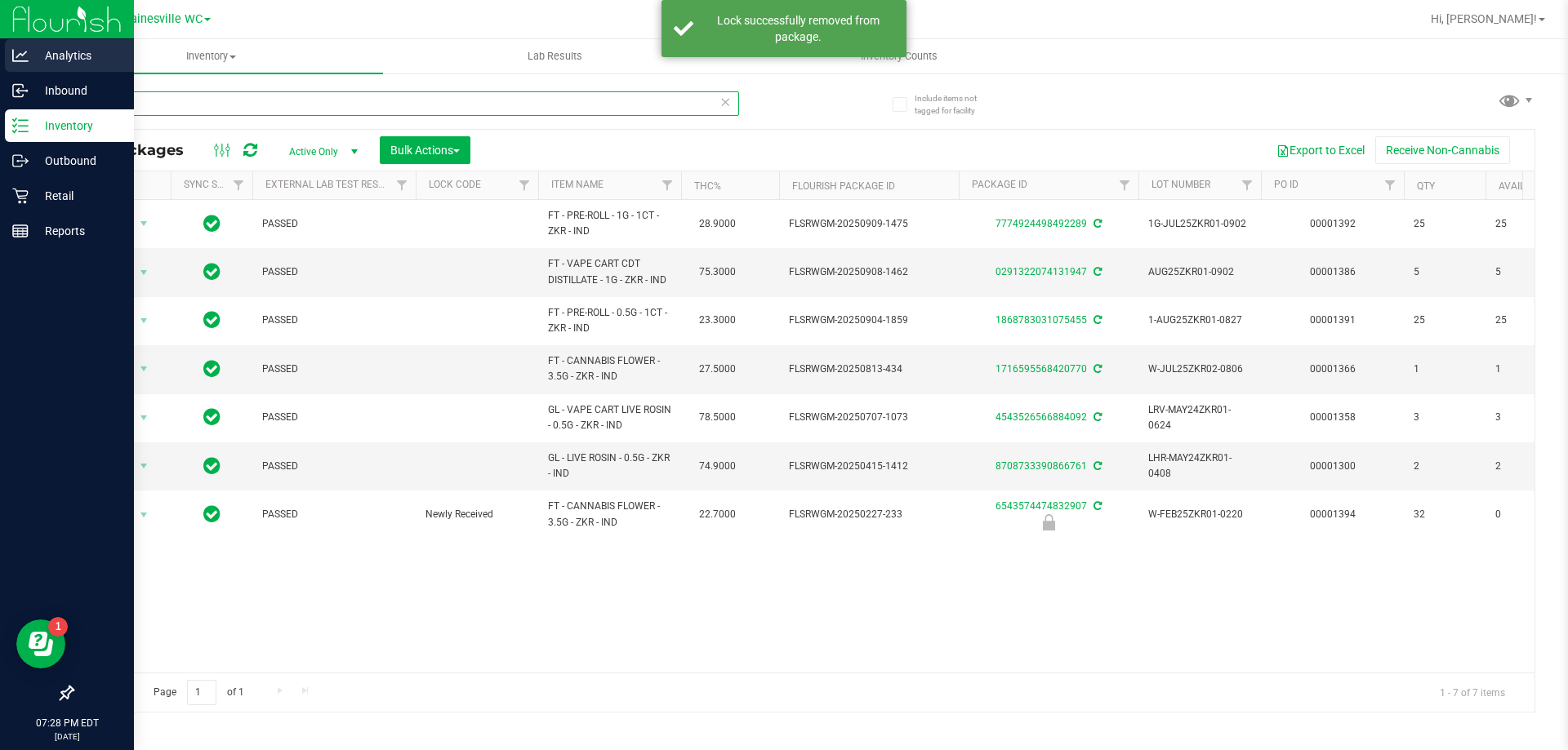
drag, startPoint x: 168, startPoint y: 108, endPoint x: 0, endPoint y: 70, distance: 172.2
click at [0, 87] on div "Analytics Inbound Inventory Outbound Retail Reports 07:28 PM EDT [DATE] 09/25 G…" at bounding box center [784, 375] width 1568 height 750
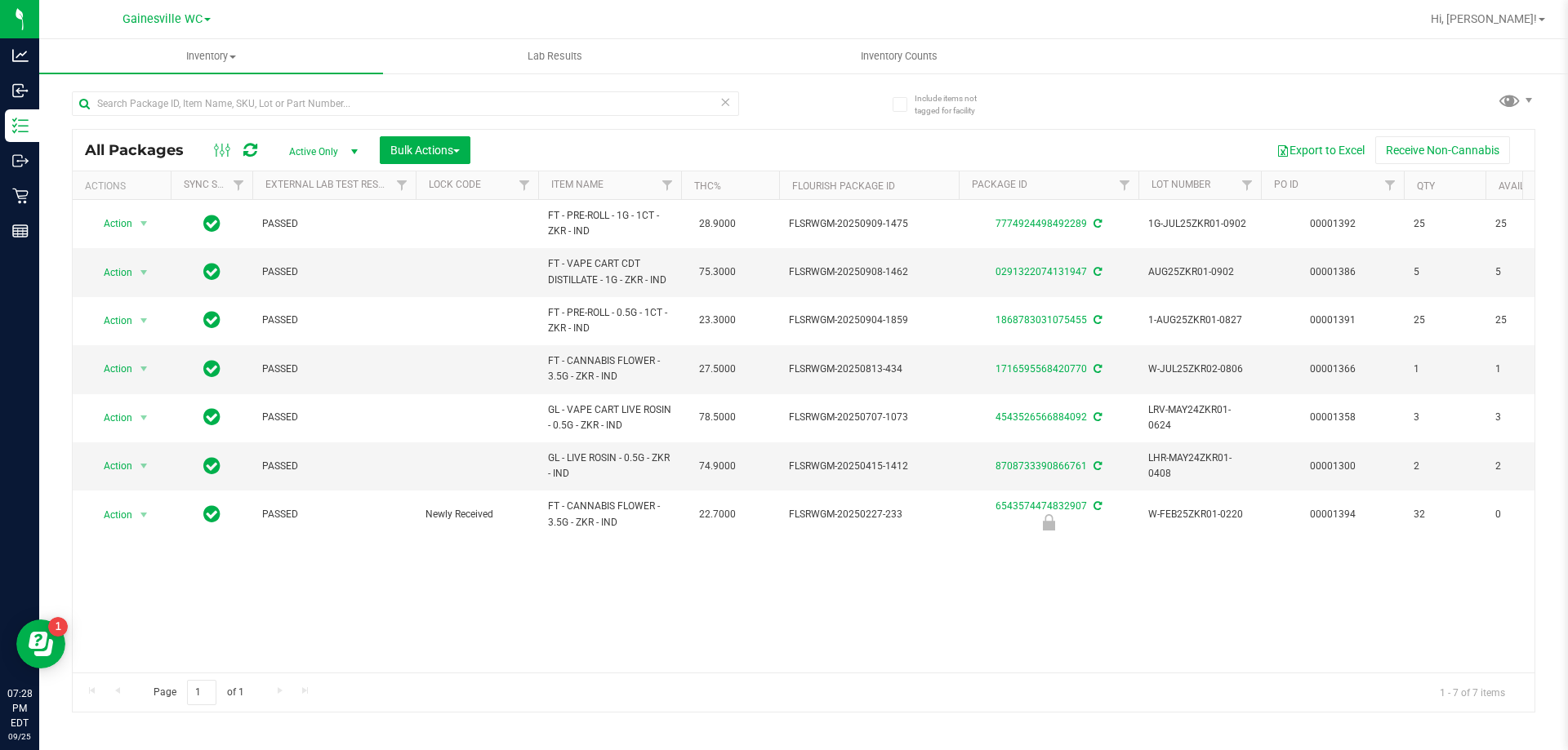
drag, startPoint x: 821, startPoint y: 87, endPoint x: 777, endPoint y: 153, distance: 79.3
click at [782, 118] on div "All Packages Active Only Active Only Lab Samples Locked All External Internal B…" at bounding box center [803, 394] width 1463 height 637
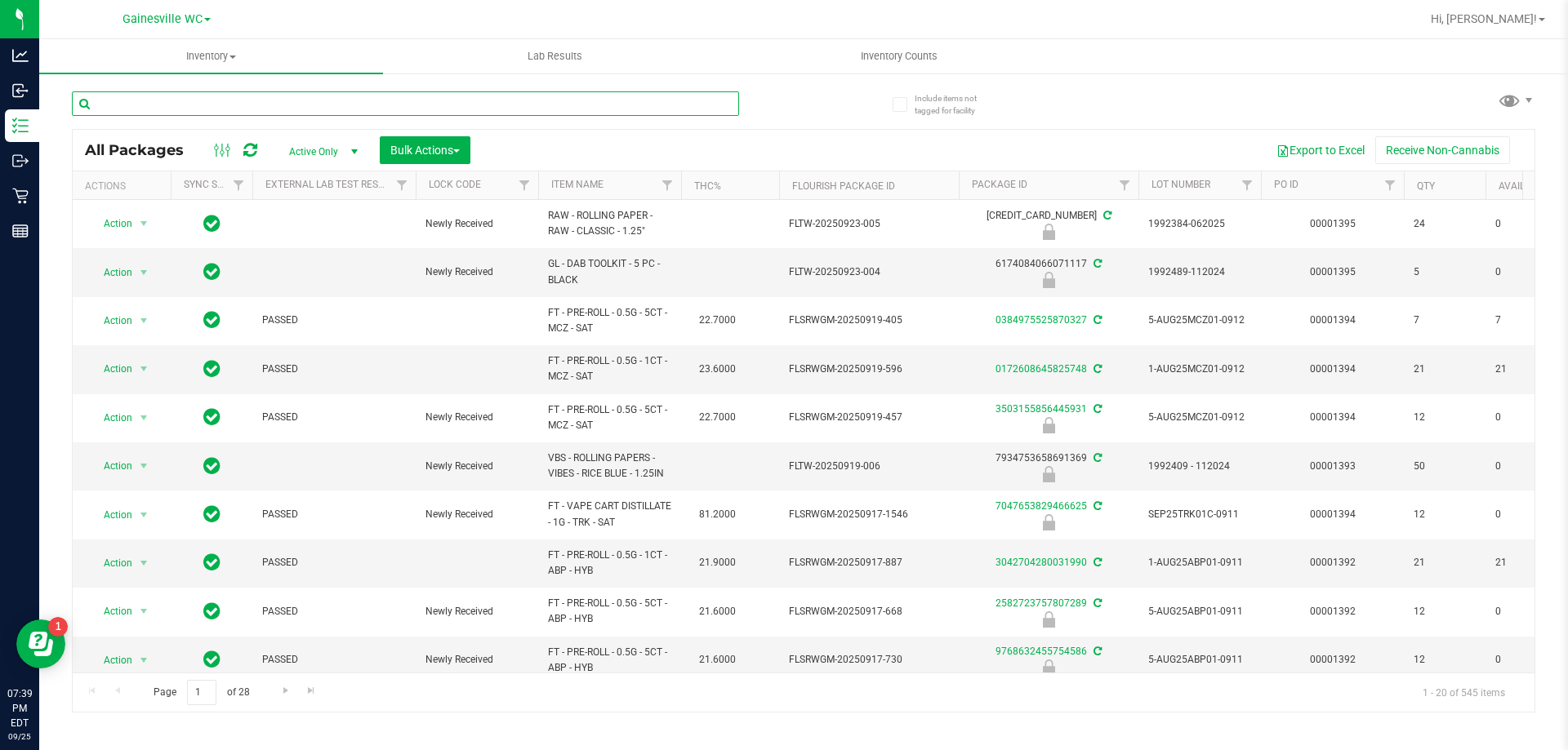
click at [216, 103] on input "text" at bounding box center [405, 104] width 667 height 25
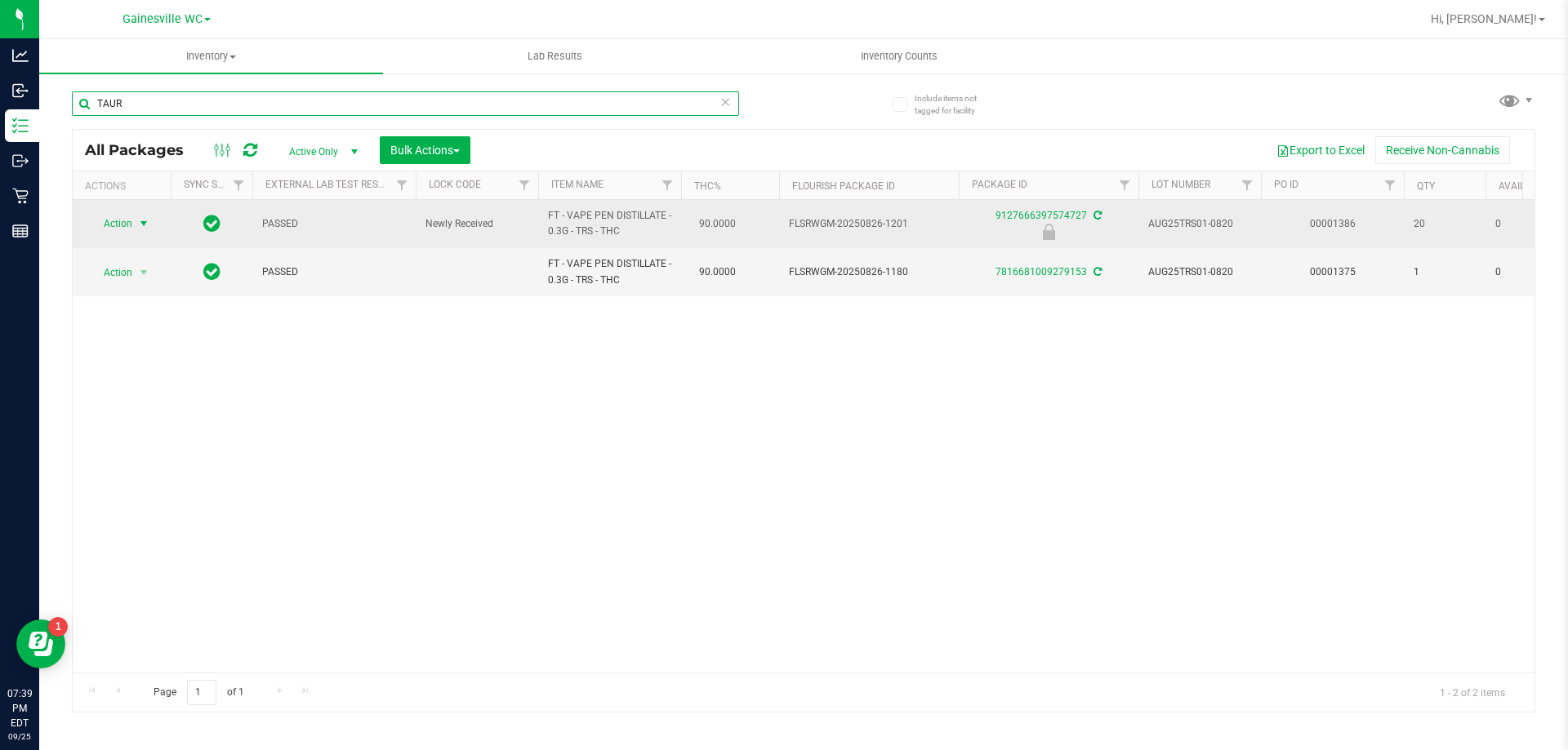
type input "TAUR"
click at [145, 228] on span "select" at bounding box center [143, 223] width 13 height 13
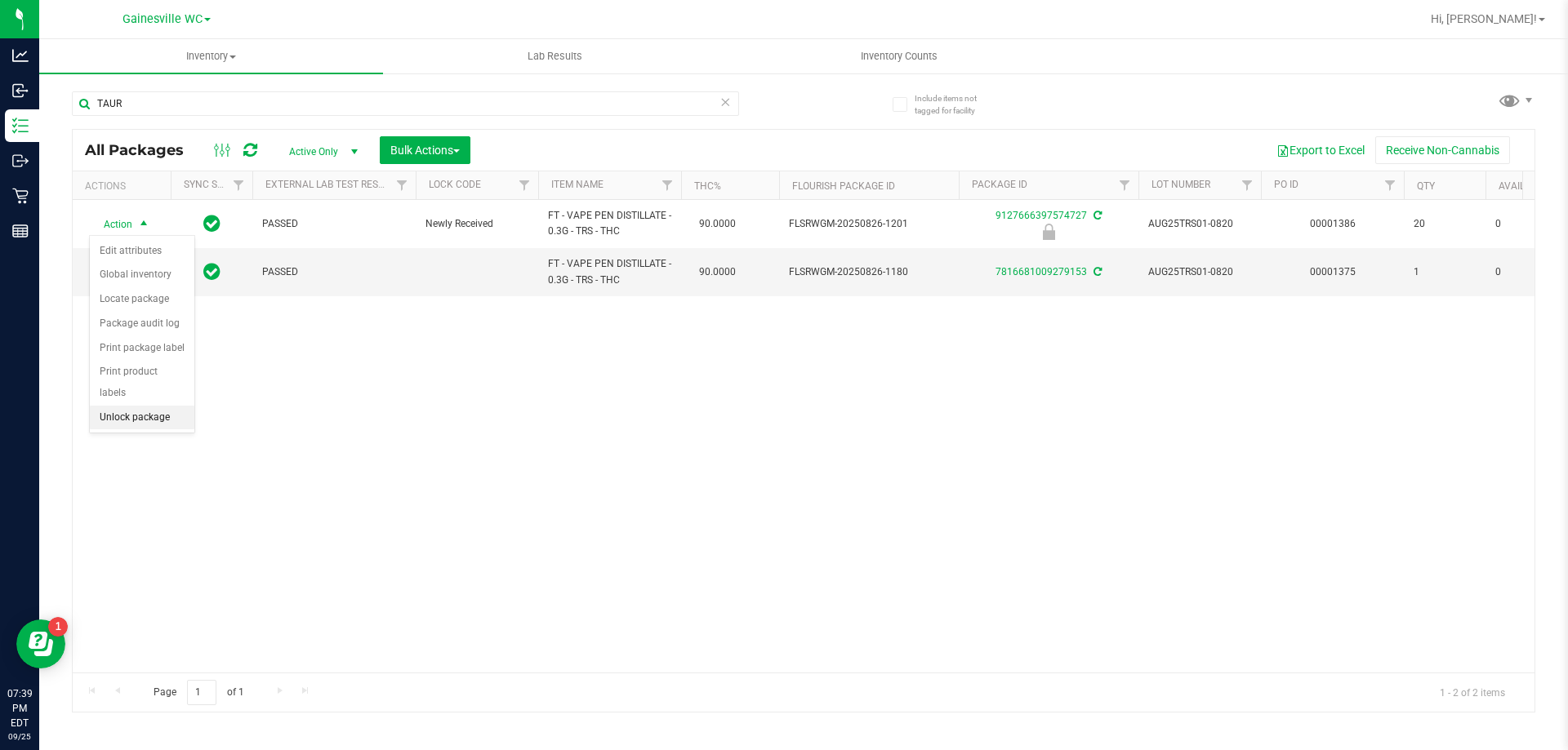
click at [131, 405] on li "Unlock package" at bounding box center [142, 418] width 105 height 25
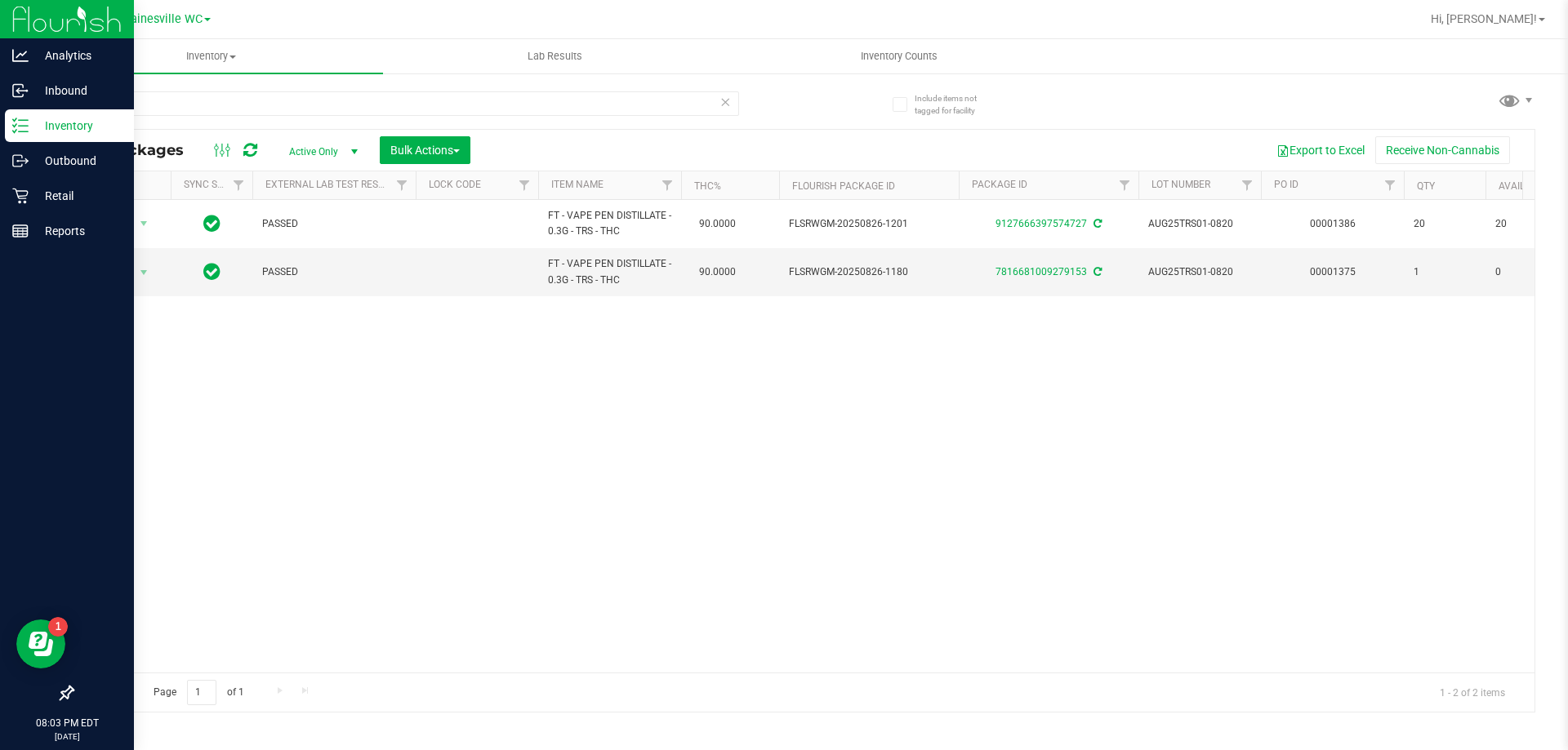
drag, startPoint x: 0, startPoint y: 532, endPoint x: 0, endPoint y: 650, distance: 118.0
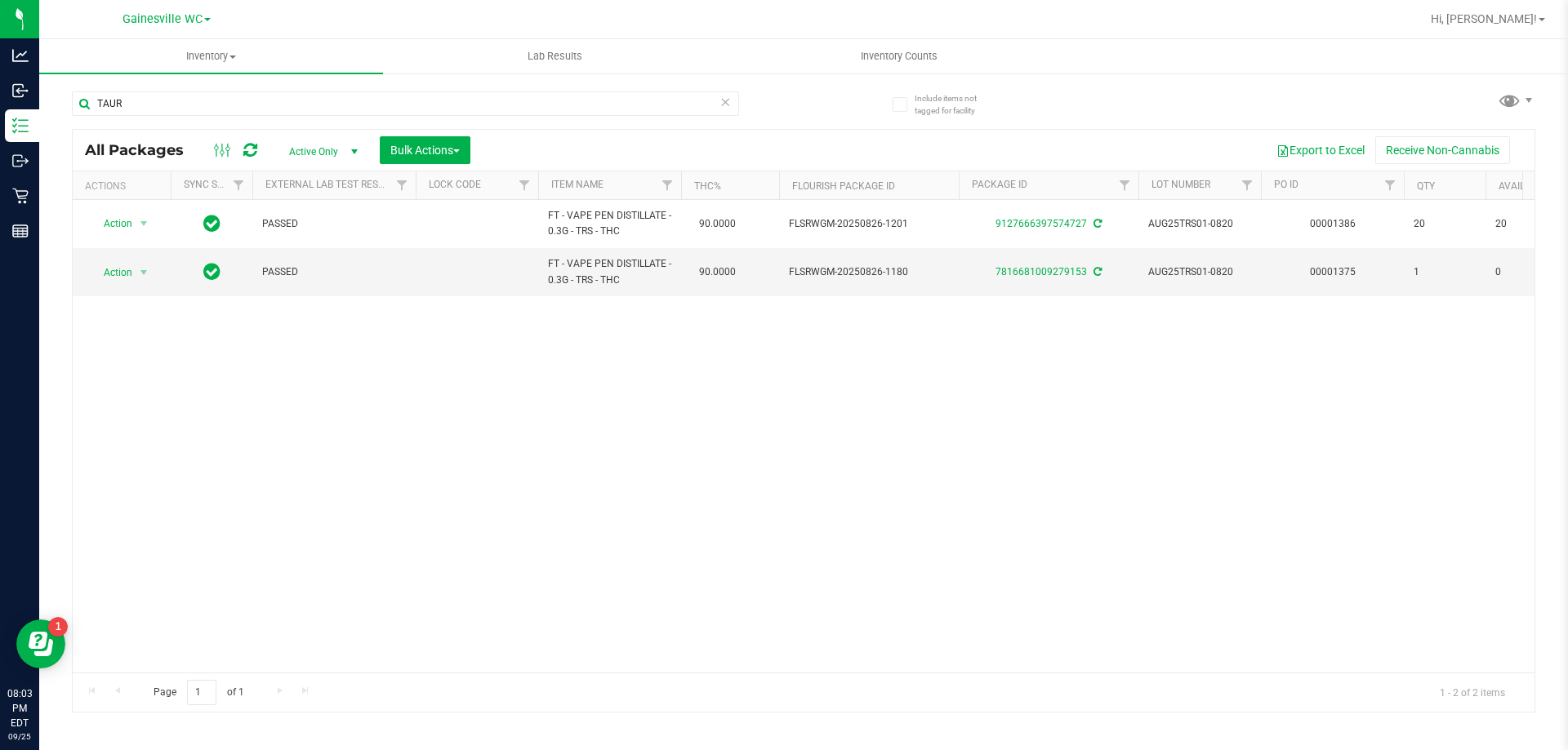
drag, startPoint x: 0, startPoint y: 650, endPoint x: 780, endPoint y: 546, distance: 786.9
click at [985, 585] on div "Action Action Adjust qty Create package Edit attributes Global inventory Locate…" at bounding box center [803, 437] width 1462 height 473
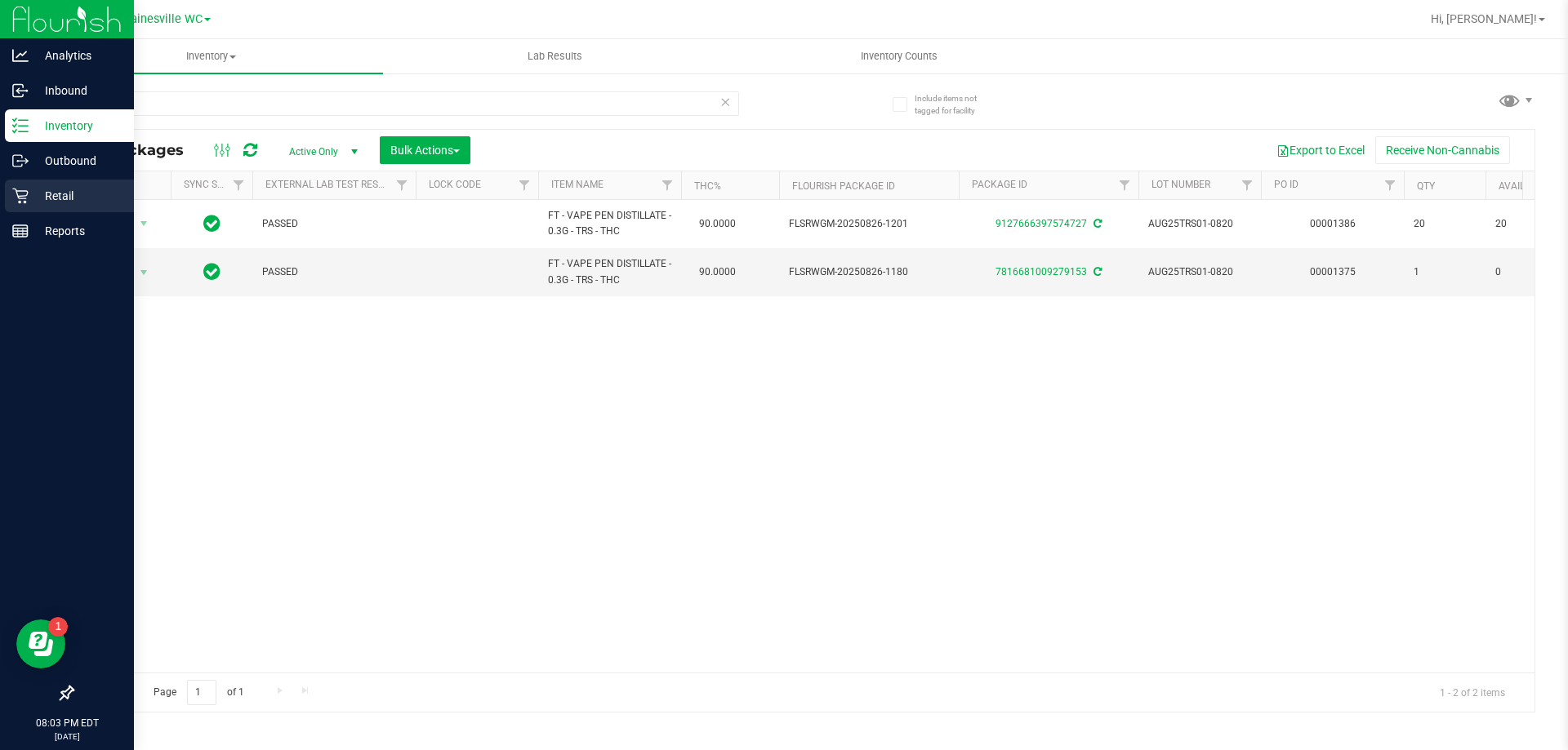
click at [56, 200] on p "Retail" at bounding box center [77, 196] width 98 height 20
